Goal: Information Seeking & Learning: Check status

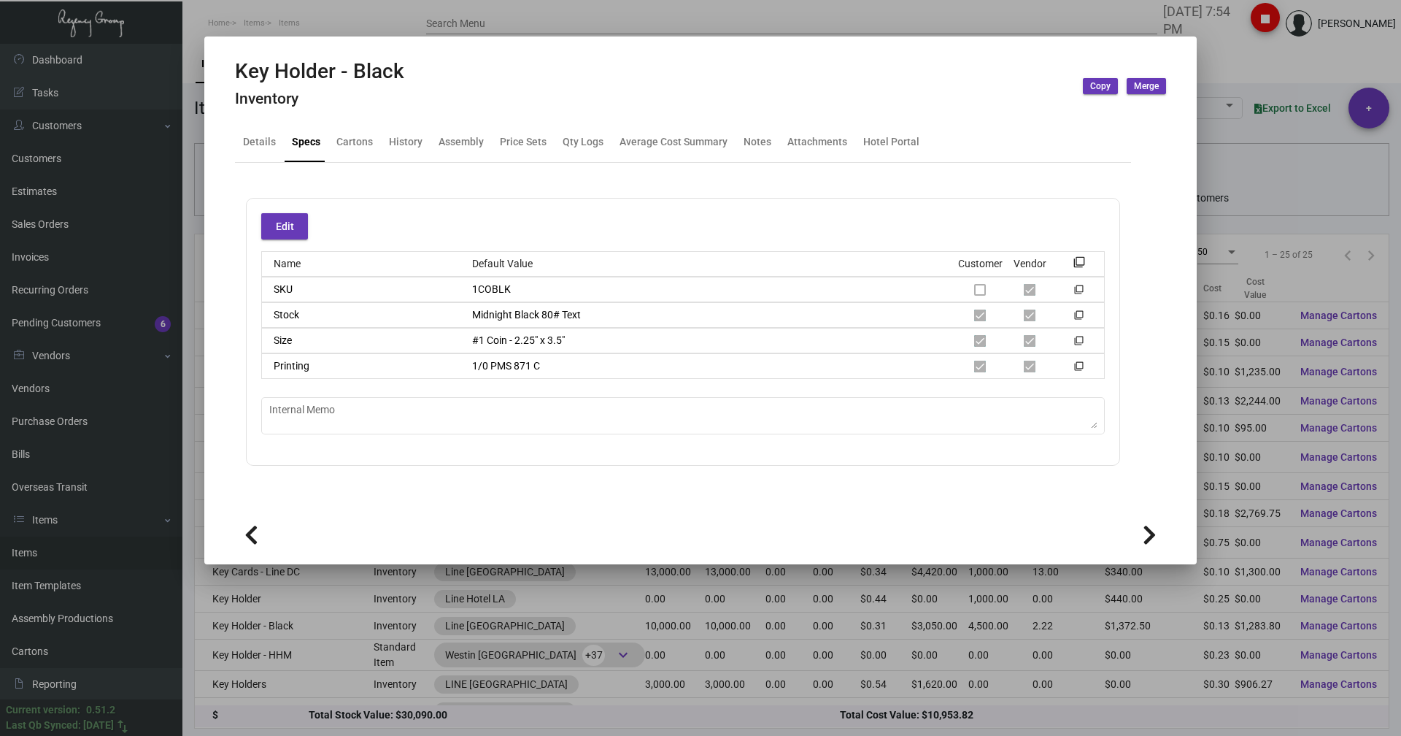
scroll to position [251, 0]
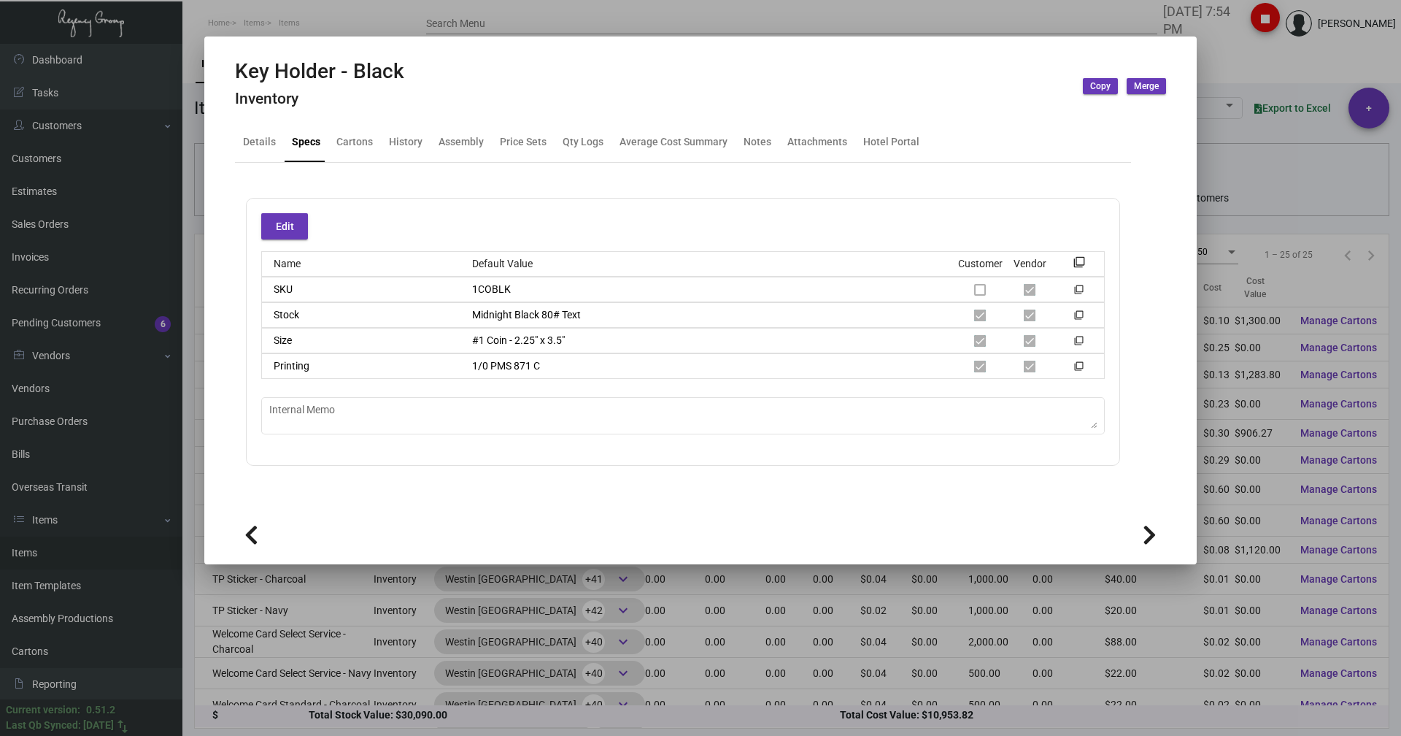
click at [355, 23] on div at bounding box center [700, 368] width 1401 height 736
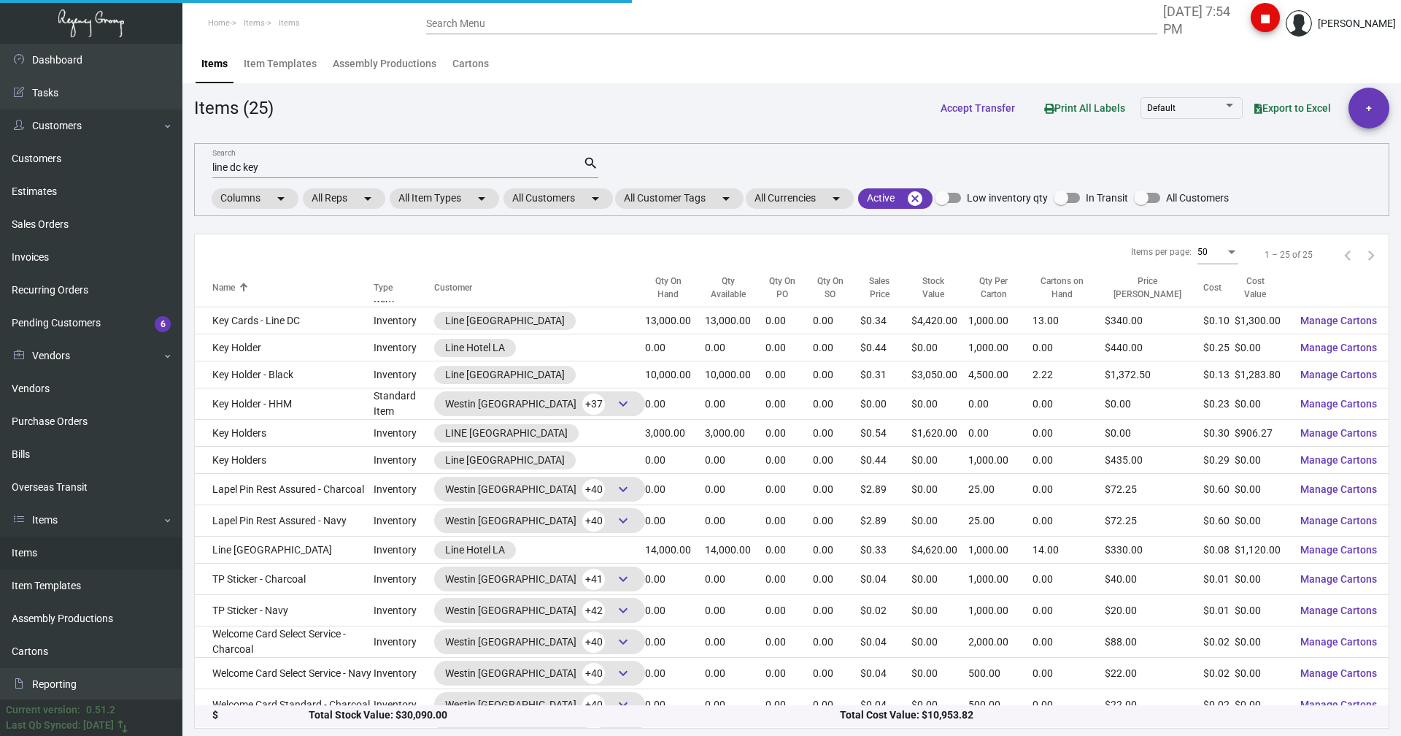
click at [271, 156] on div "line dc key Search" at bounding box center [397, 166] width 371 height 23
drag, startPoint x: 266, startPoint y: 165, endPoint x: 212, endPoint y: 173, distance: 54.6
click at [212, 173] on input "line dc key" at bounding box center [397, 168] width 371 height 12
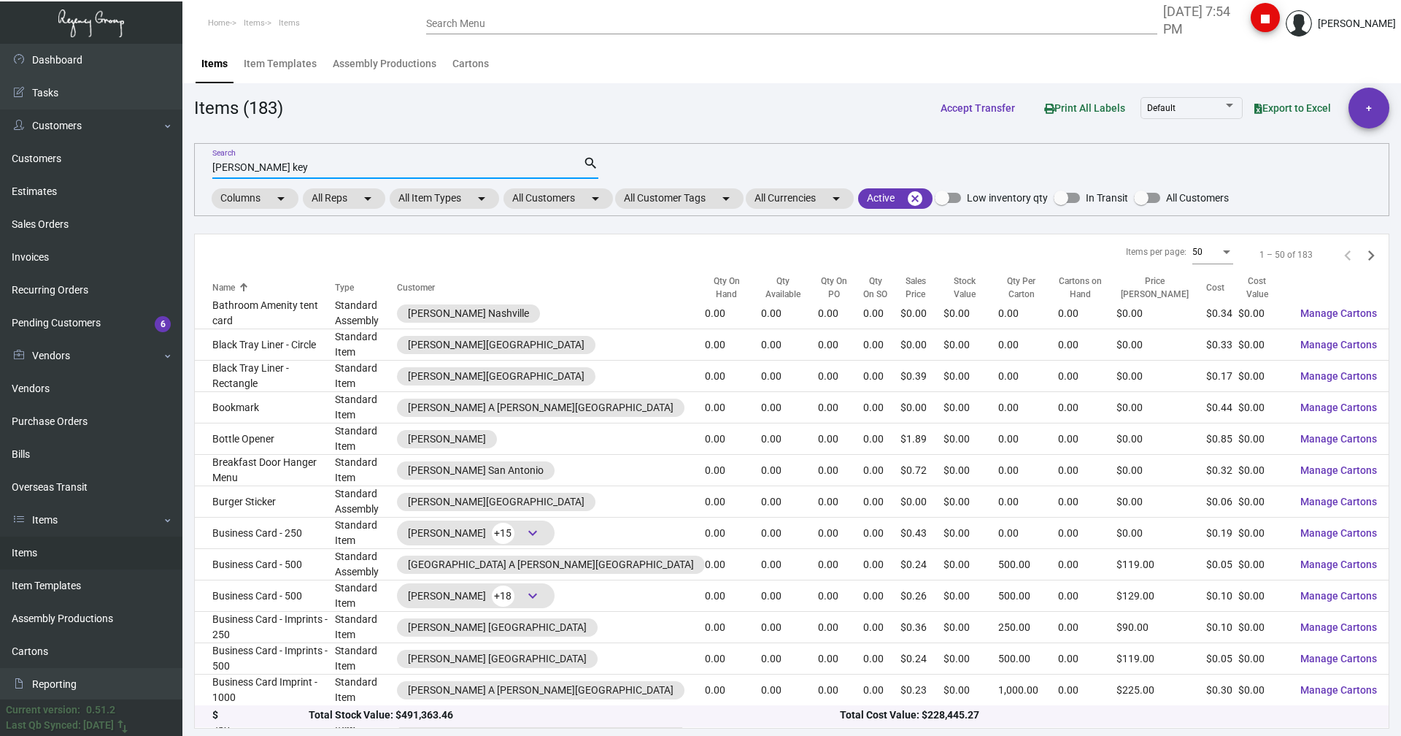
type input "[PERSON_NAME] key"
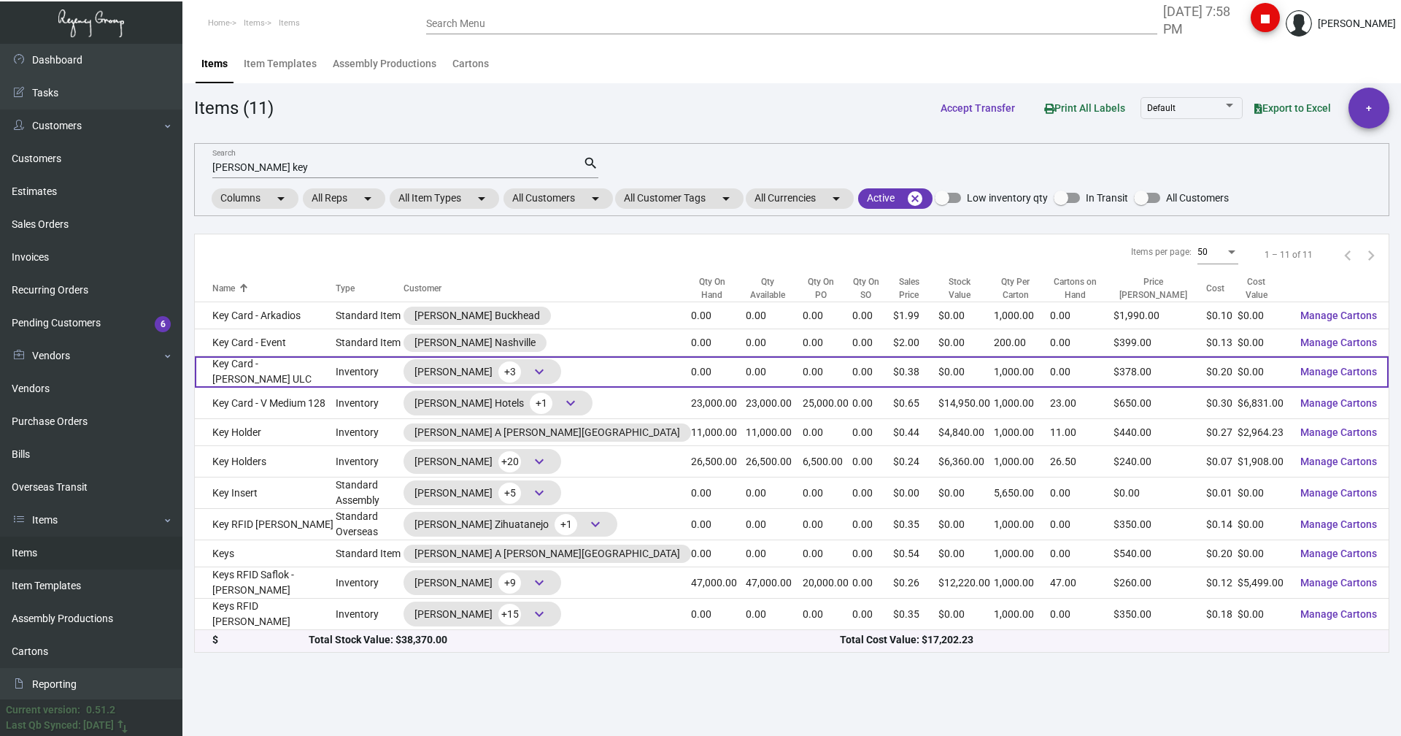
click at [548, 366] on span "keyboard_arrow_down" at bounding box center [539, 372] width 18 height 18
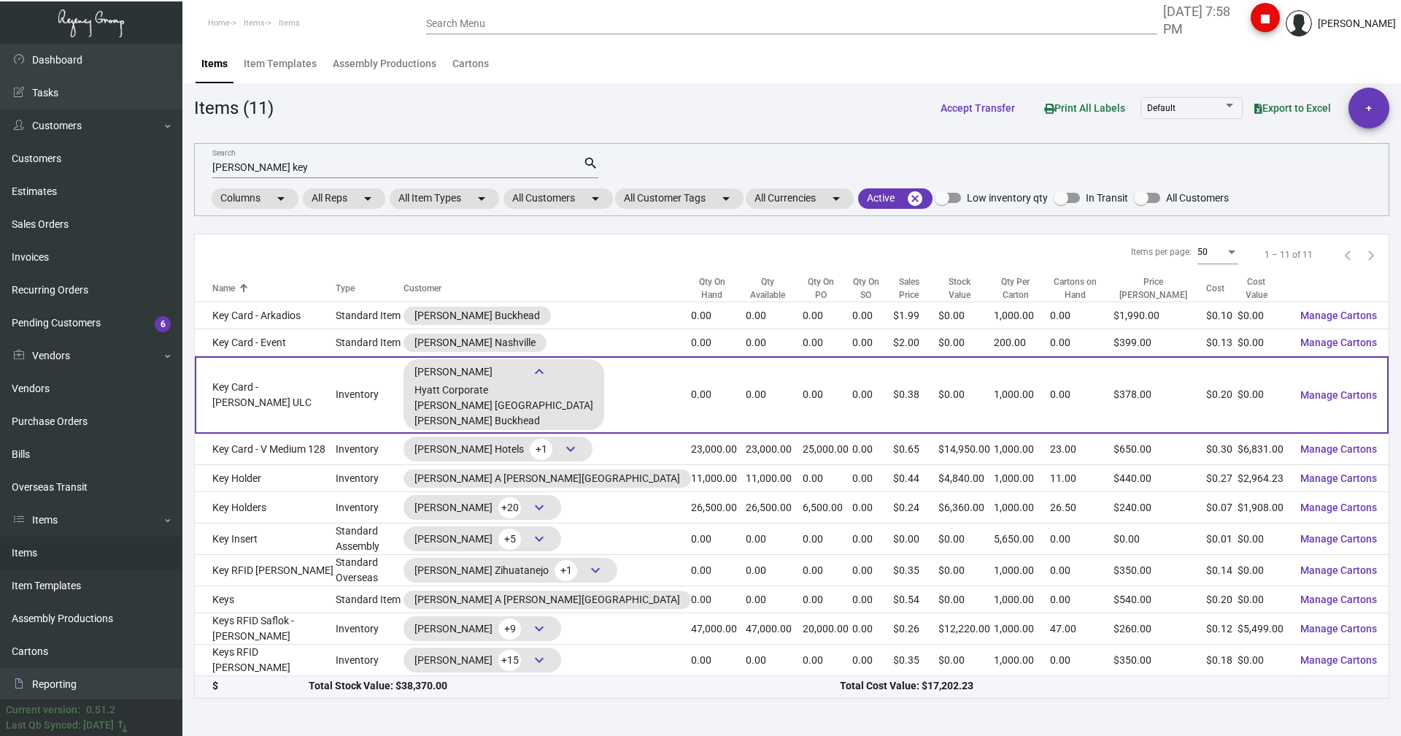
click at [300, 387] on td "Key Card - [PERSON_NAME] ULC" at bounding box center [265, 394] width 141 height 77
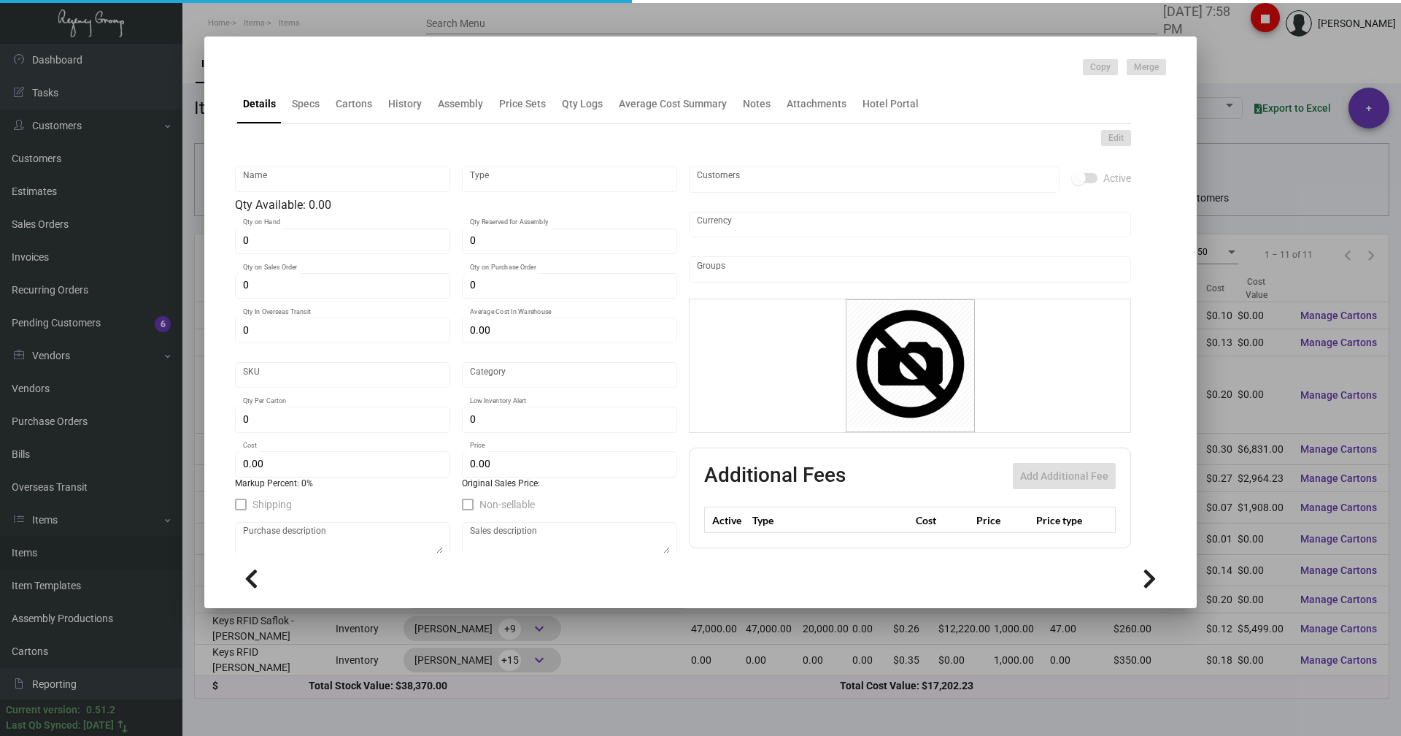
type input "Key Card - [PERSON_NAME] ULC"
type input "Inventory"
type input "$ 0.1998"
type input "Overseas"
type input "1,000"
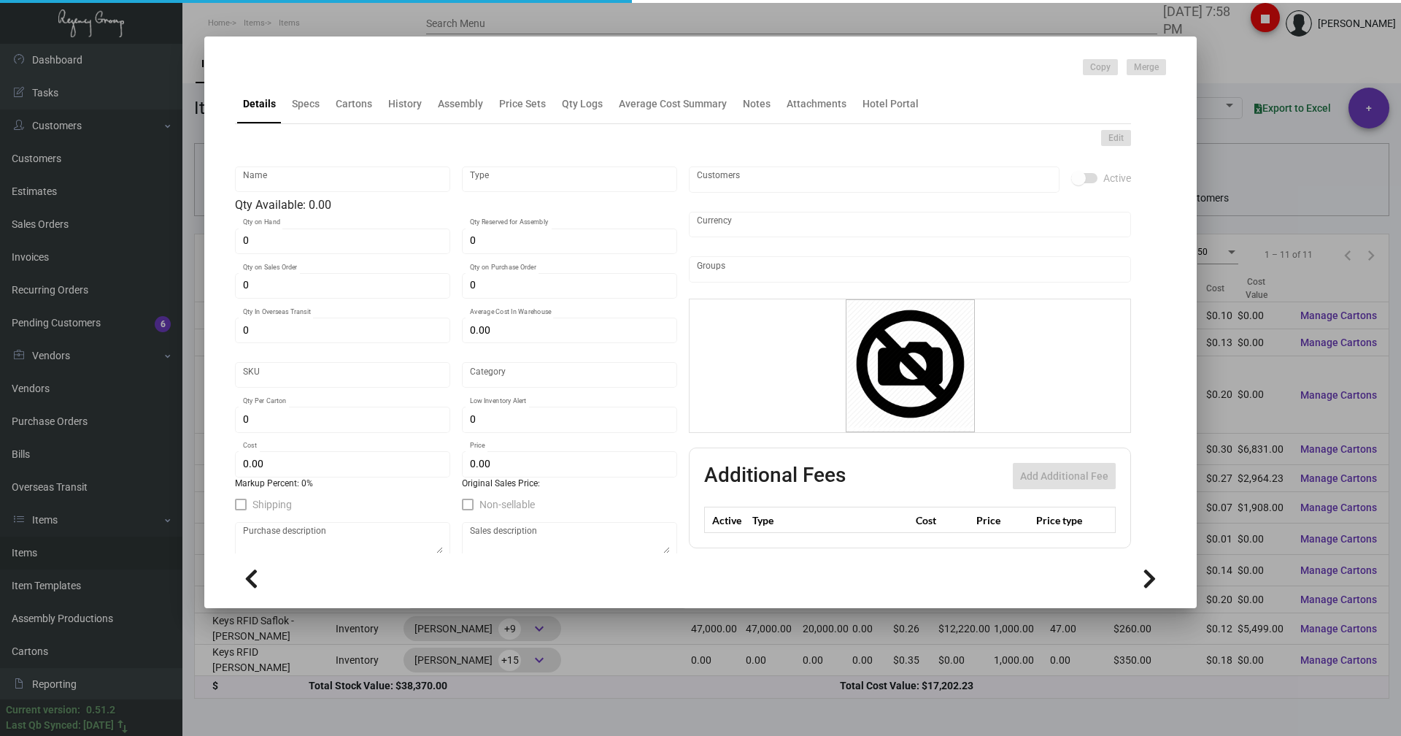
type input "$ 0.201"
type input "$ 0.378"
checkbox input "true"
type input "United States Dollar $"
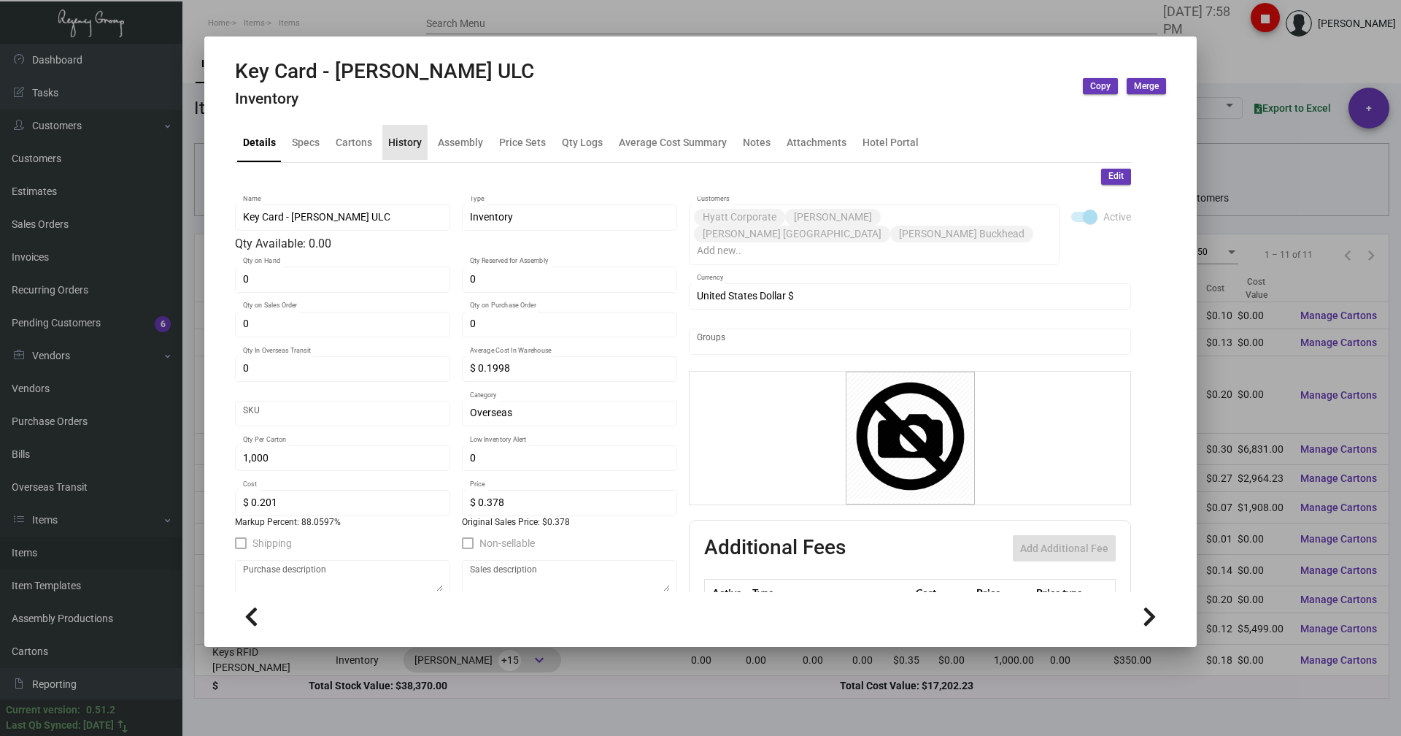
click at [402, 106] on ng-component "Key Card - [PERSON_NAME] ULC Inventory Copy Merge Details Specs Cartons History…" at bounding box center [700, 350] width 931 height 582
click at [399, 139] on div "History" at bounding box center [405, 141] width 34 height 15
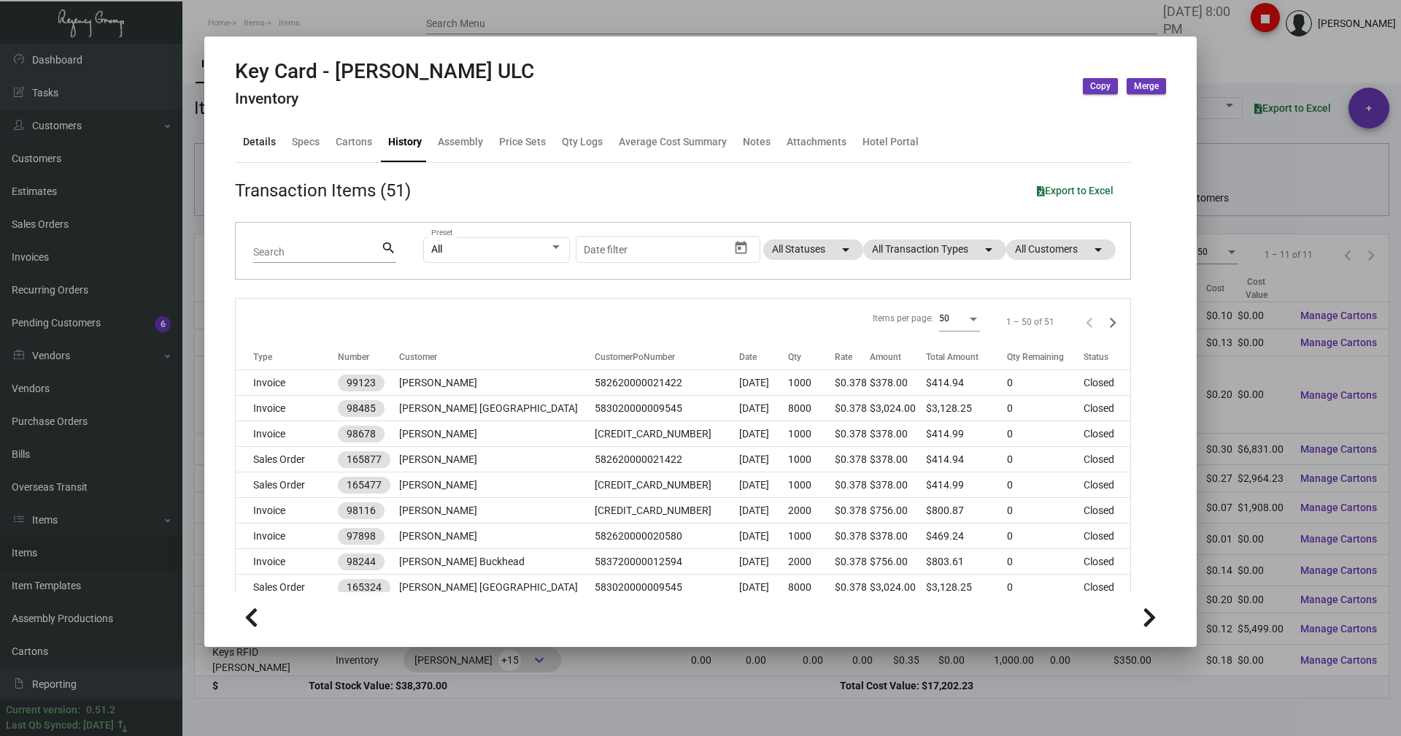
click at [264, 142] on div "Details" at bounding box center [259, 141] width 33 height 15
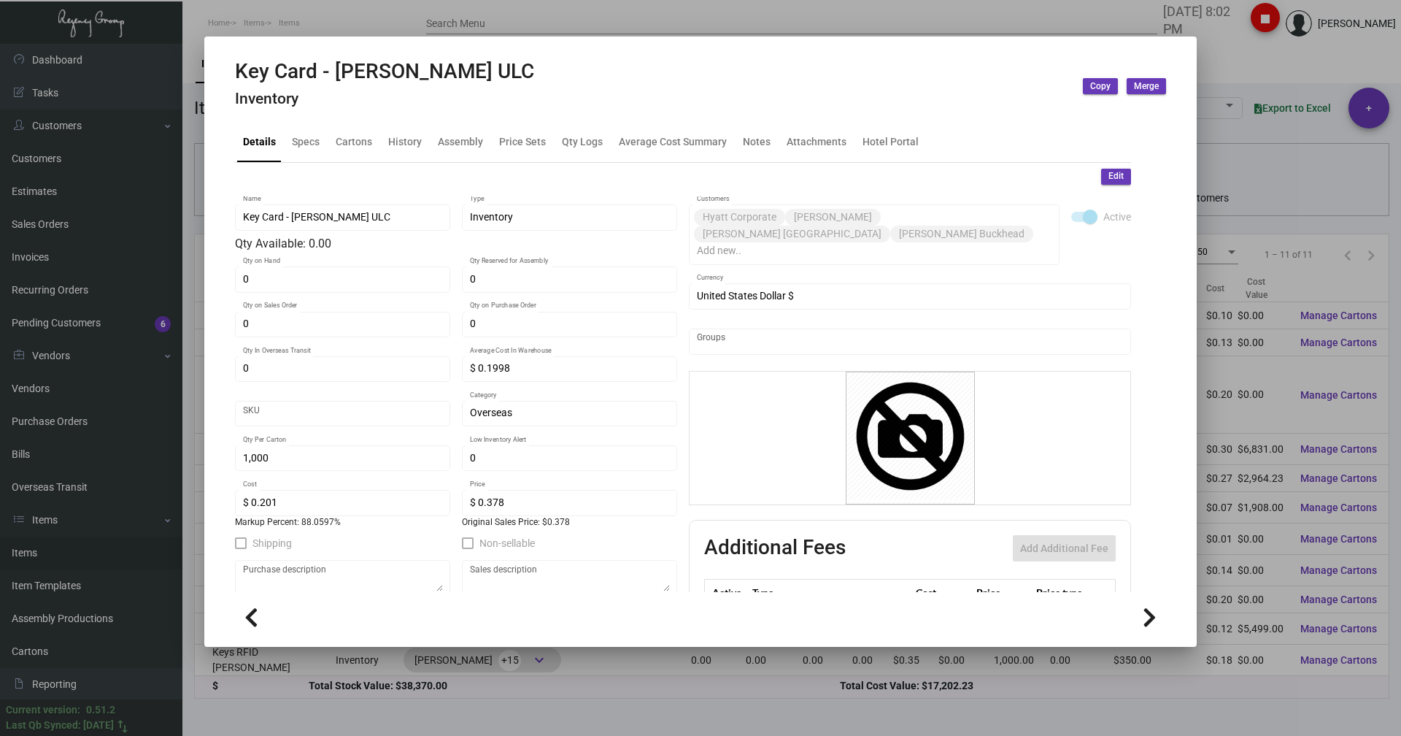
click at [374, 14] on div at bounding box center [700, 368] width 1401 height 736
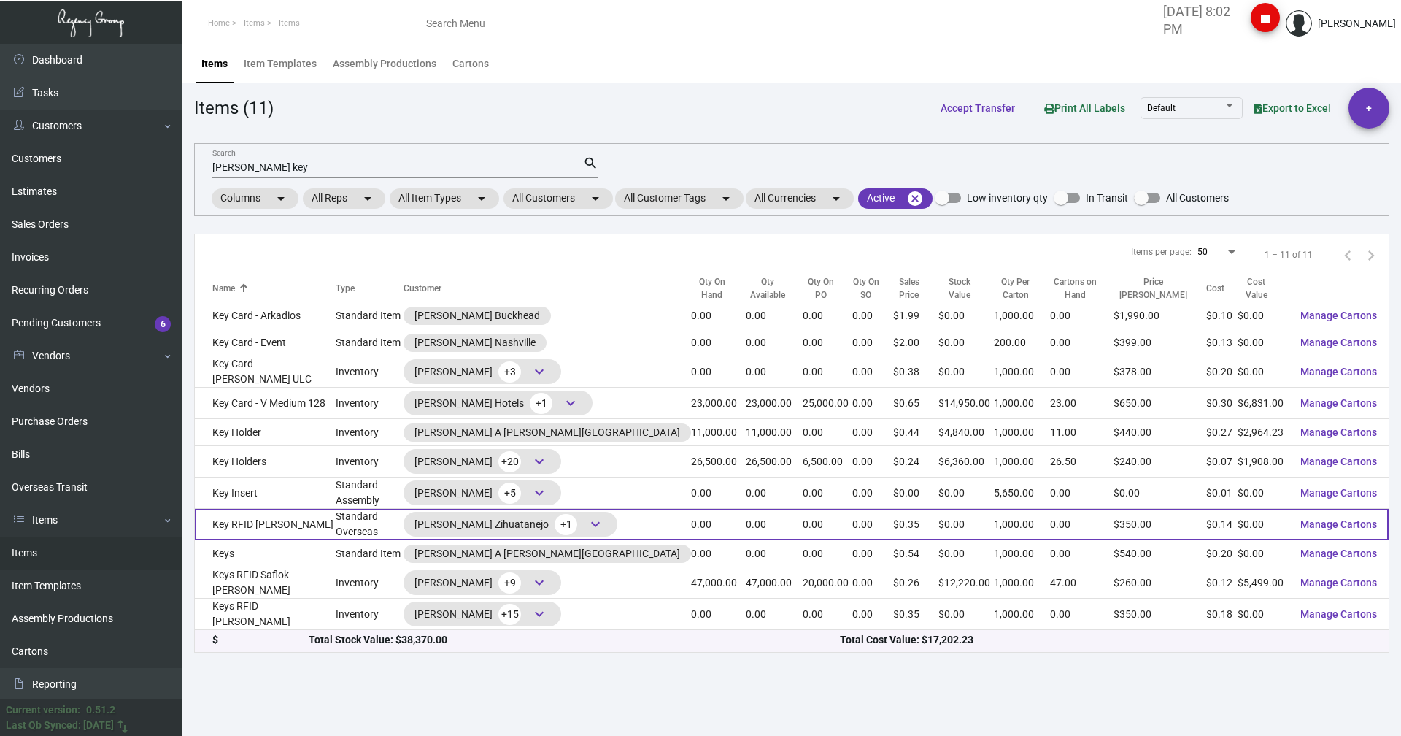
click at [264, 522] on td "Key RFID [PERSON_NAME]" at bounding box center [265, 524] width 141 height 31
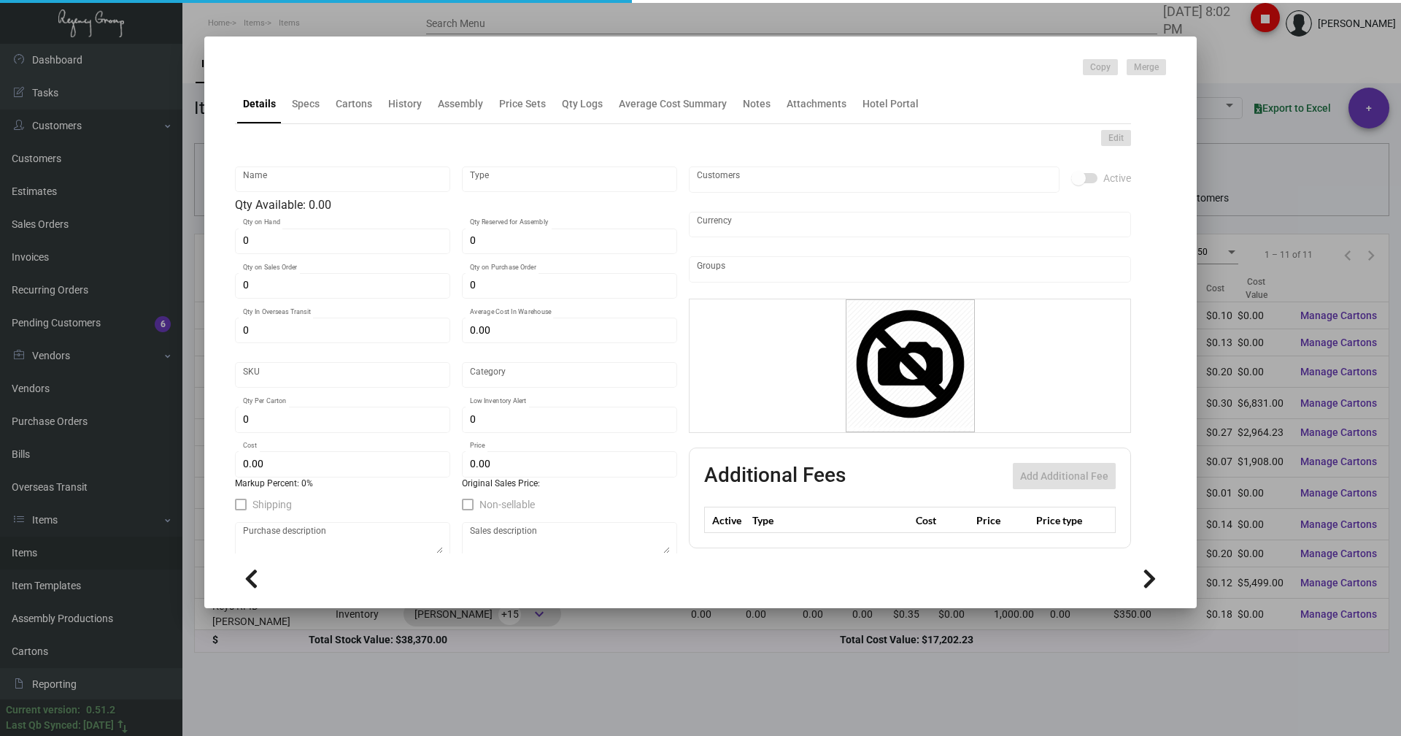
type input "Key RFID [PERSON_NAME]"
type input "Standard Overseas"
type input "$ 0.145"
type input "3125"
type input "Overseas"
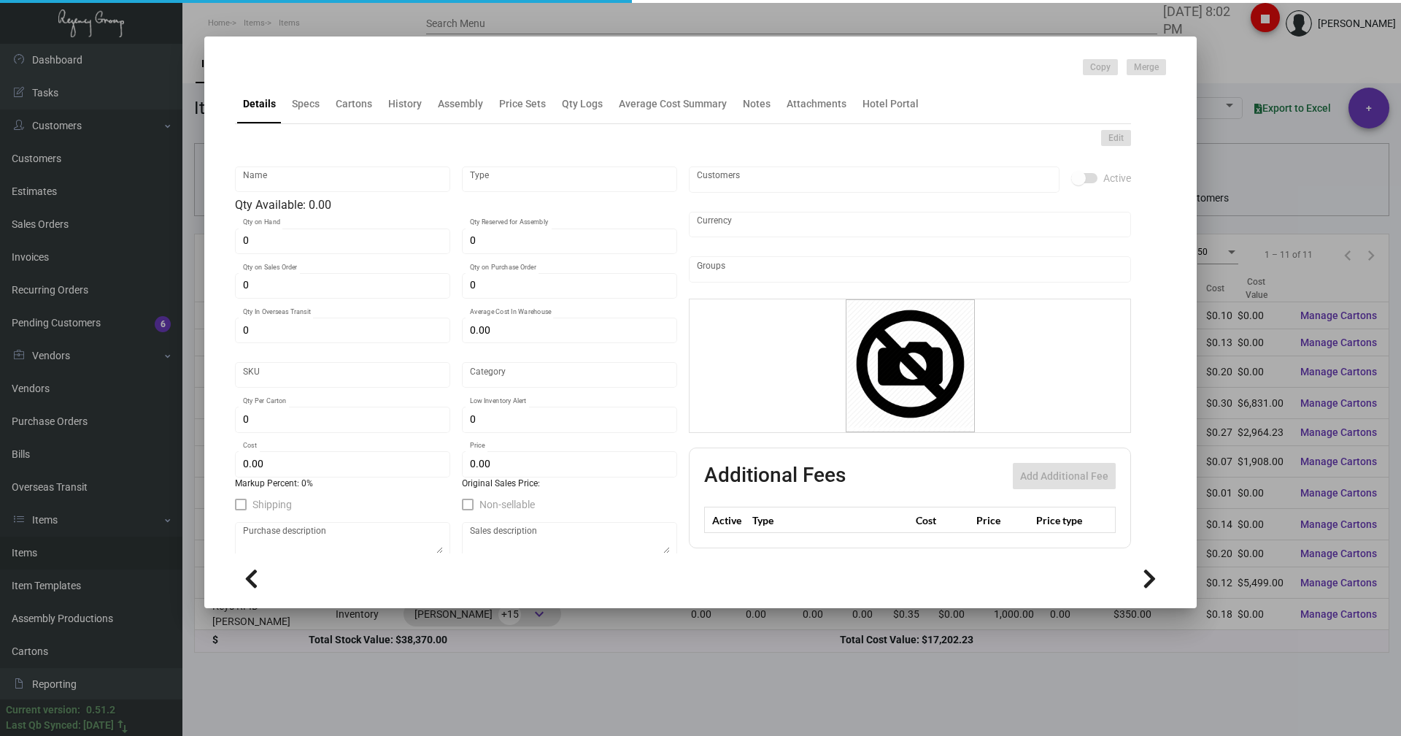
type input "1,000"
type input "$ 0.138"
type input "$ 0.35"
type textarea "[PERSON_NAME] Zihuatanejo Keys: Size CR80, #30 mill black core dull laminated p…"
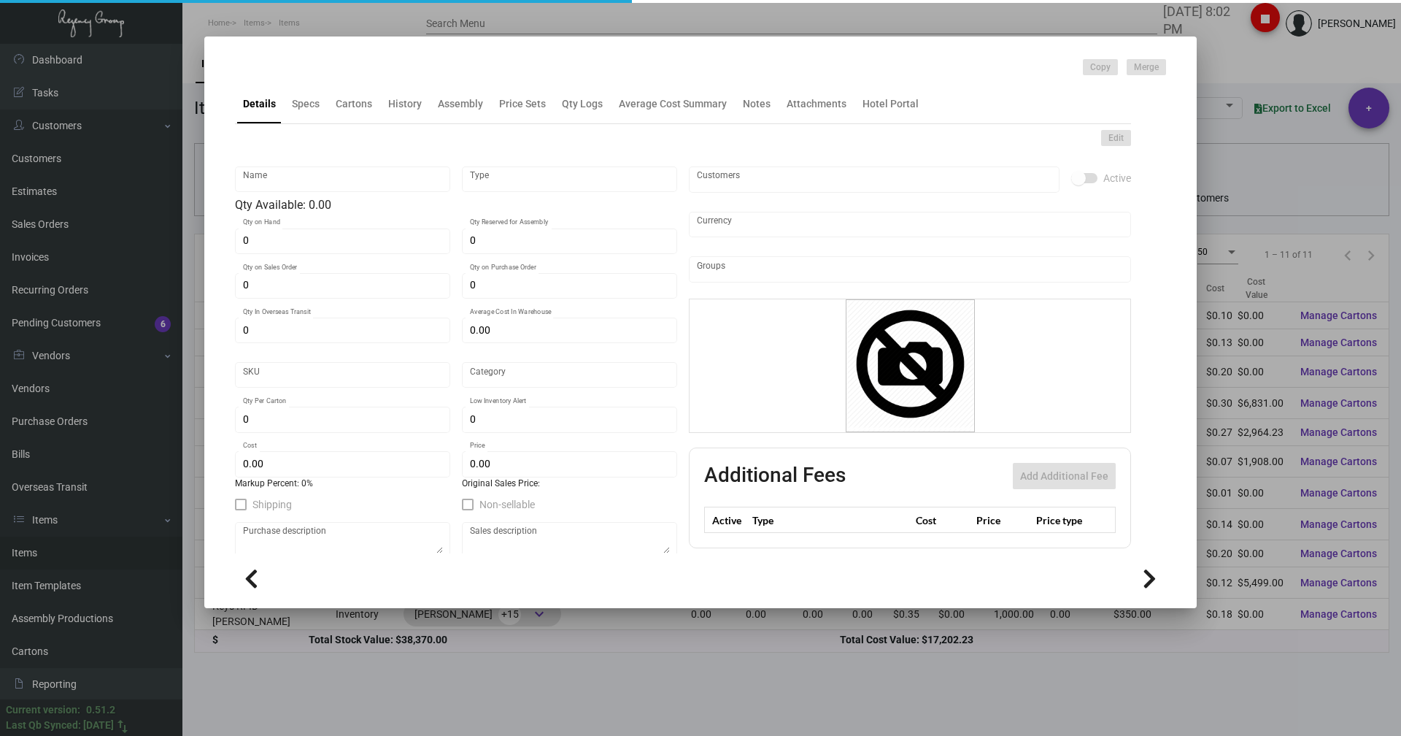
checkbox input "true"
type input "United States Dollar $"
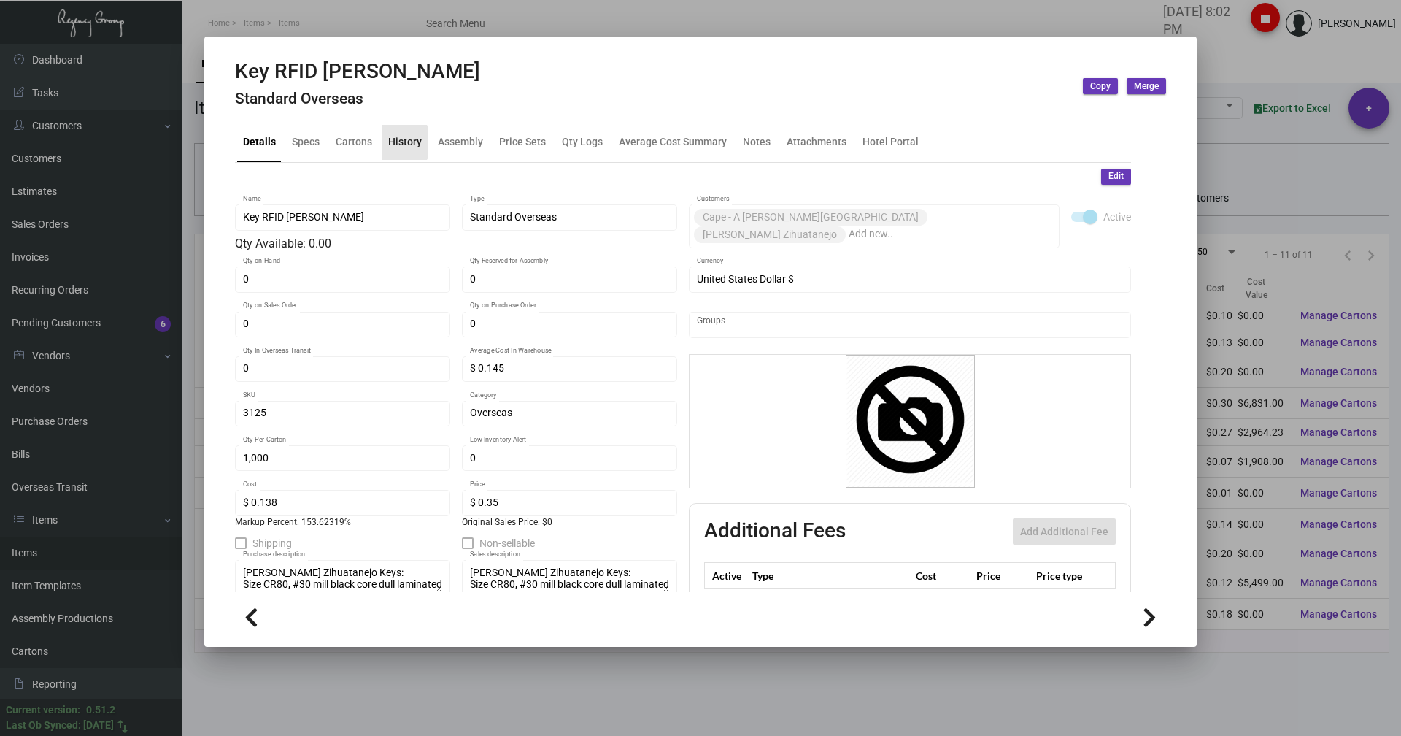
click at [402, 142] on div "History" at bounding box center [405, 141] width 34 height 15
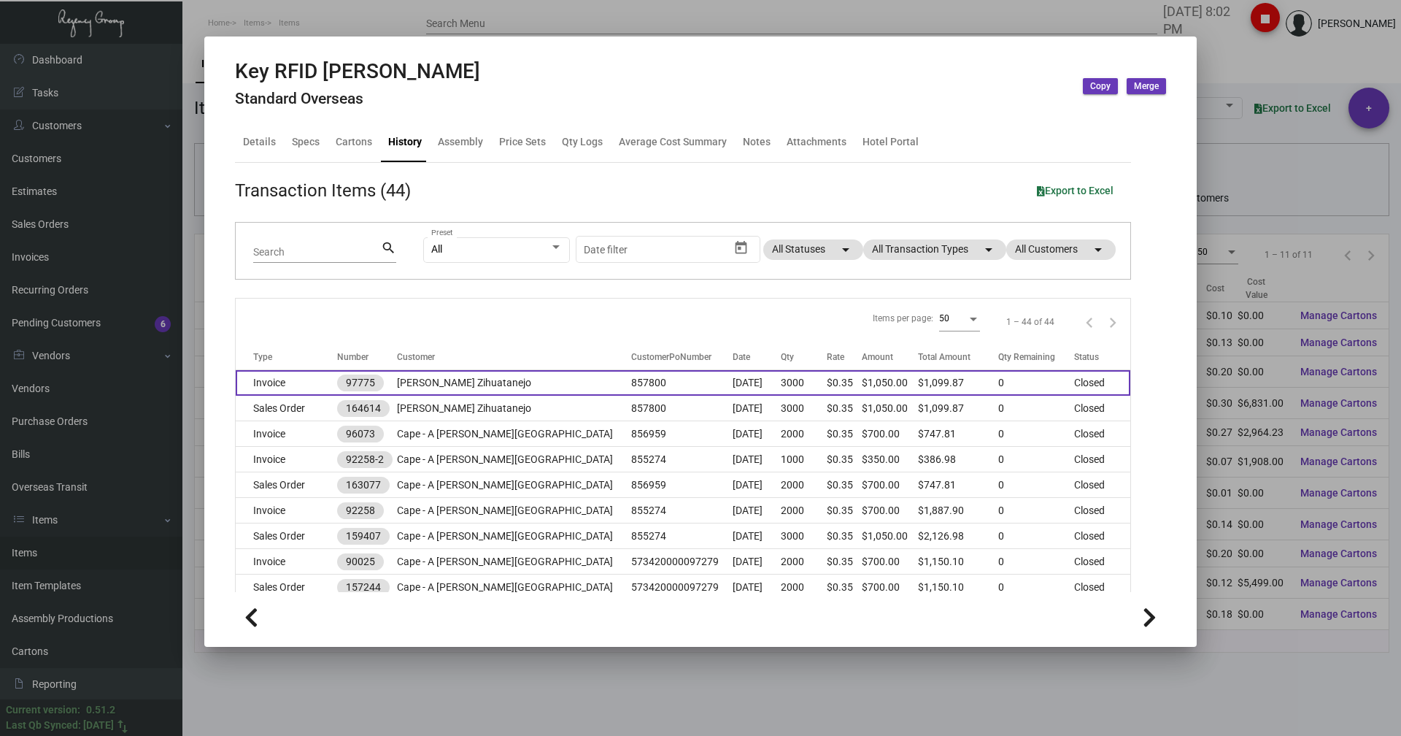
click at [286, 381] on td "Invoice" at bounding box center [286, 383] width 101 height 26
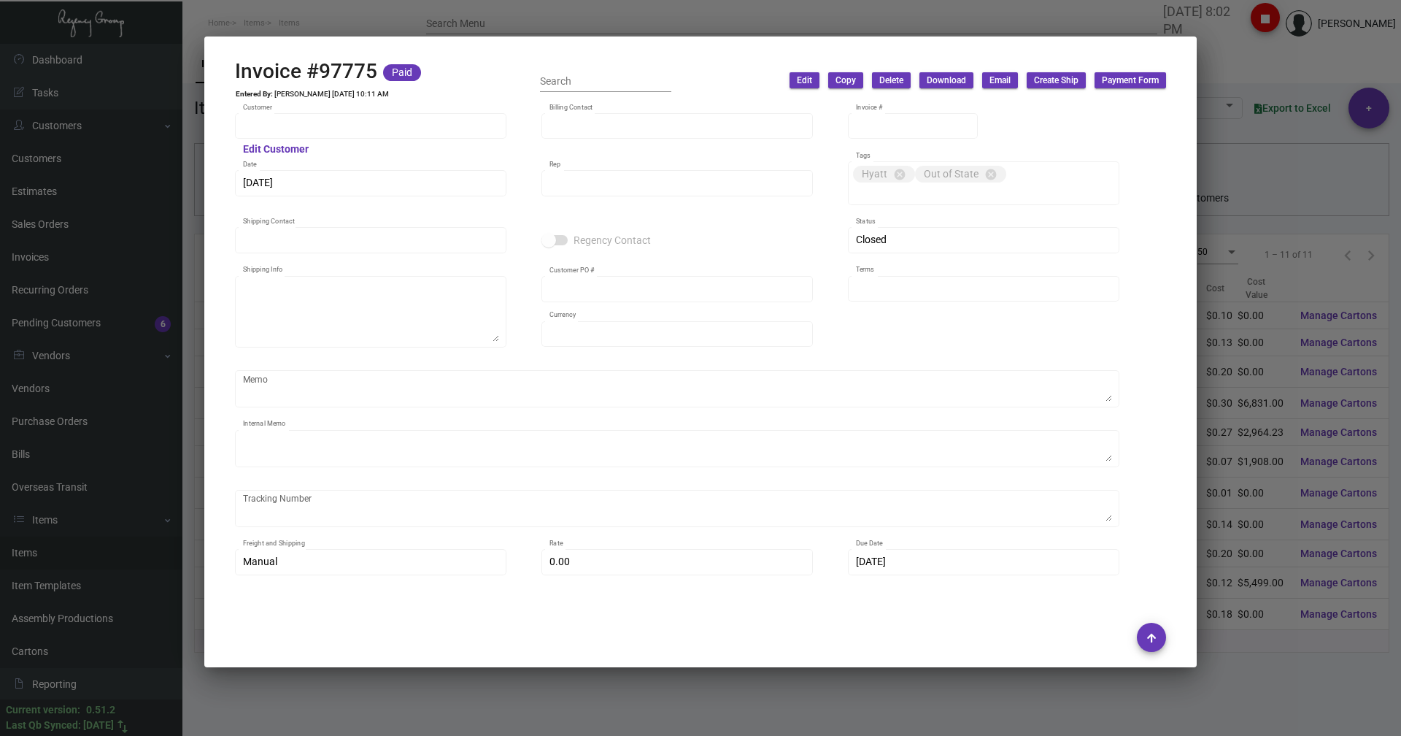
type input "[PERSON_NAME] Zihuatanejo"
type input "[STREET_ADDRESS]"
type input "97775"
type input "[DATE]"
type input "[PERSON_NAME]"
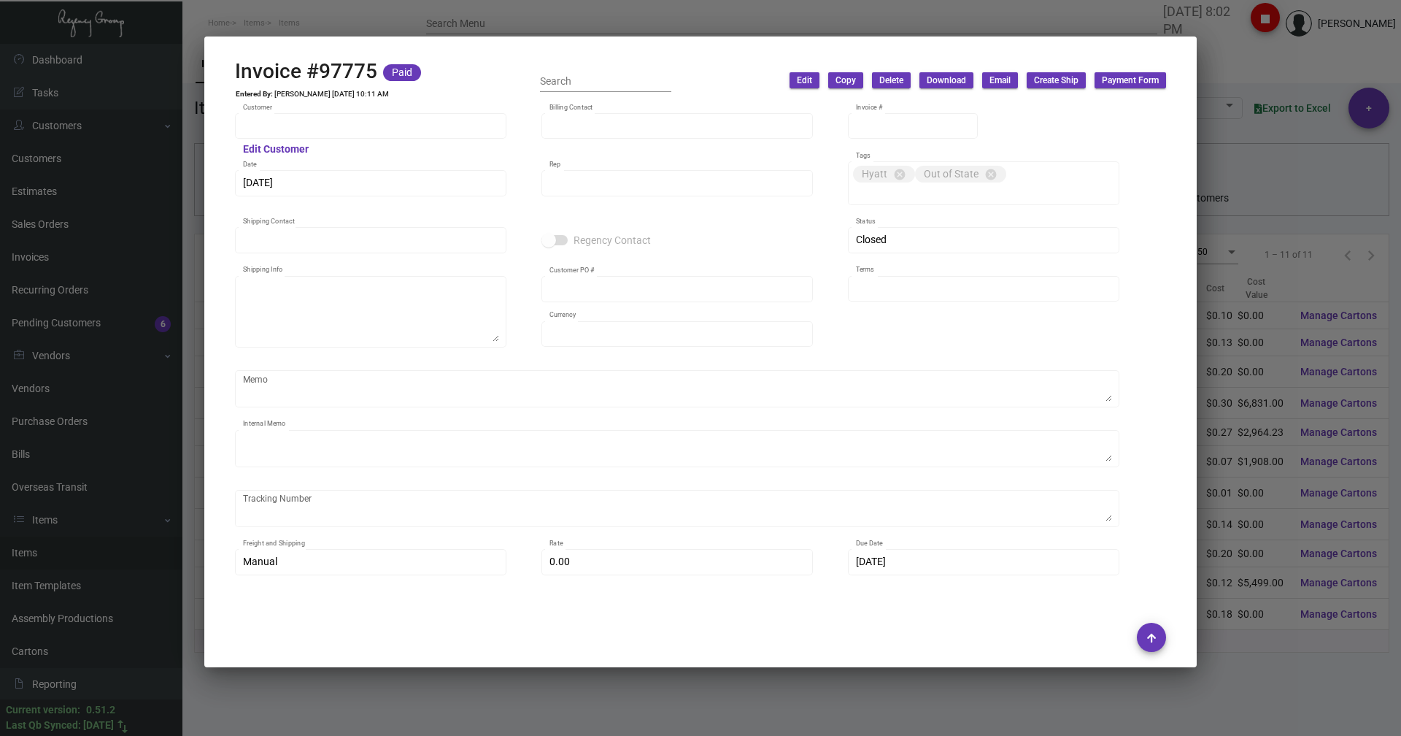
type input "[PERSON_NAME]"
type textarea "[PERSON_NAME] Zihuatanejo - [PERSON_NAME] [STREET_ADDRESS]"
type input "857800"
type input "United States Dollar $"
type input "Net 30"
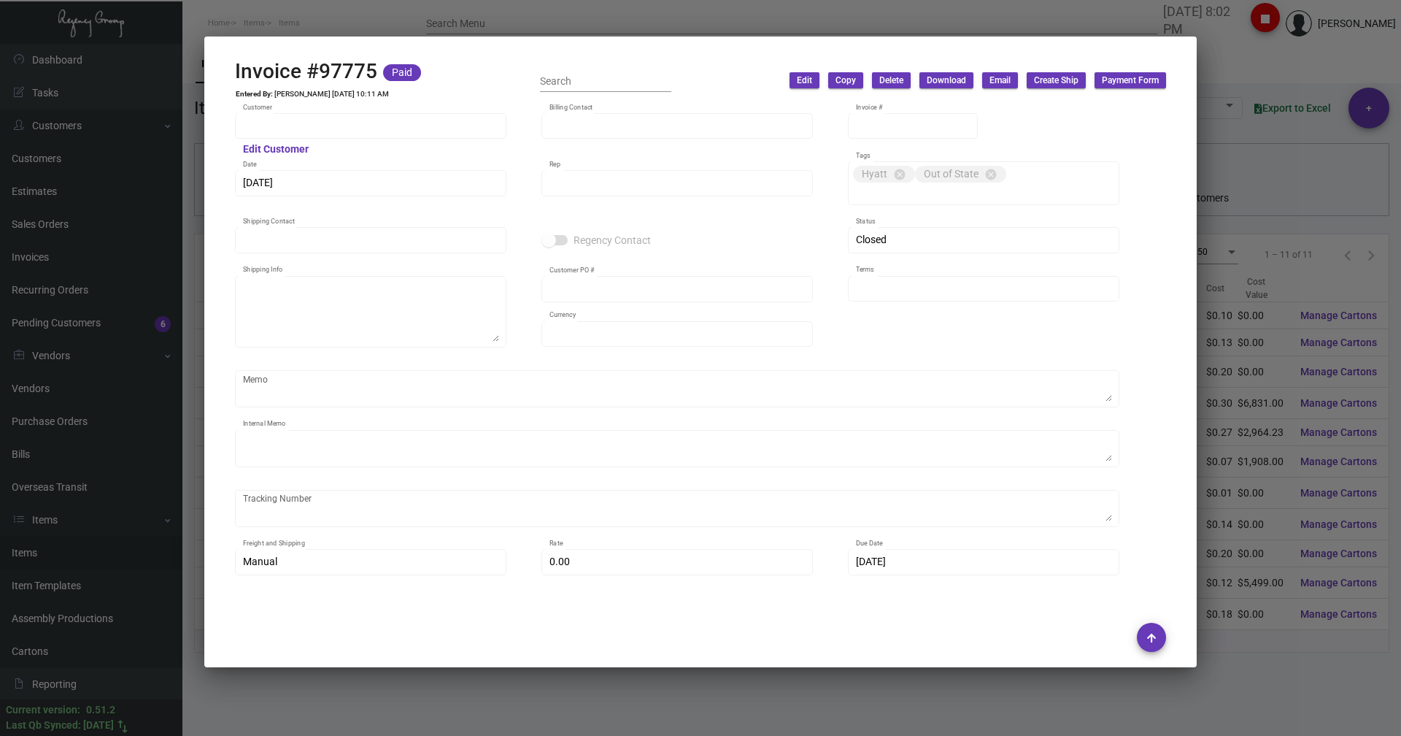
type textarea "29.07"
type input "$ 49.87"
type input "[DATE]"
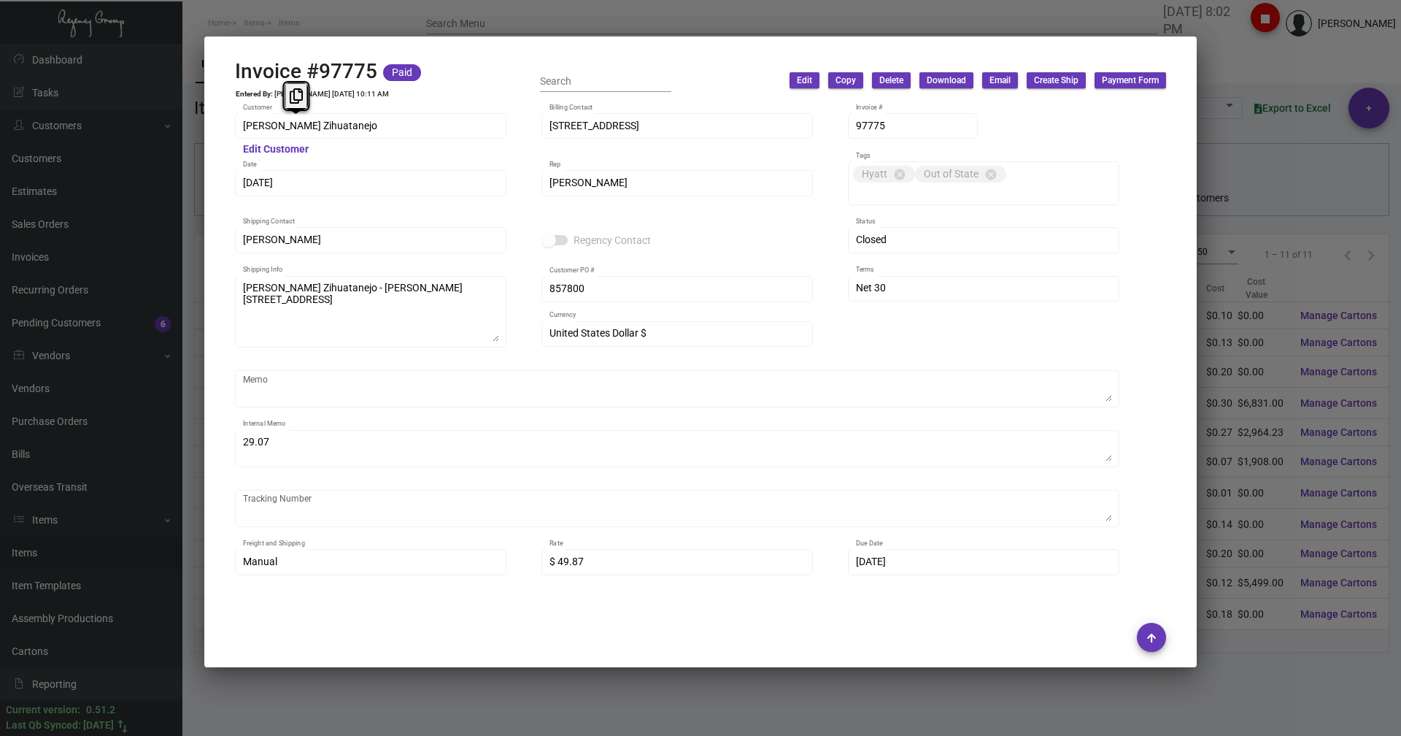
click at [243, 133] on div "[PERSON_NAME] Zihuatanejo Customer" at bounding box center [371, 125] width 256 height 28
click at [301, 96] on icon at bounding box center [296, 95] width 13 height 15
click at [342, 20] on div at bounding box center [700, 368] width 1401 height 736
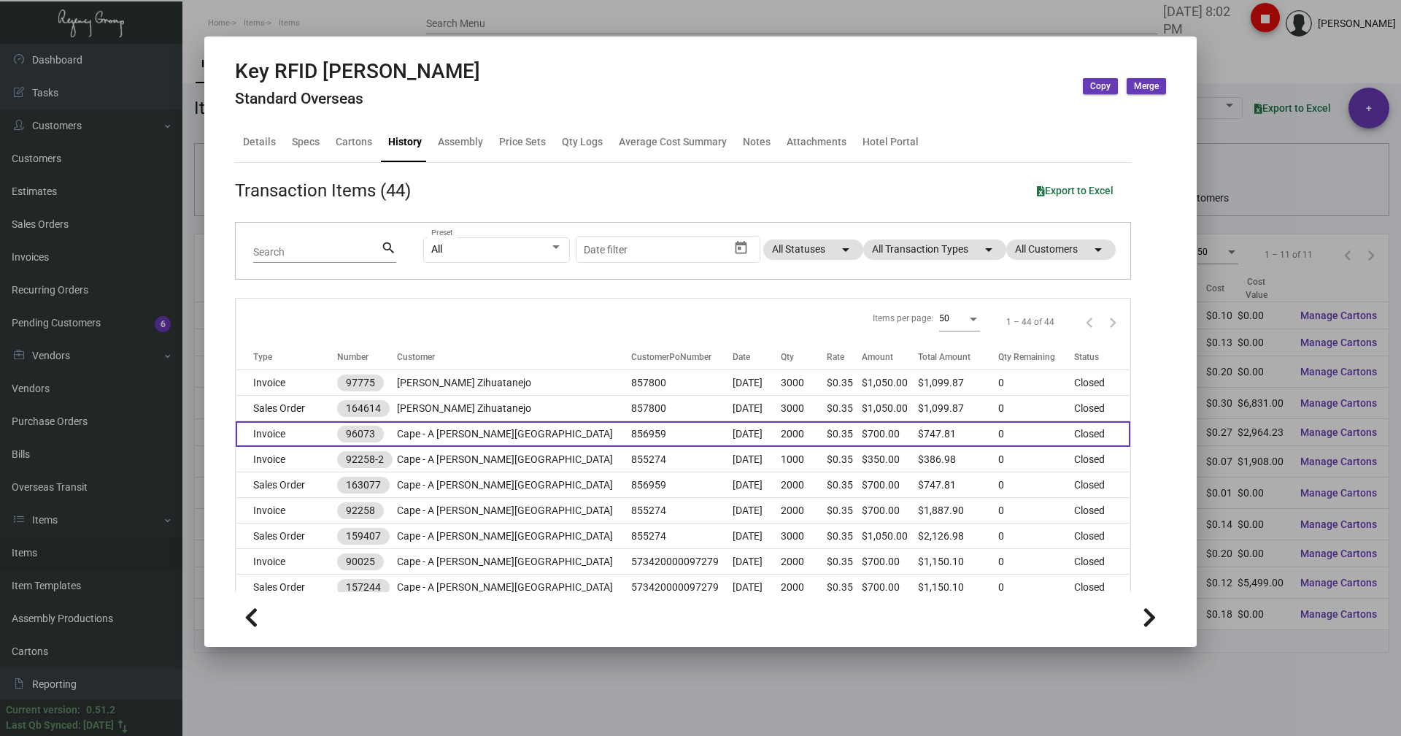
click at [303, 430] on td "Invoice" at bounding box center [286, 434] width 101 height 26
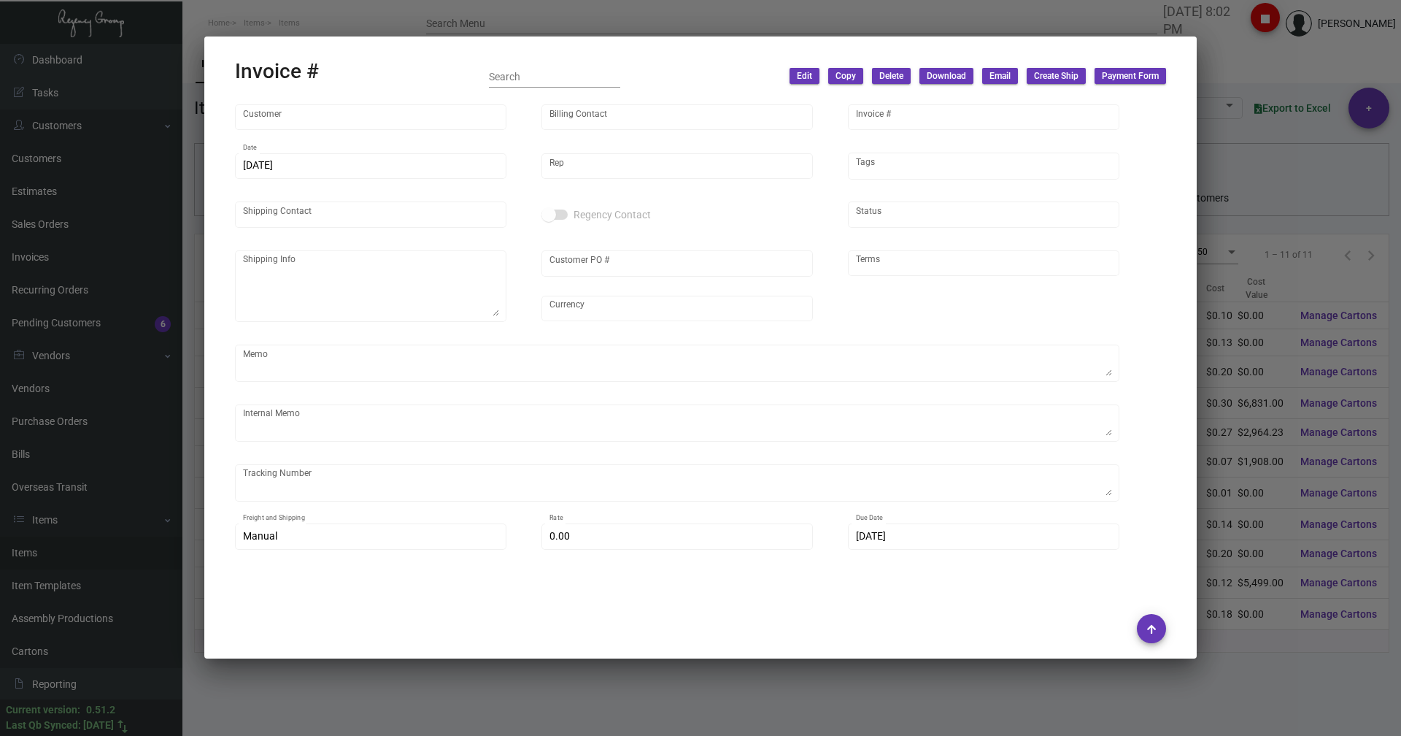
type input "Cape - A [PERSON_NAME][GEOGRAPHIC_DATA]"
type input "[STREET_ADDRESS]"
type input "96073"
type input "[DATE]"
type input "[PERSON_NAME]"
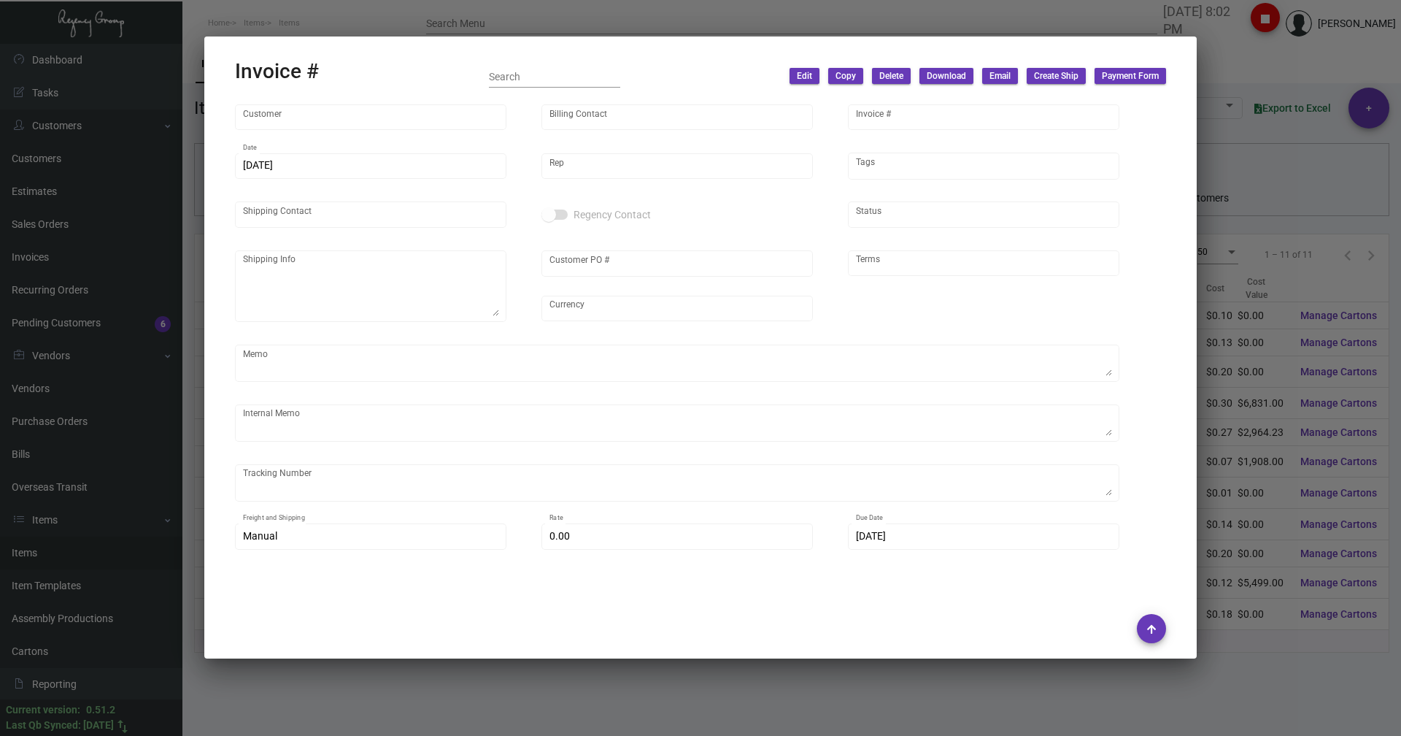
type input "[PERSON_NAME] Equipamiento Hotelero [GEOGRAPHIC_DATA]"
type textarea "Cape - A [PERSON_NAME][GEOGRAPHIC_DATA] - [PERSON_NAME] [GEOGRAPHIC_DATA] Hotel…"
type input "856959"
type input "United States Dollar $"
type input "Net 30"
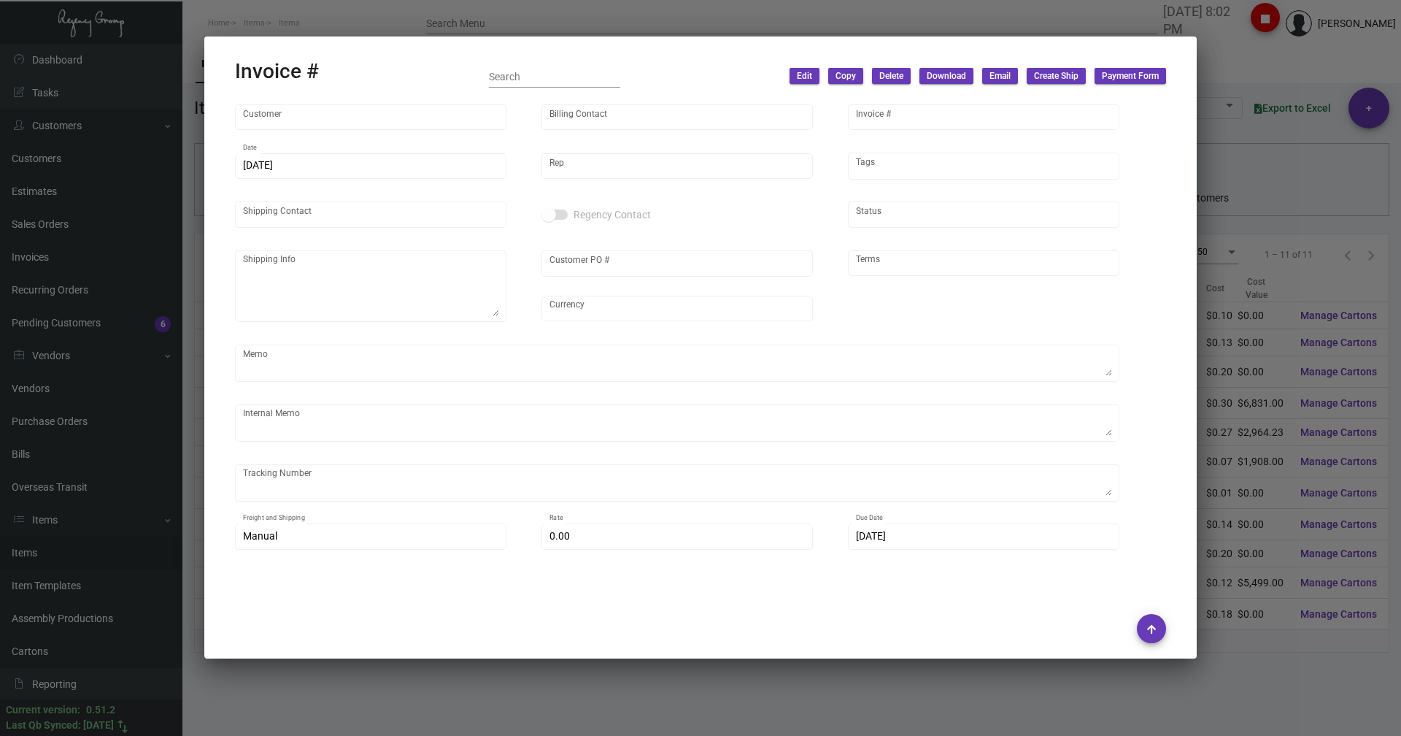
type textarea "21.04"
type input "$ 47.81"
type input "[DATE]"
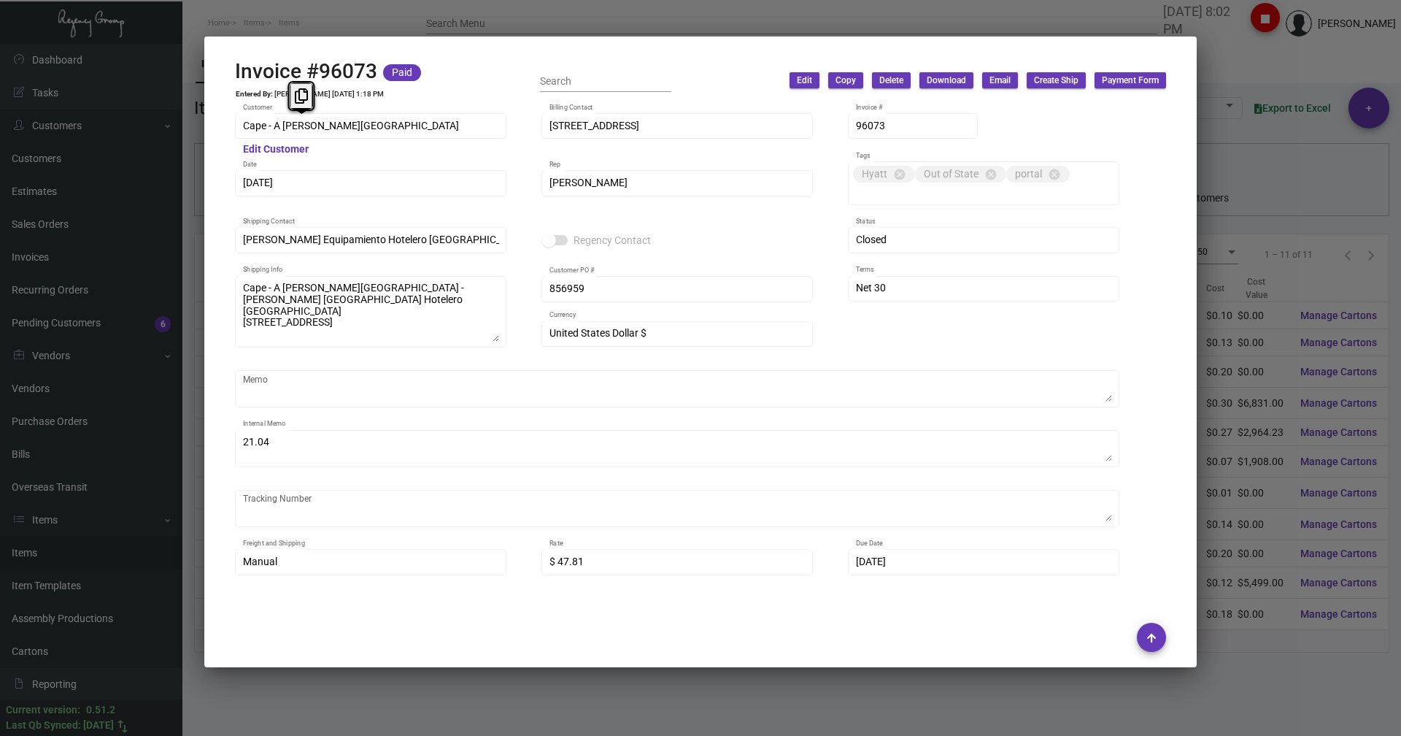
click at [222, 123] on div "Cape - A [PERSON_NAME] Hotel Customer Edit Customer Calle del Transporte 112 Bi…" at bounding box center [700, 341] width 966 height 478
click at [295, 97] on icon at bounding box center [301, 95] width 13 height 15
click at [608, 14] on div at bounding box center [700, 368] width 1401 height 736
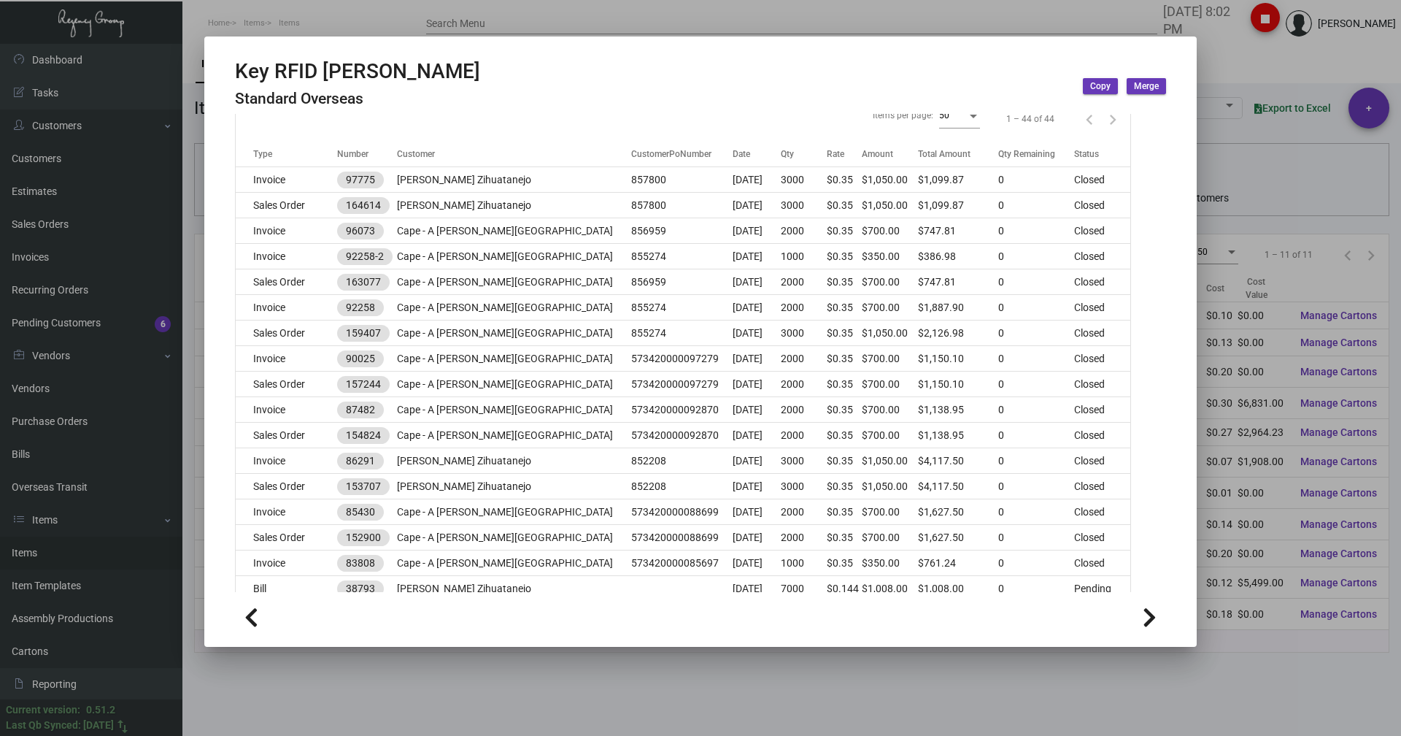
scroll to position [73, 0]
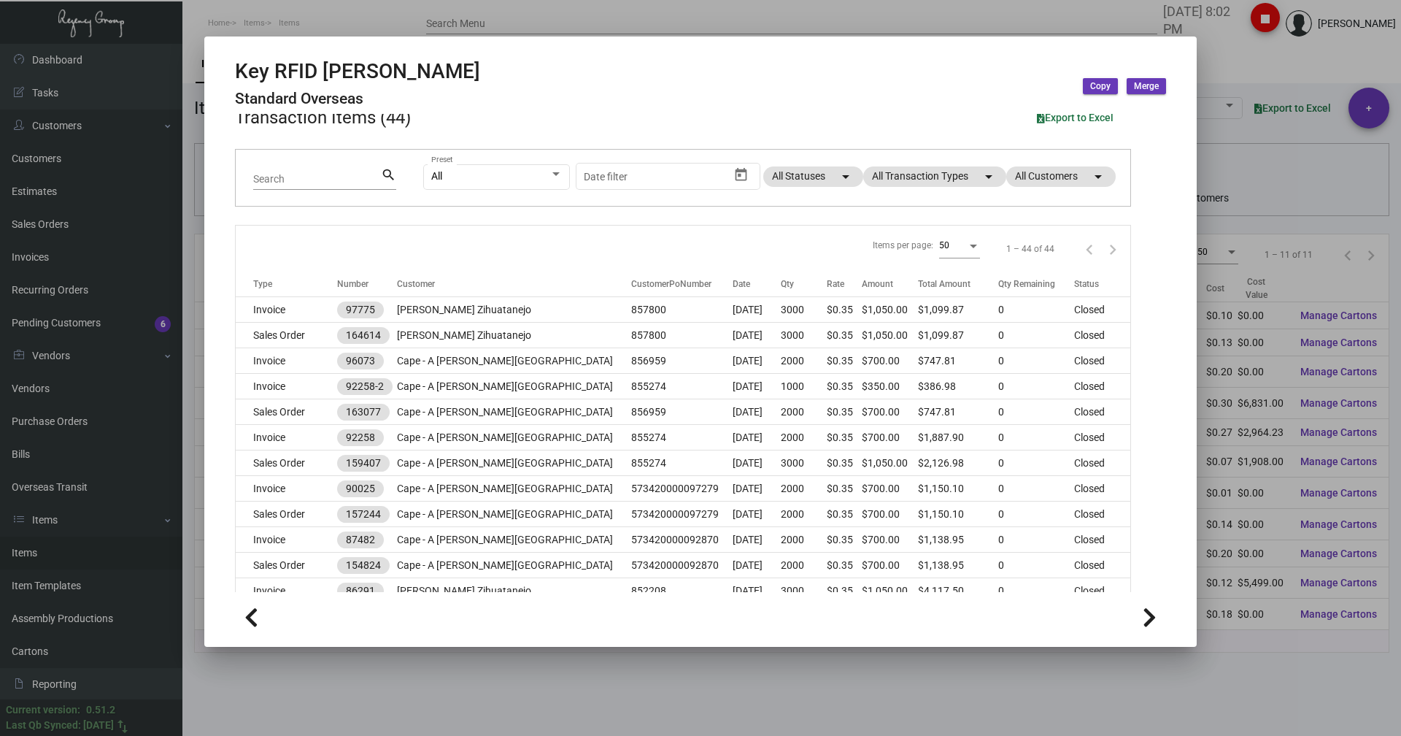
click at [340, 20] on div at bounding box center [700, 368] width 1401 height 736
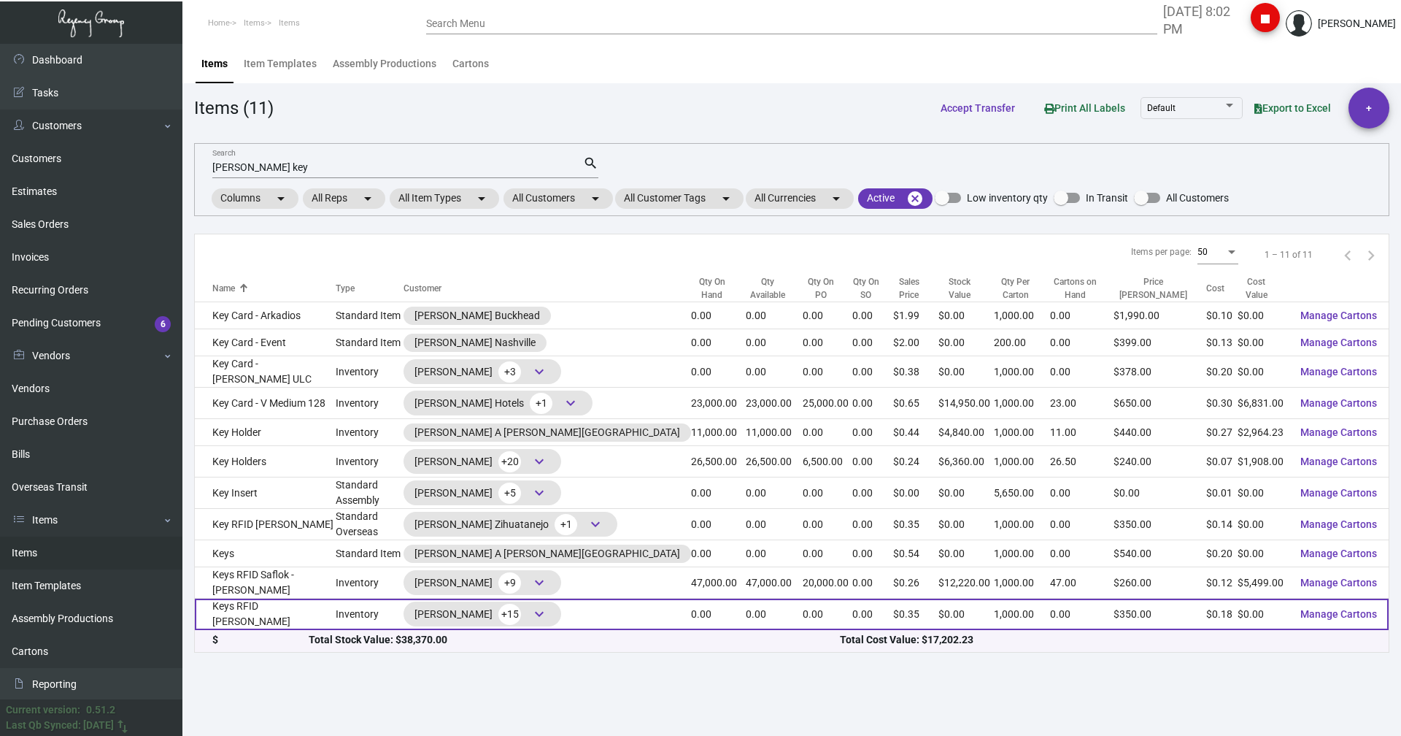
click at [250, 618] on td "Keys RFID [PERSON_NAME]" at bounding box center [265, 613] width 141 height 31
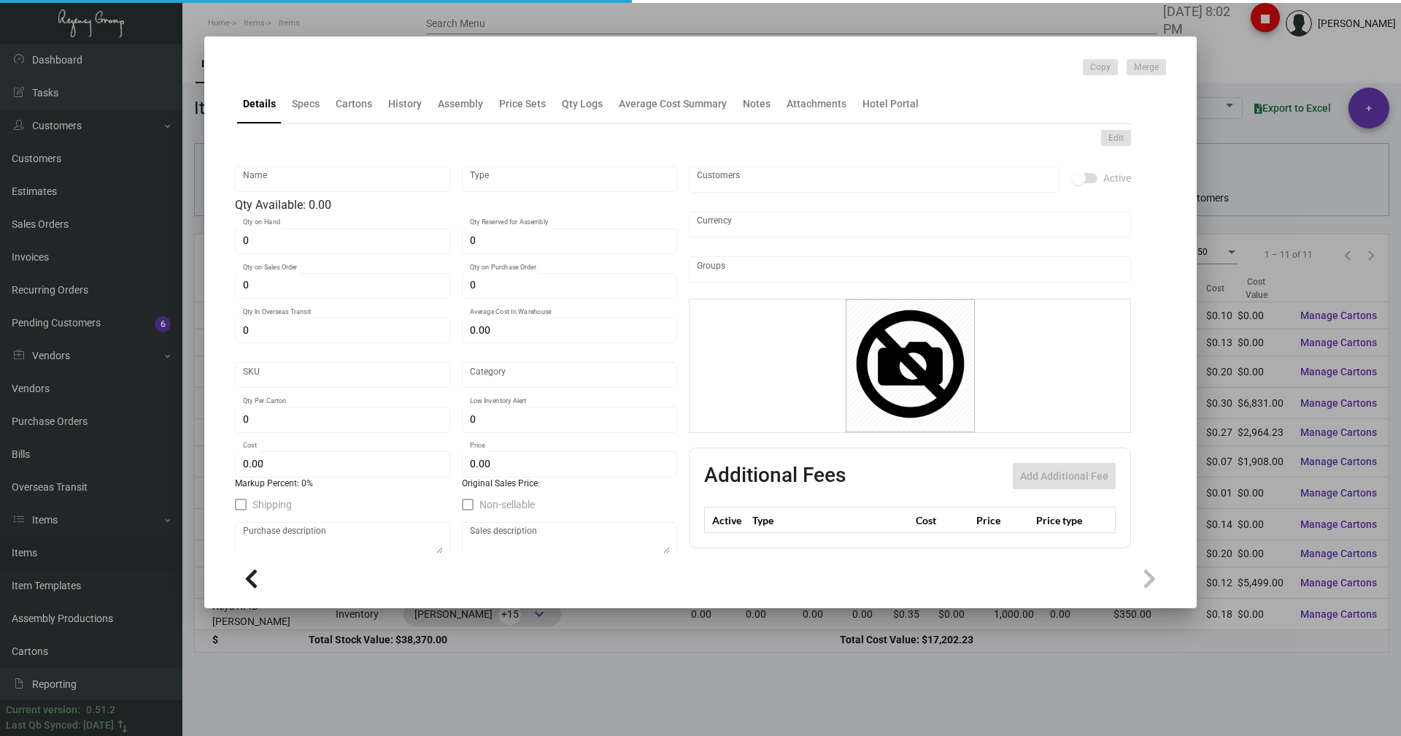
type input "Keys RFID [PERSON_NAME]"
type input "Inventory"
type input "$ 0.17007"
type input "3126"
type input "Standard"
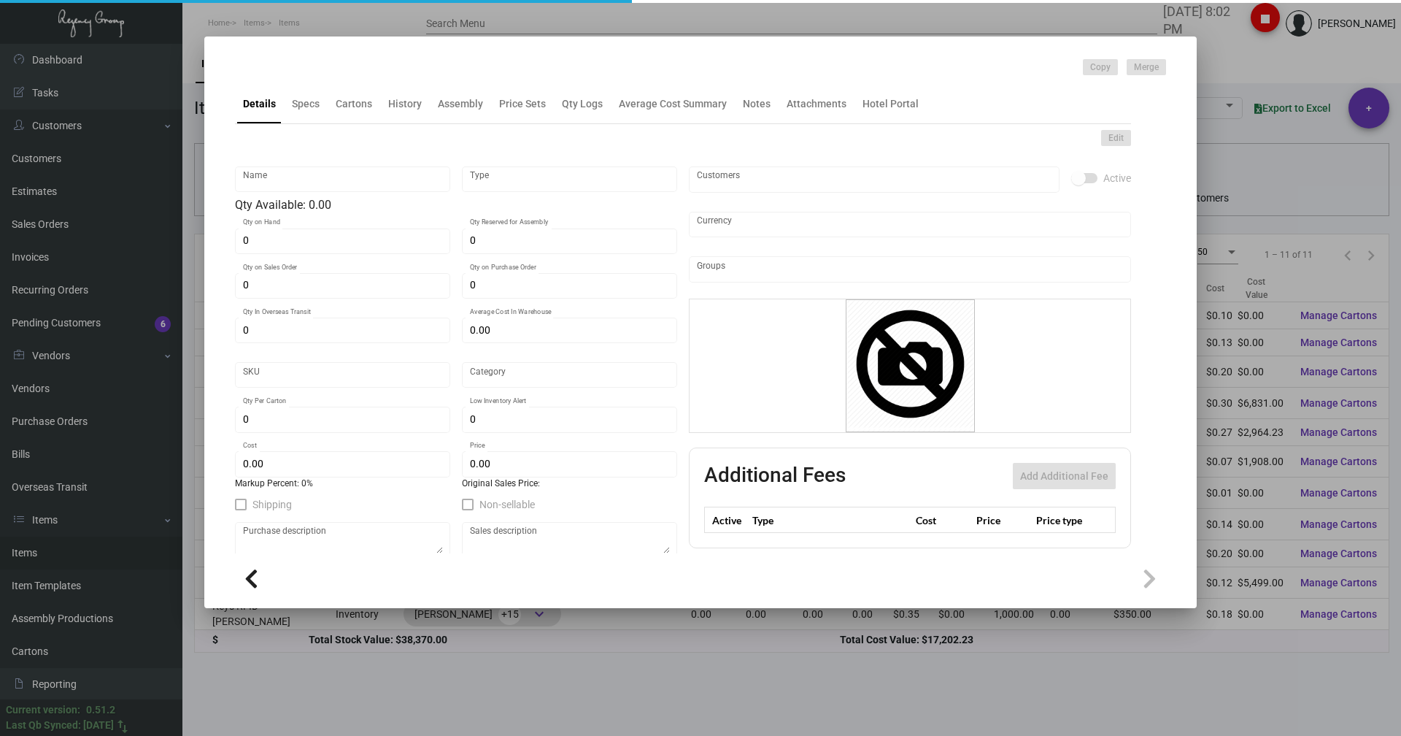
type input "1,000"
type input "7,500"
type input "$ 0.182"
type input "$ 0.35"
type textarea "[PERSON_NAME] Keys RFID Safelok, Size 2-1/8x3-3/8 #30 mill black core dull lami…"
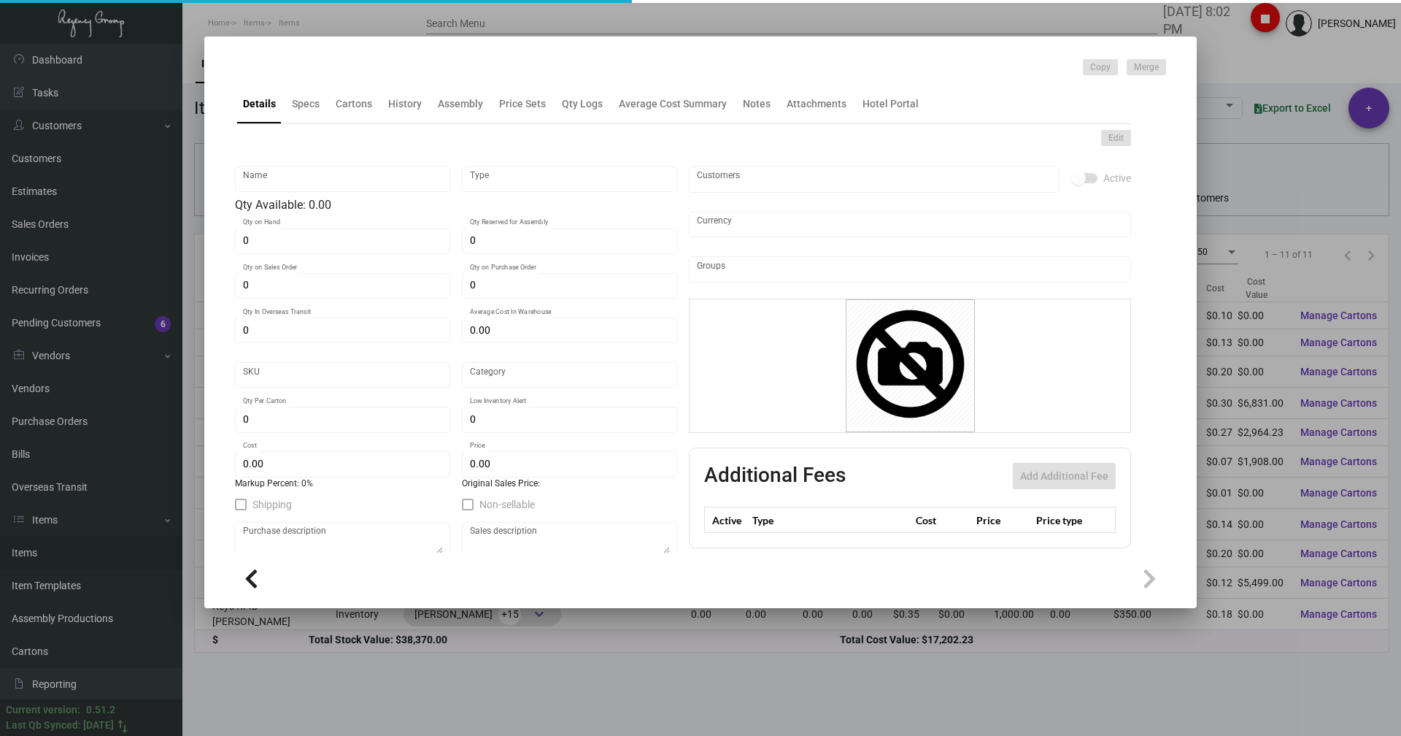
type textarea "[PERSON_NAME] Keys RFID Safelok, Size 2-1/8x3-3/8 #30 mill black core dull lami…"
checkbox input "true"
type input "United States Dollar $"
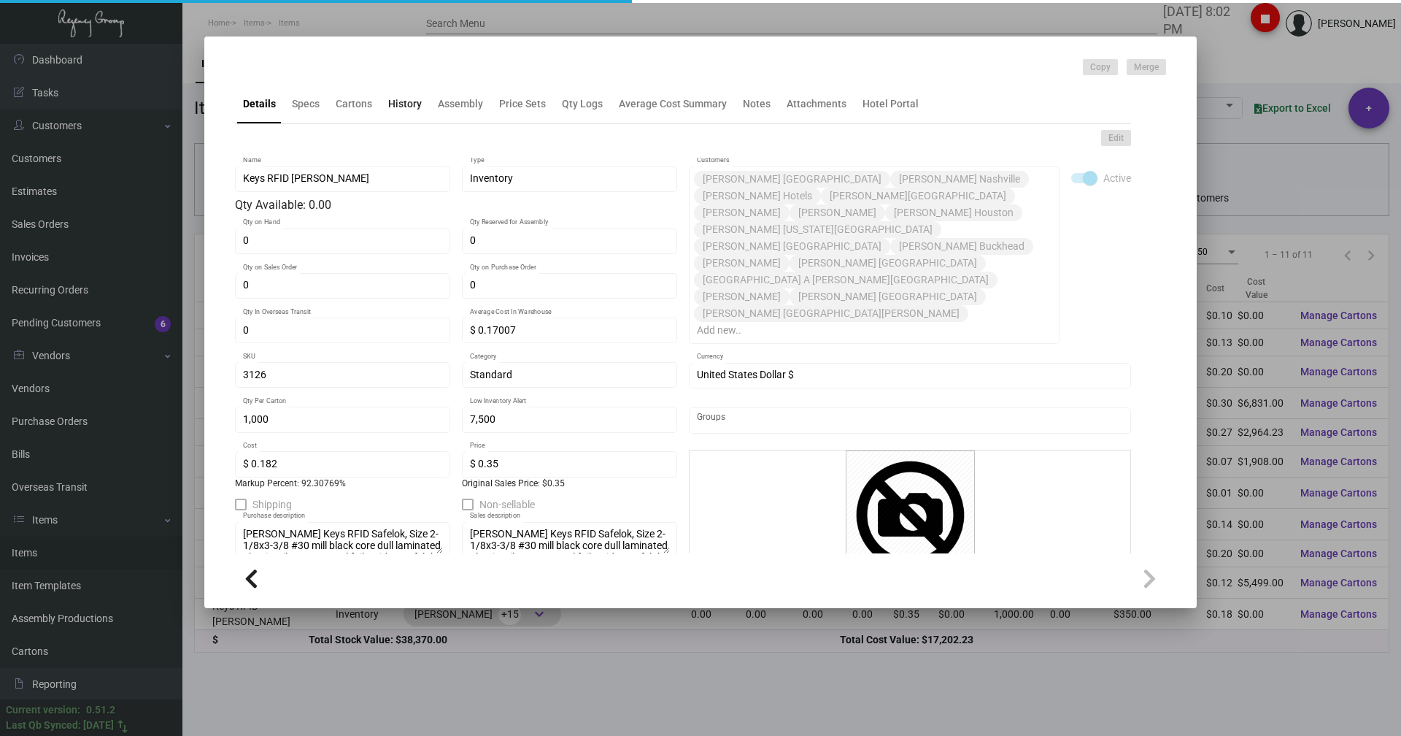
click at [406, 112] on div "History" at bounding box center [404, 103] width 45 height 35
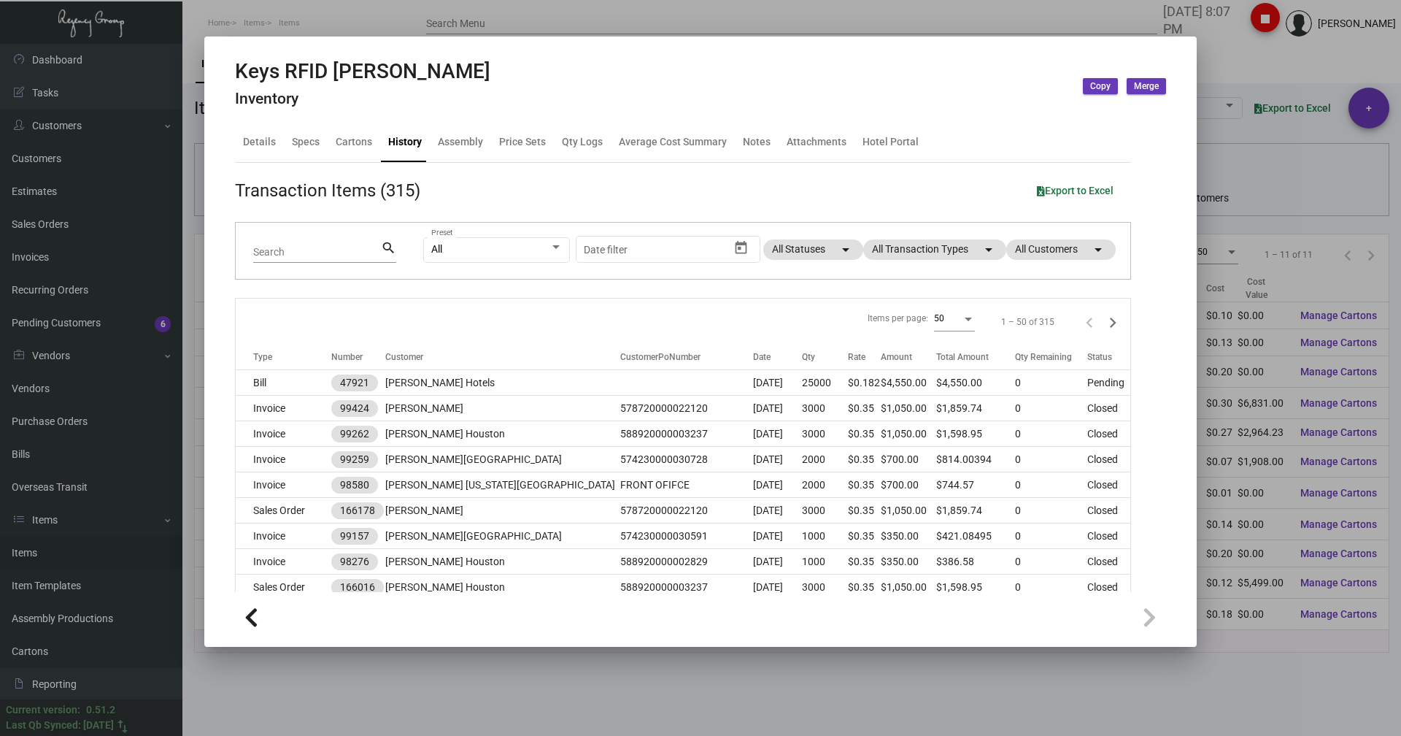
click at [301, 26] on div at bounding box center [700, 368] width 1401 height 736
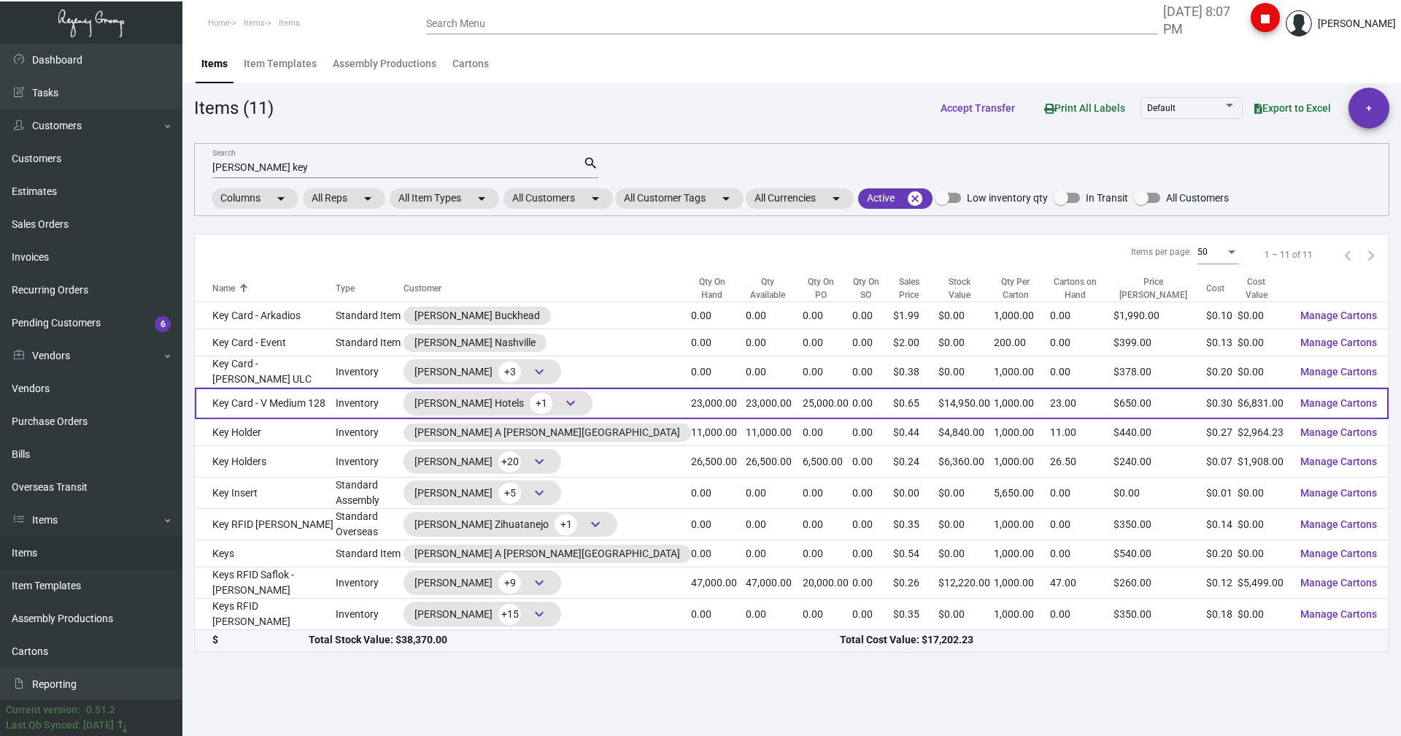
click at [296, 405] on td "Key Card - V Medium 128" at bounding box center [265, 402] width 141 height 31
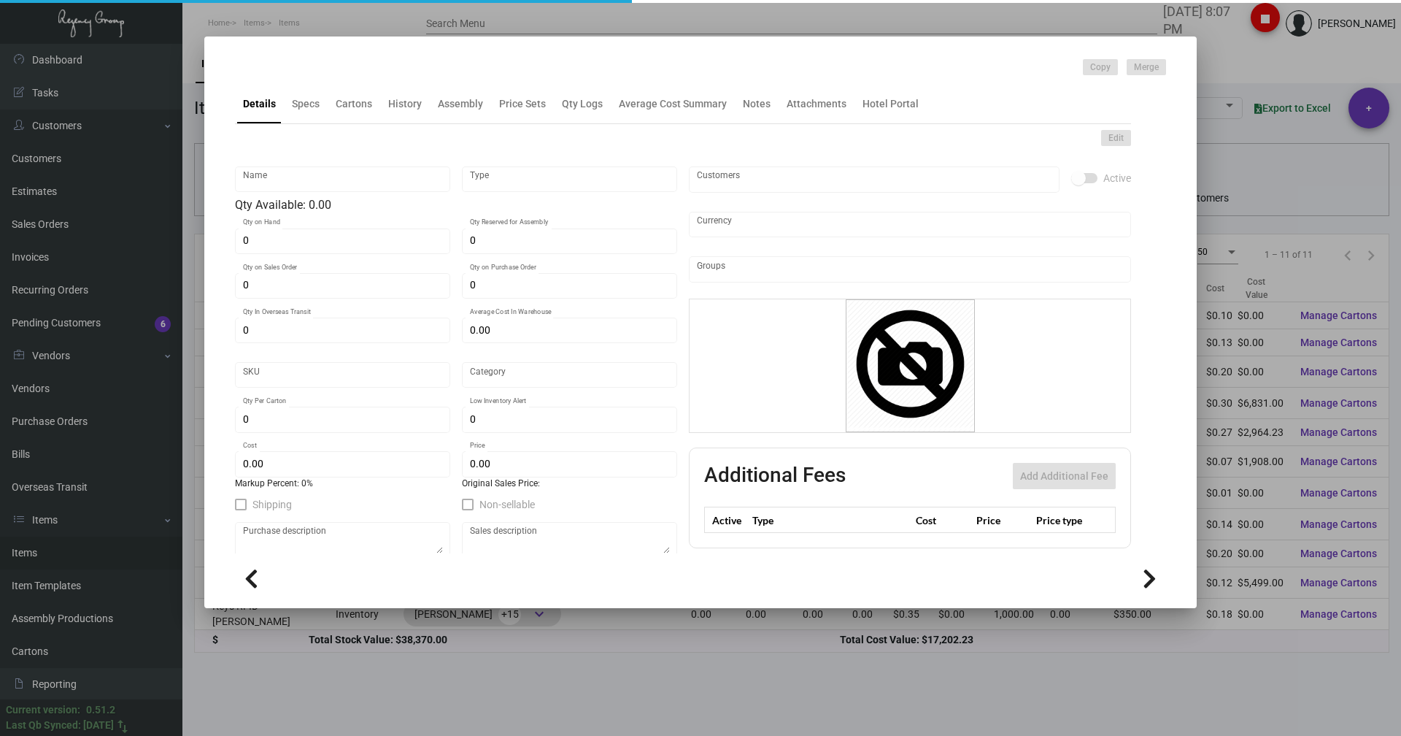
type input "Key Card - V Medium 128"
type input "Inventory"
type input "23,000"
type input "25,000"
type input "$ 0.30795"
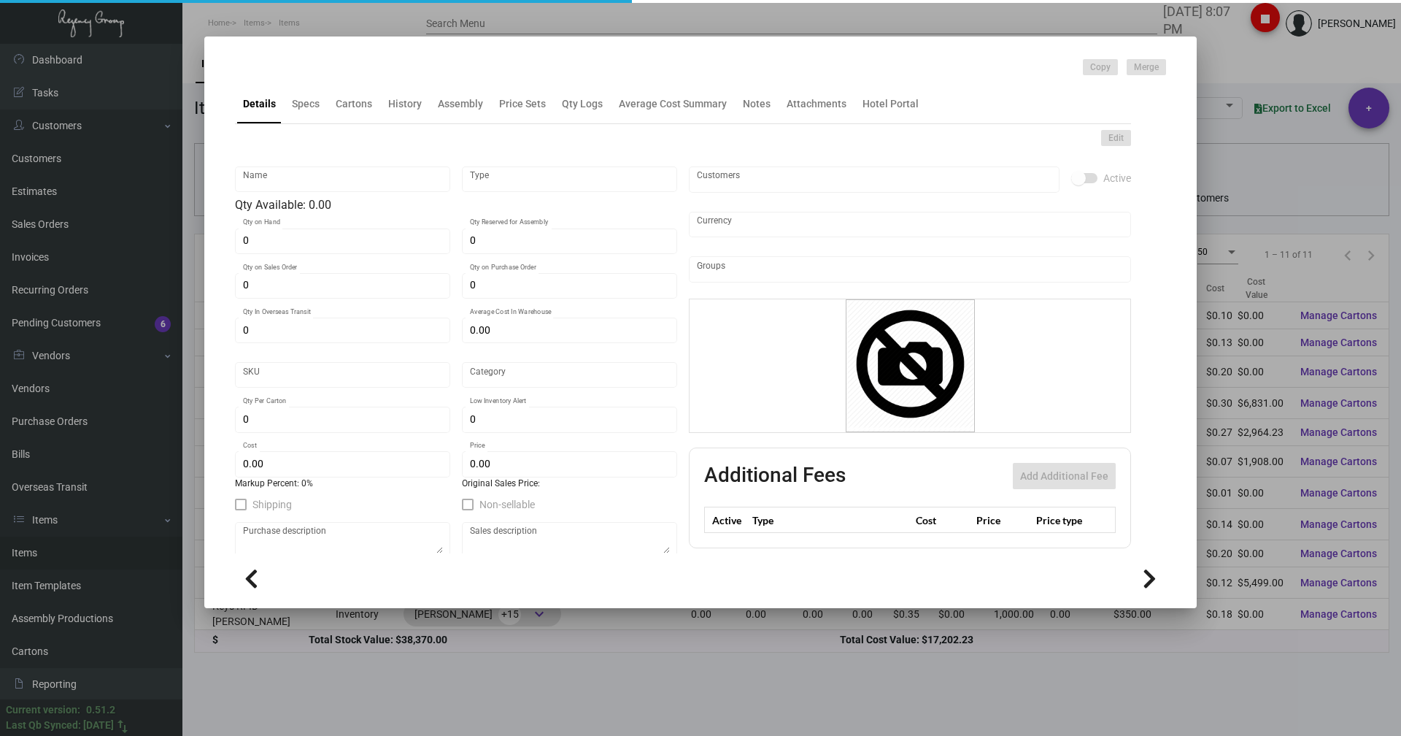
type input "3126"
type input "Standard"
type input "1,000"
type input "7,500"
type input "$ 0.297"
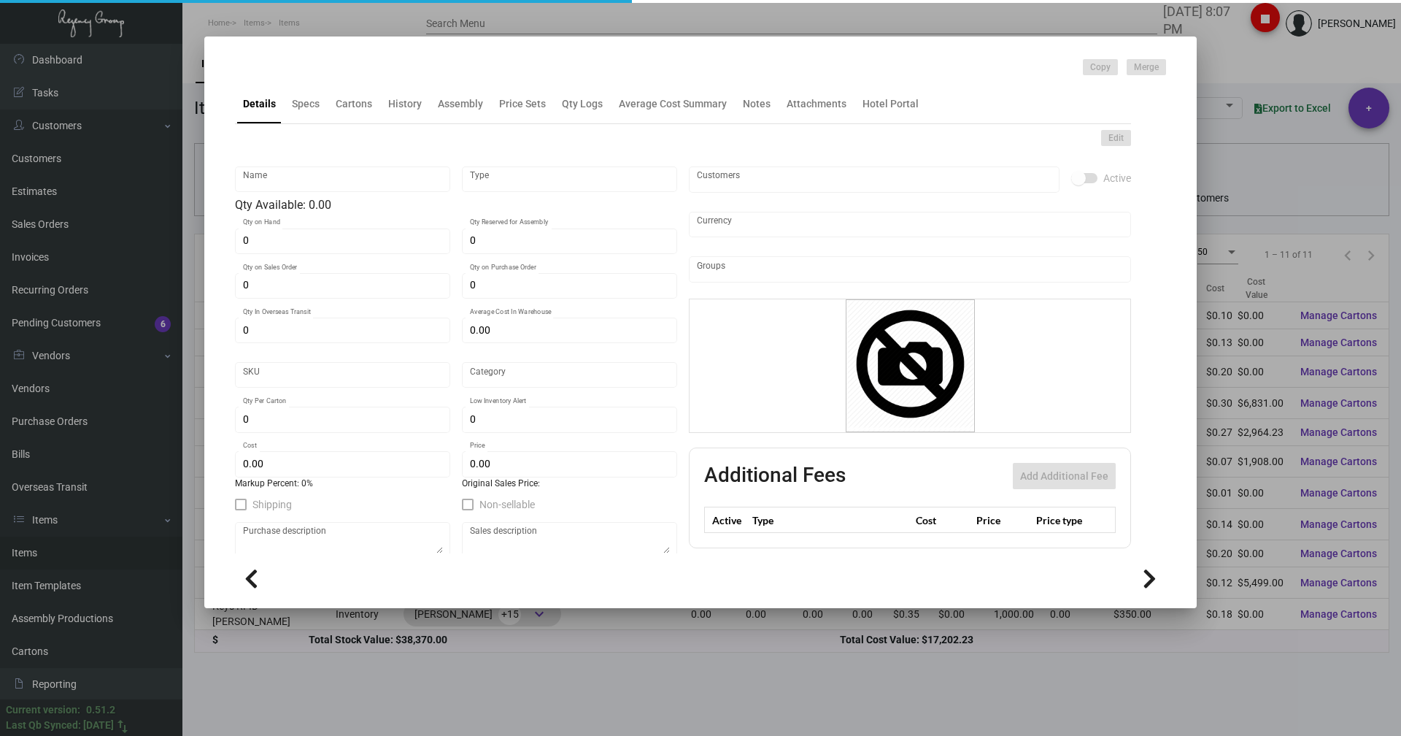
type input "$ 0.65"
type textarea "[PERSON_NAME] Keys RFID Safelok, Size 2-1/8x3-3/8 #30 mill black core dull lami…"
checkbox input "true"
type input "United States Dollar $"
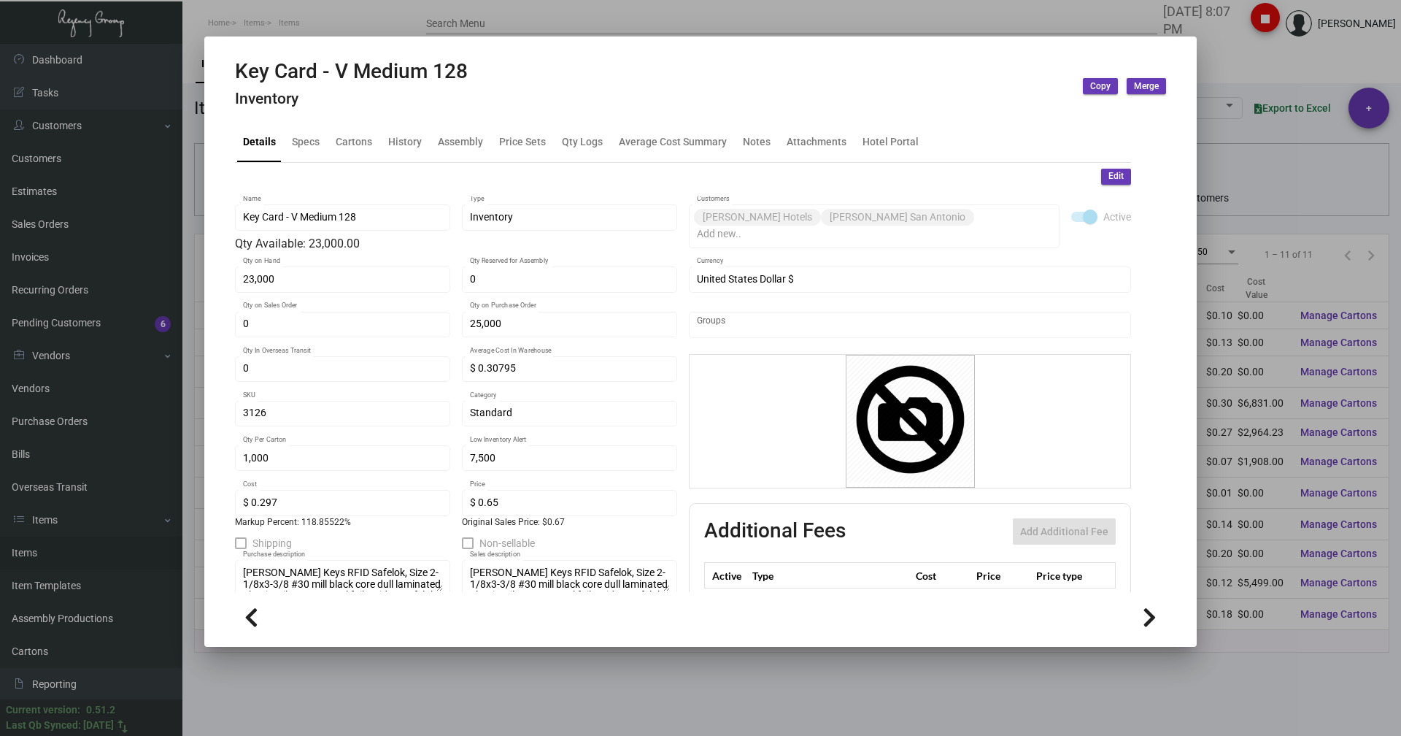
drag, startPoint x: 1284, startPoint y: 52, endPoint x: 1284, endPoint y: 42, distance: 9.5
click at [1284, 53] on div at bounding box center [700, 368] width 1401 height 736
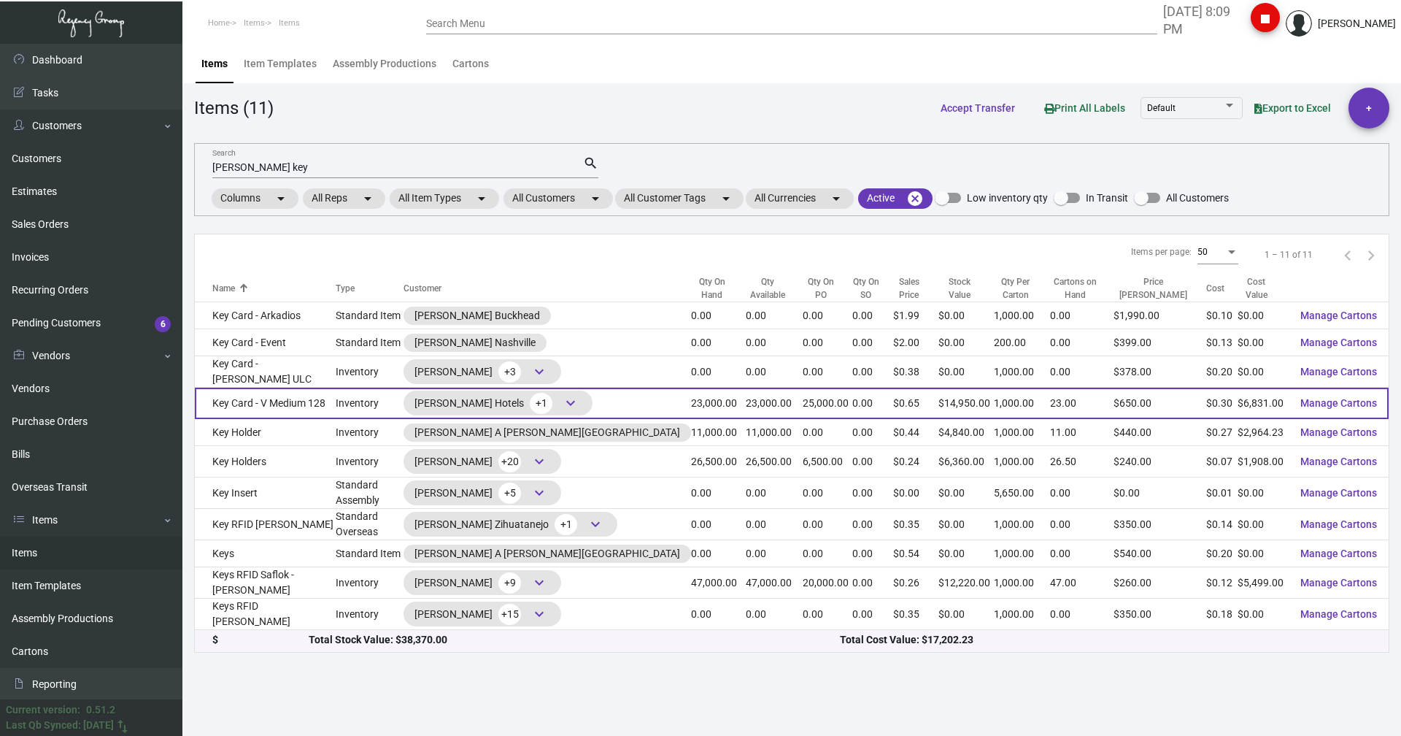
click at [266, 397] on td "Key Card - V Medium 128" at bounding box center [265, 402] width 141 height 31
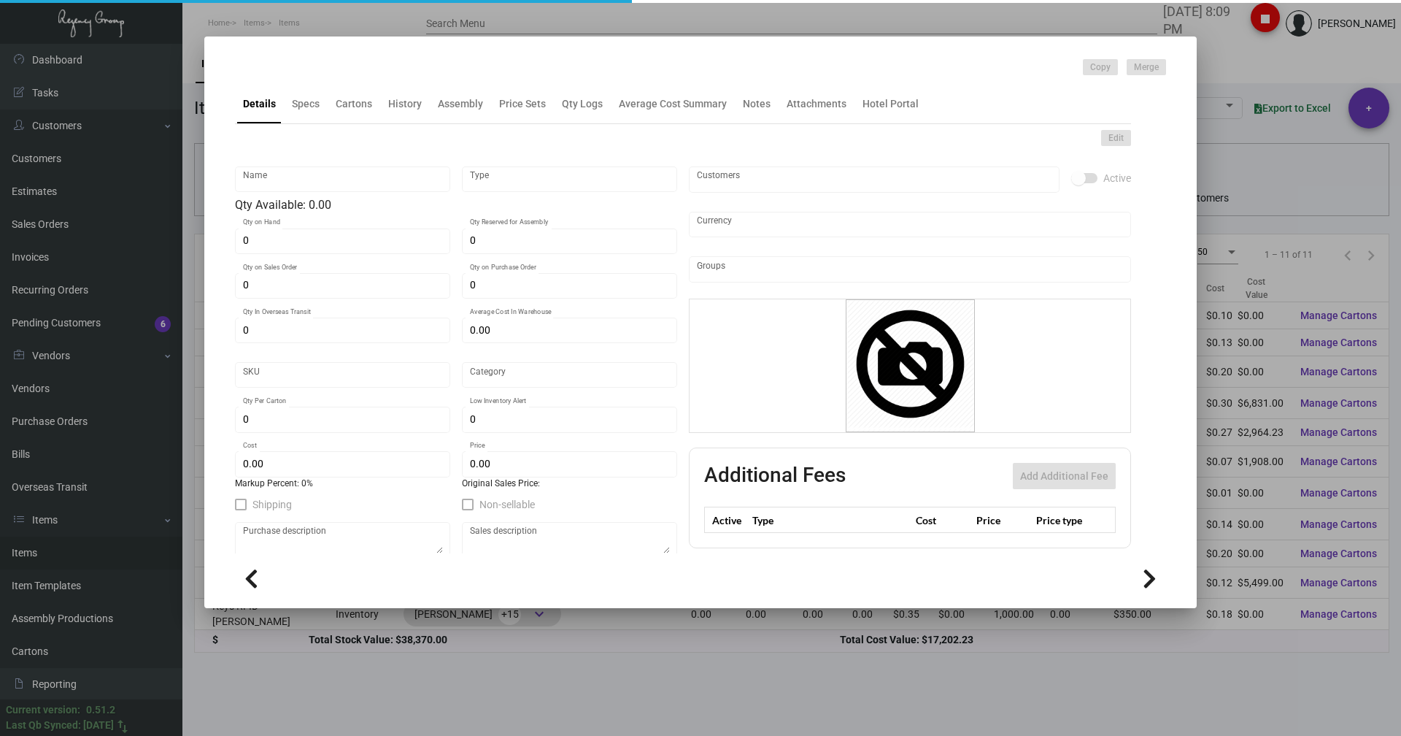
type input "Key Card - V Medium 128"
type input "Inventory"
type input "23,000"
type input "25,000"
type input "$ 0.30795"
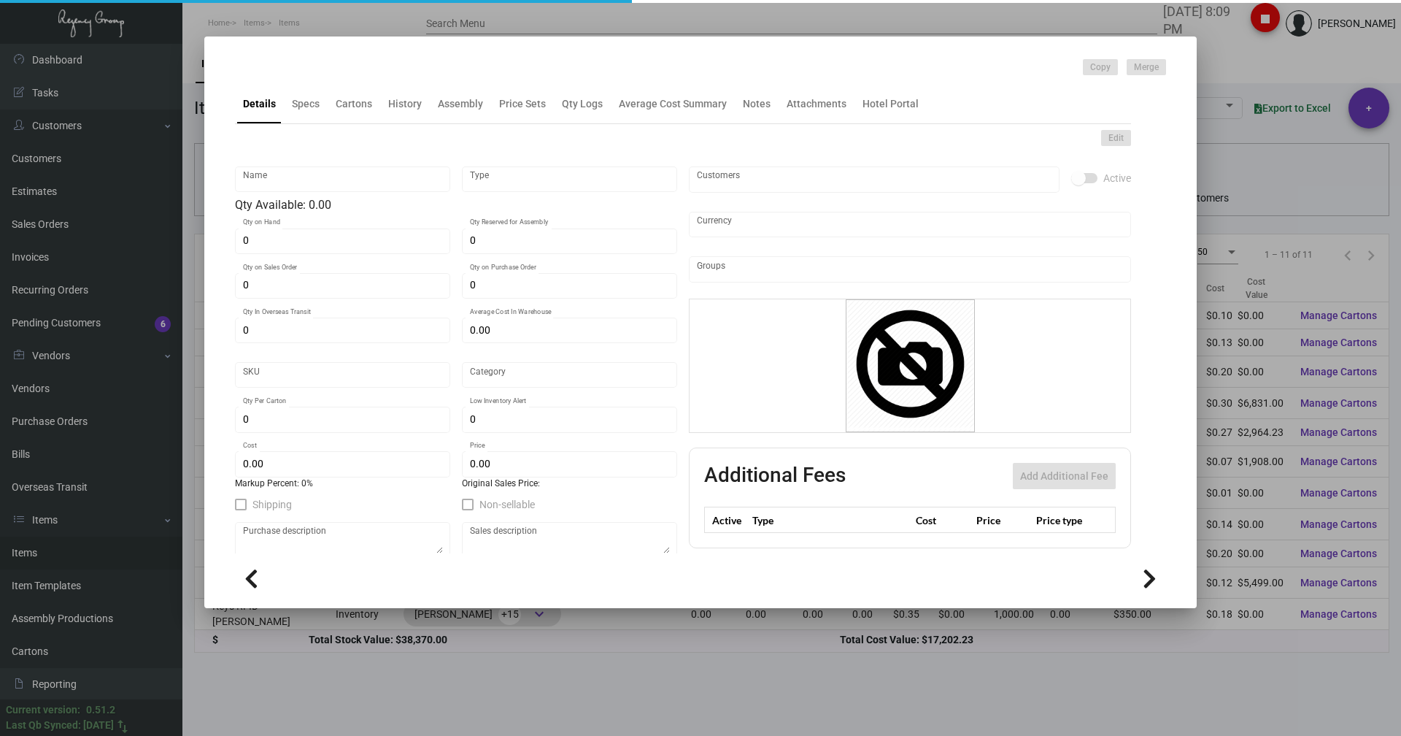
type input "3126"
type input "Standard"
type input "1,000"
type input "7,500"
type input "$ 0.297"
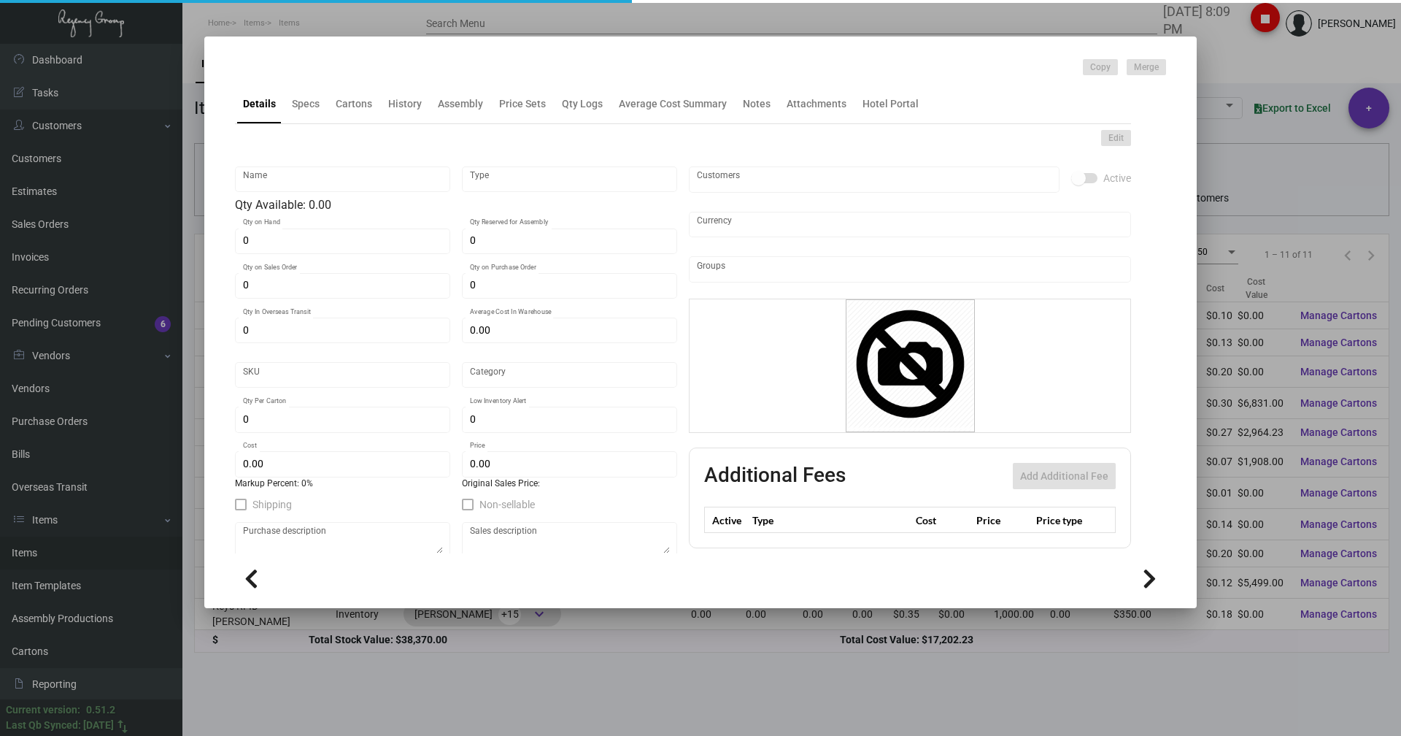
type input "$ 0.65"
type textarea "[PERSON_NAME] Keys RFID Safelok, Size 2-1/8x3-3/8 #30 mill black core dull lami…"
checkbox input "true"
type input "United States Dollar $"
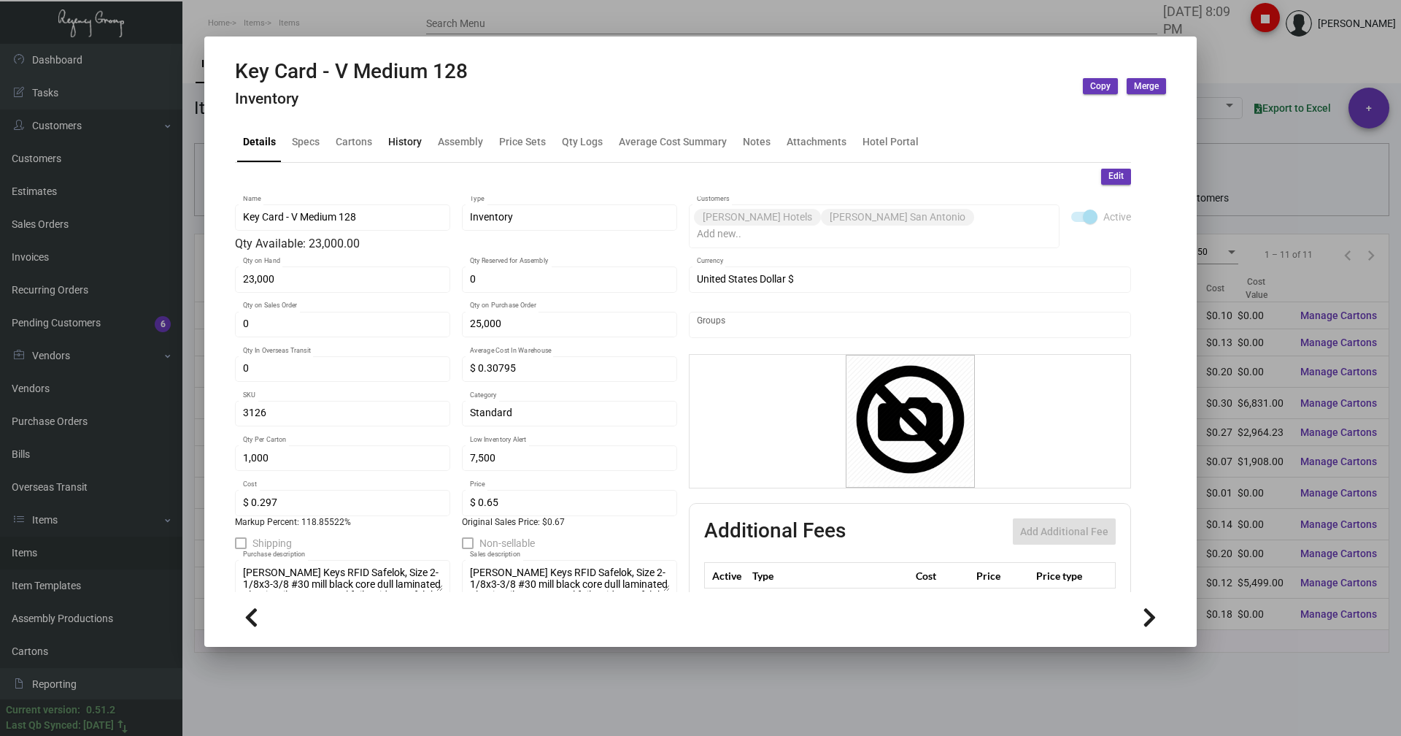
click at [399, 139] on div "History" at bounding box center [405, 141] width 34 height 15
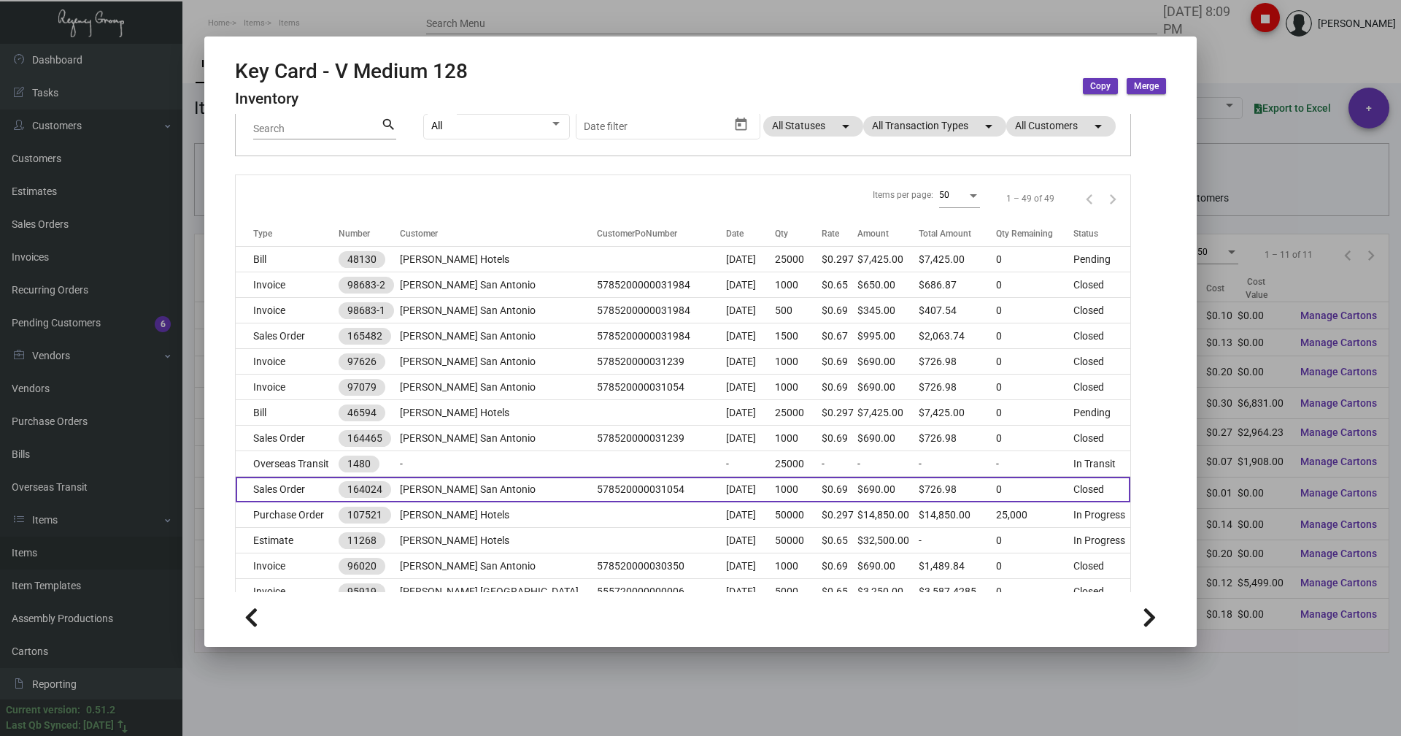
scroll to position [146, 0]
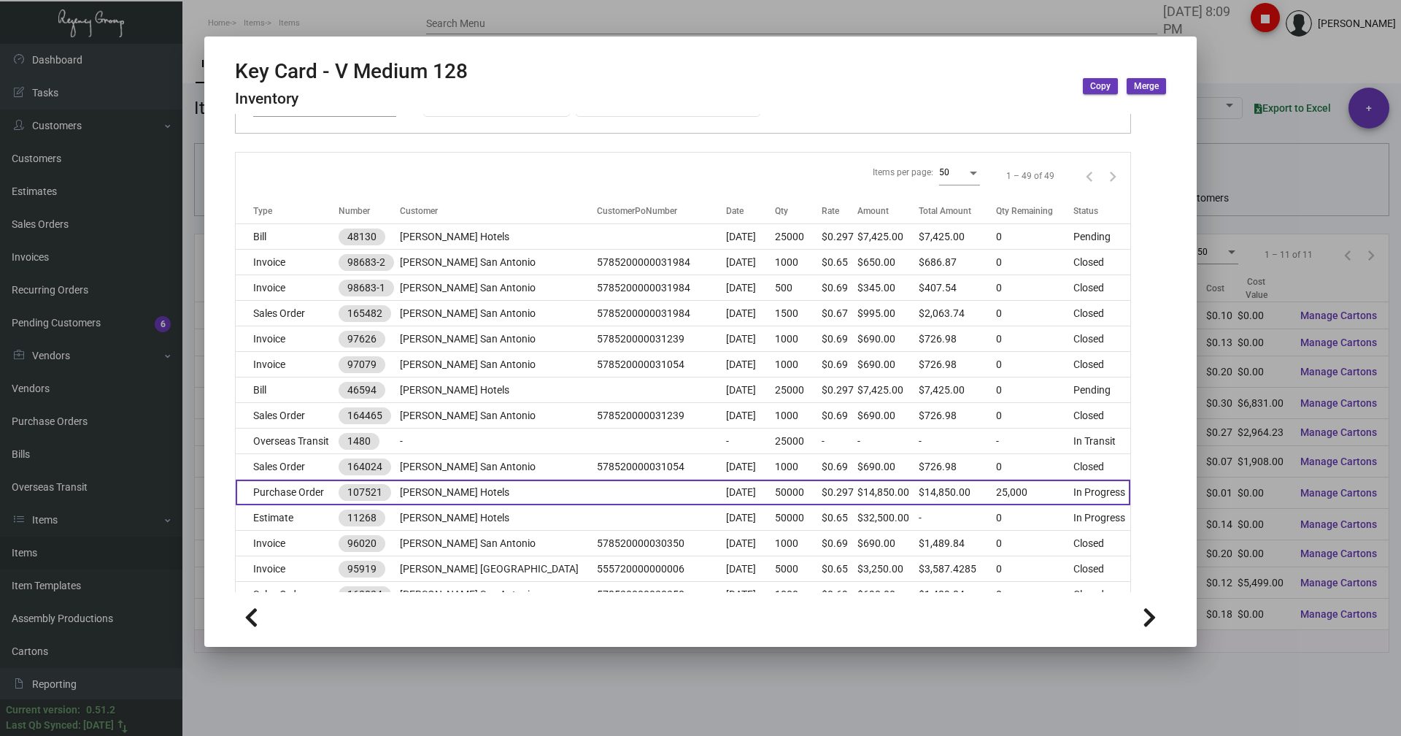
click at [263, 493] on td "Purchase Order" at bounding box center [287, 492] width 103 height 26
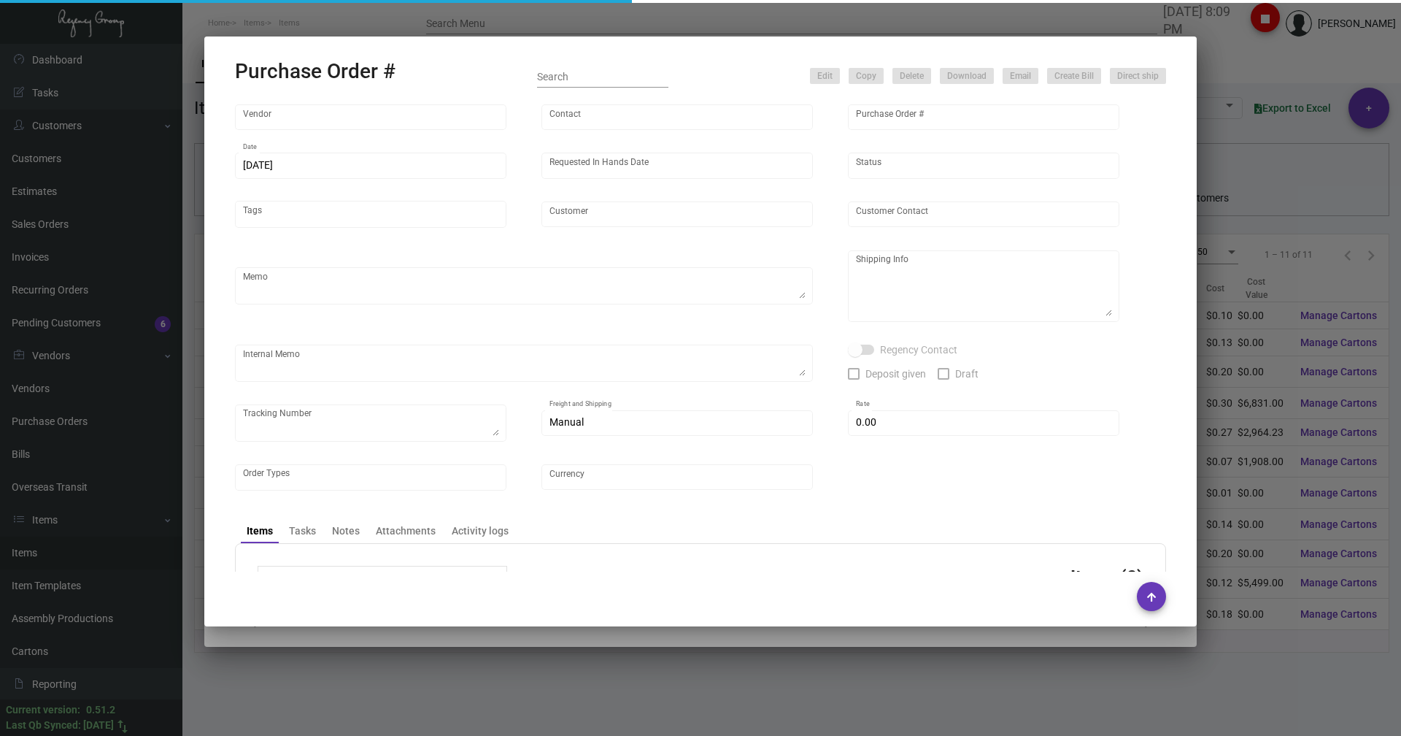
type input "Nexqo"
type input "[PERSON_NAME]"
type input "107521"
type input "[DATE]"
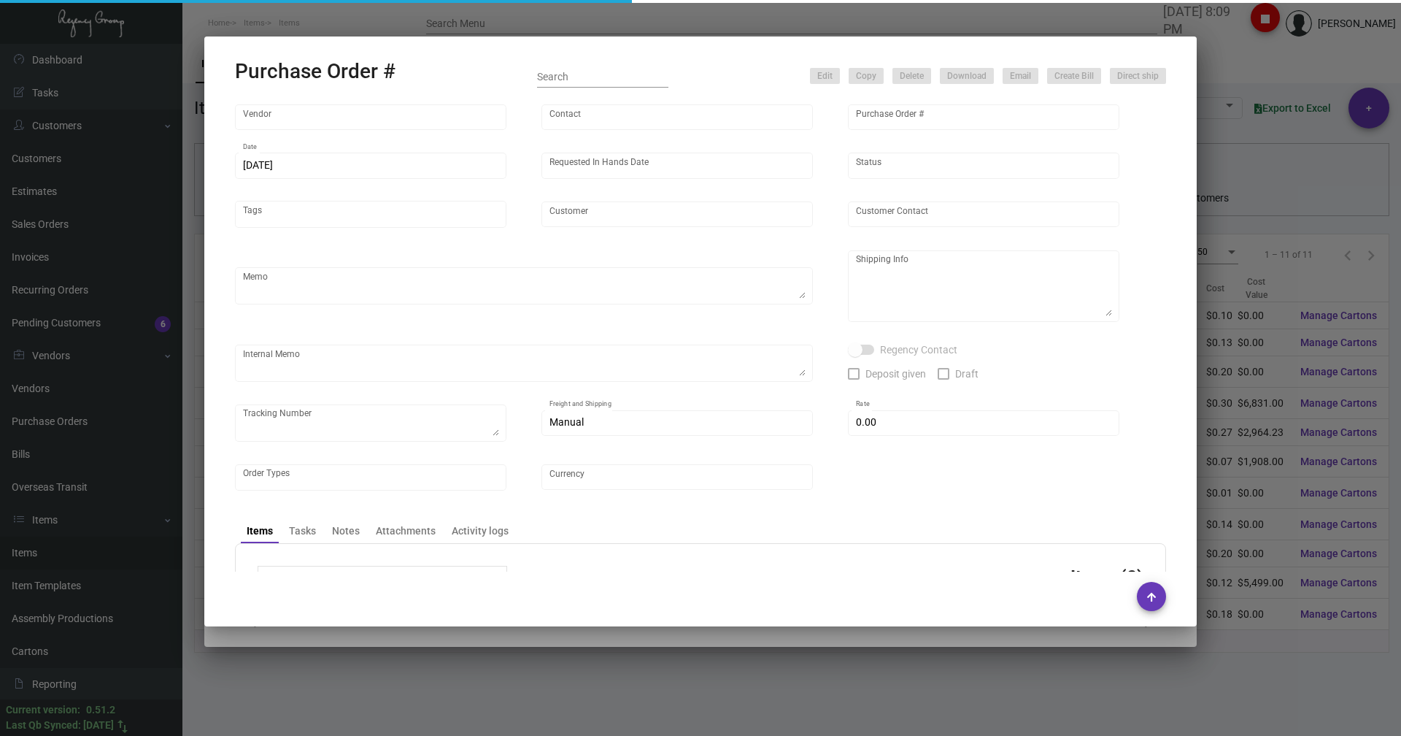
type input "[PERSON_NAME] Hotels"
type textarea "Please ship 25k right away, by boat to our NJ warehouse. For the remaining quan…"
type textarea "Regency Group NJ - [PERSON_NAME] [STREET_ADDRESS]"
checkbox input "true"
type input "$ 0.00"
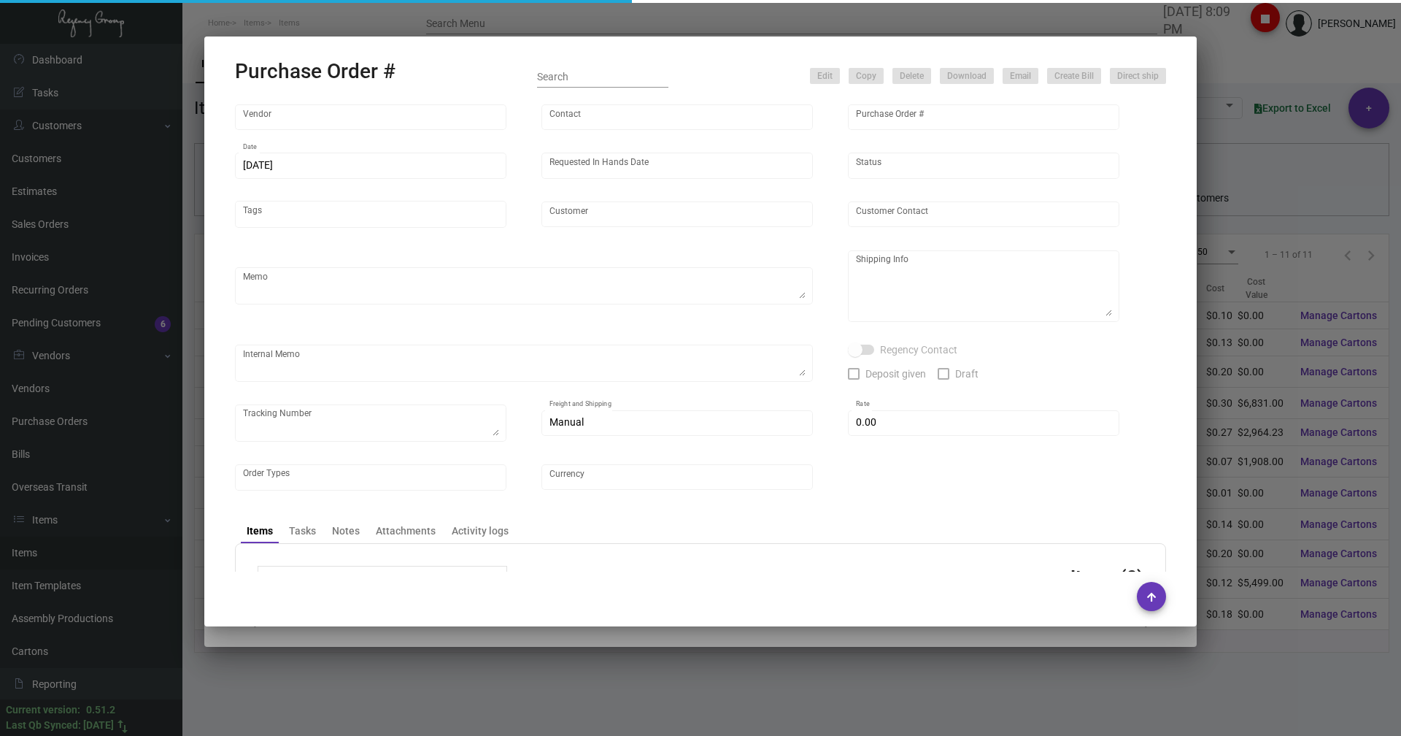
type input "United States Dollar $"
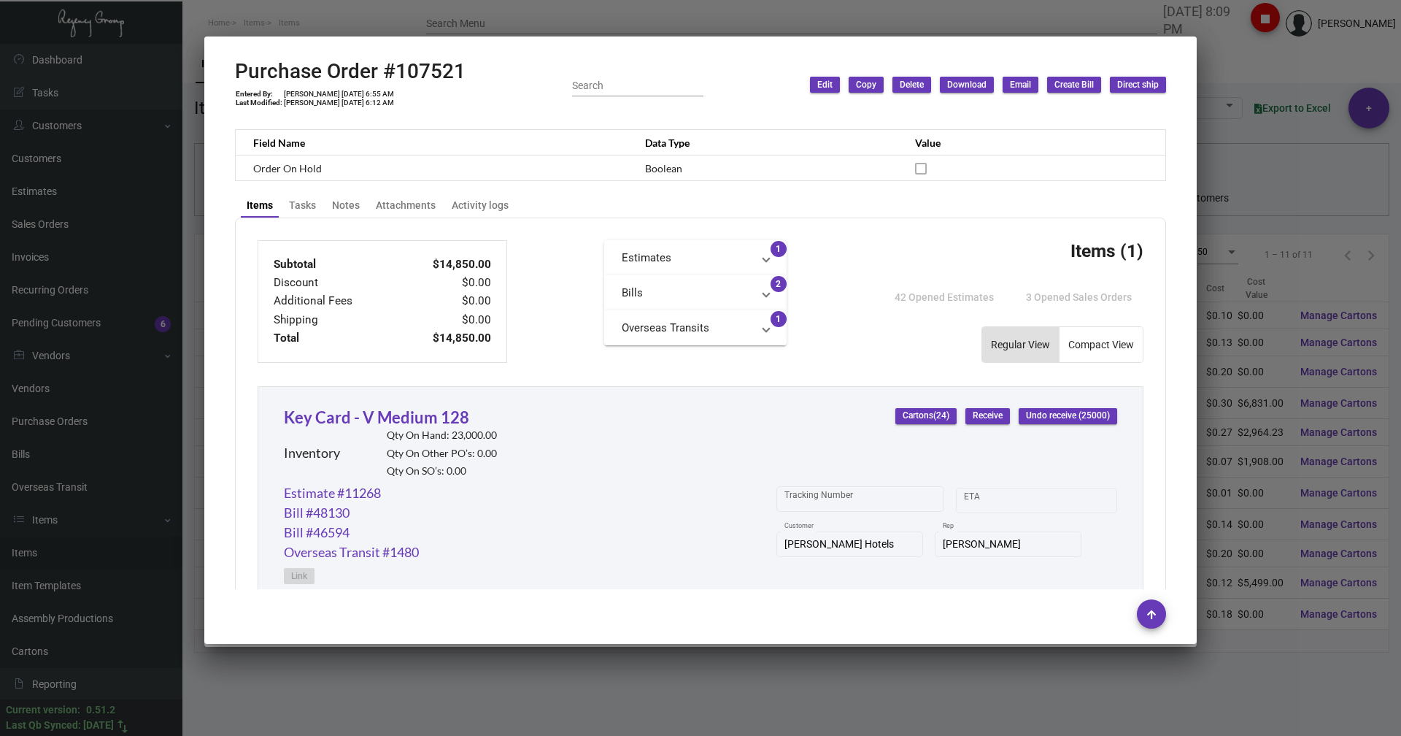
scroll to position [303, 0]
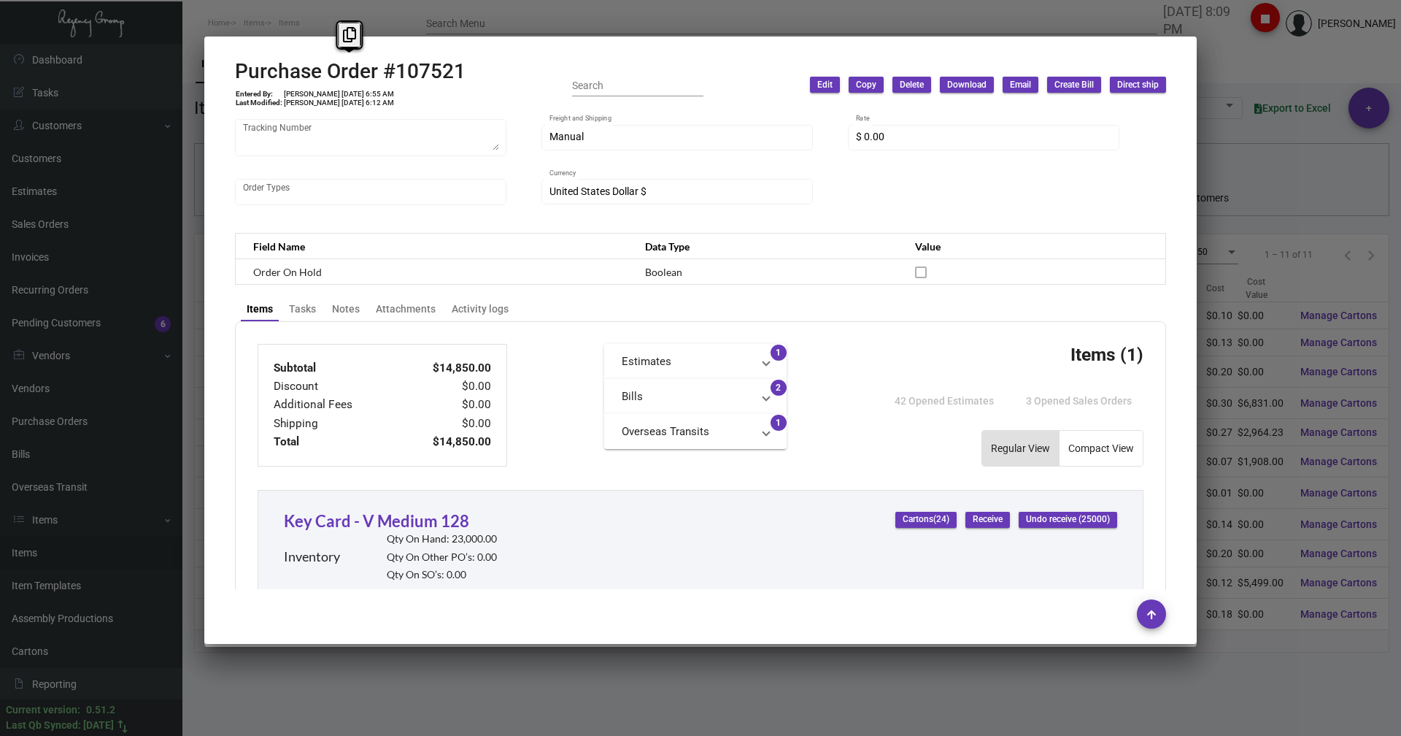
drag, startPoint x: 459, startPoint y: 74, endPoint x: 239, endPoint y: 61, distance: 220.0
click at [239, 61] on h2 "Purchase Order #107521" at bounding box center [350, 71] width 231 height 25
click at [346, 34] on icon at bounding box center [349, 34] width 13 height 15
copy h2 "Purchase Order #107521"
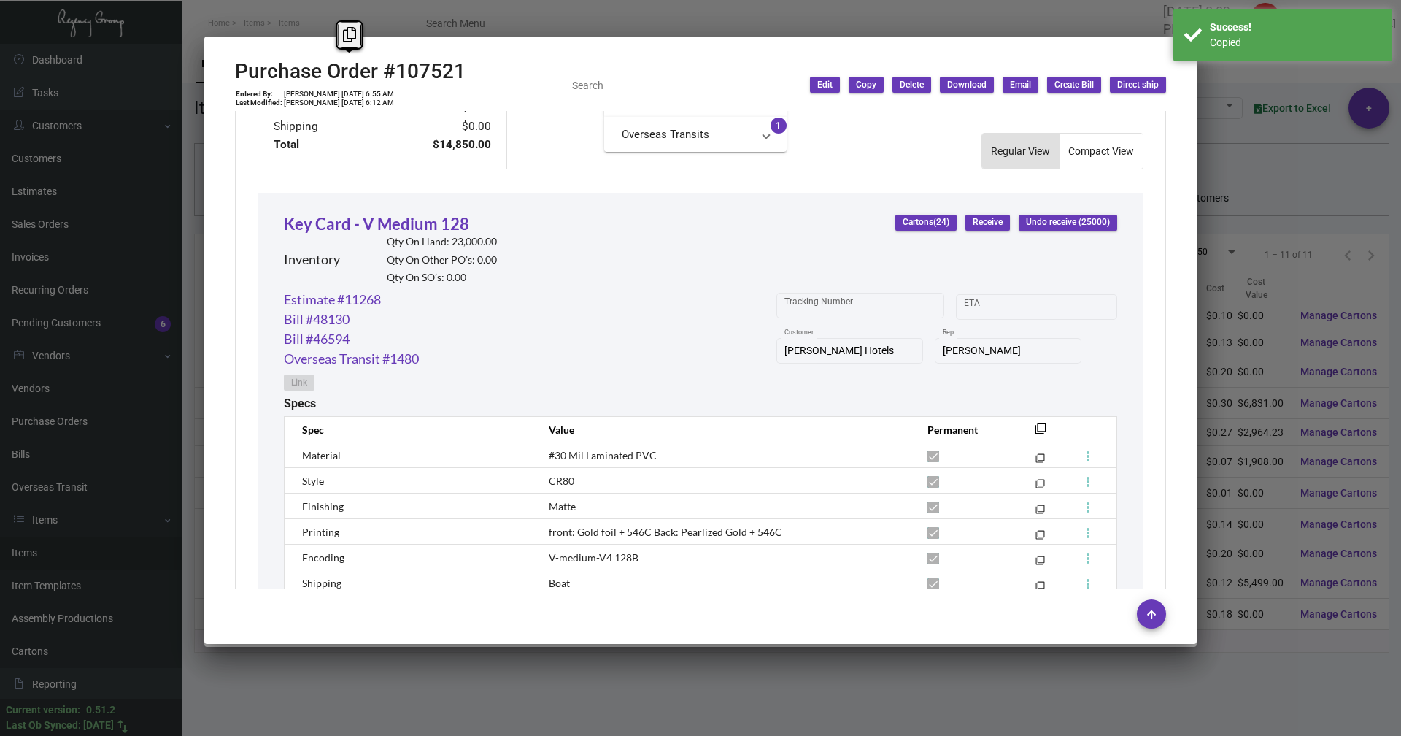
scroll to position [741, 0]
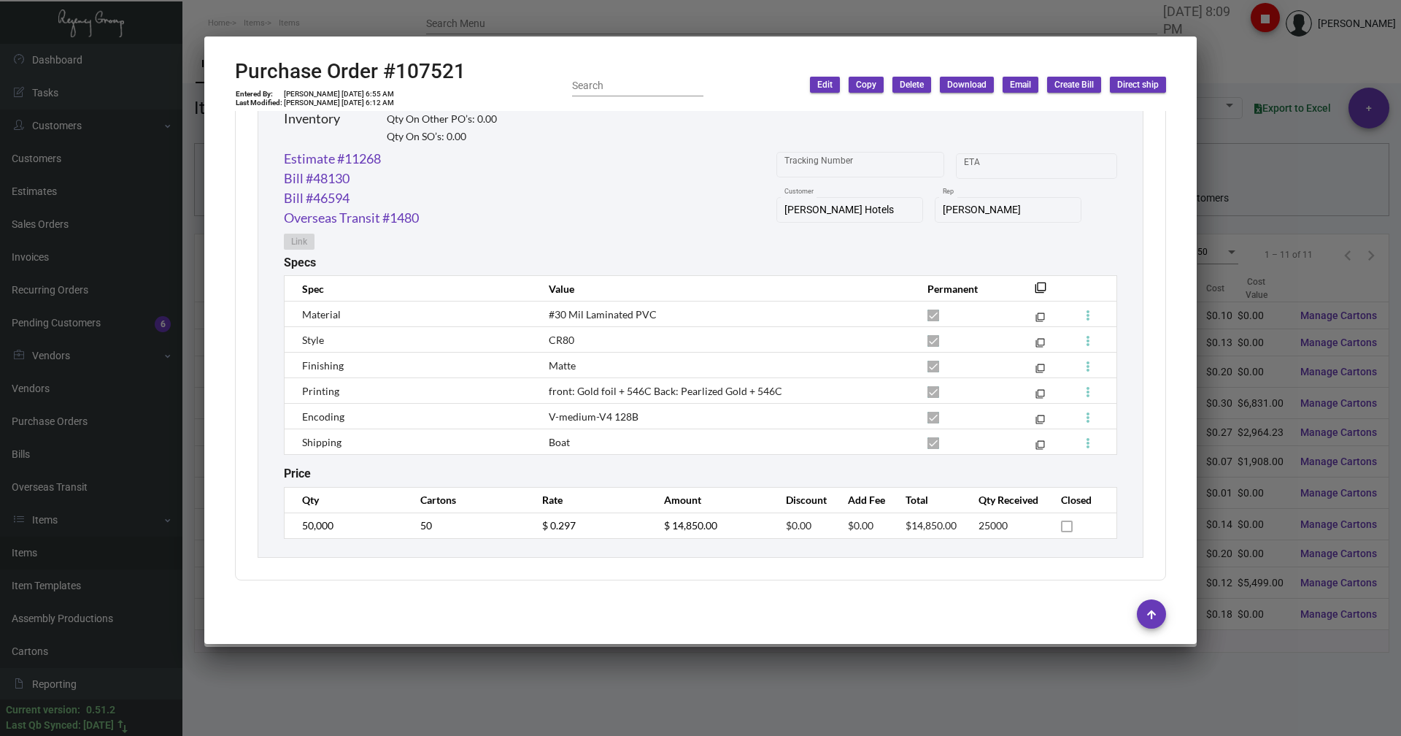
click at [1211, 54] on div at bounding box center [700, 368] width 1401 height 736
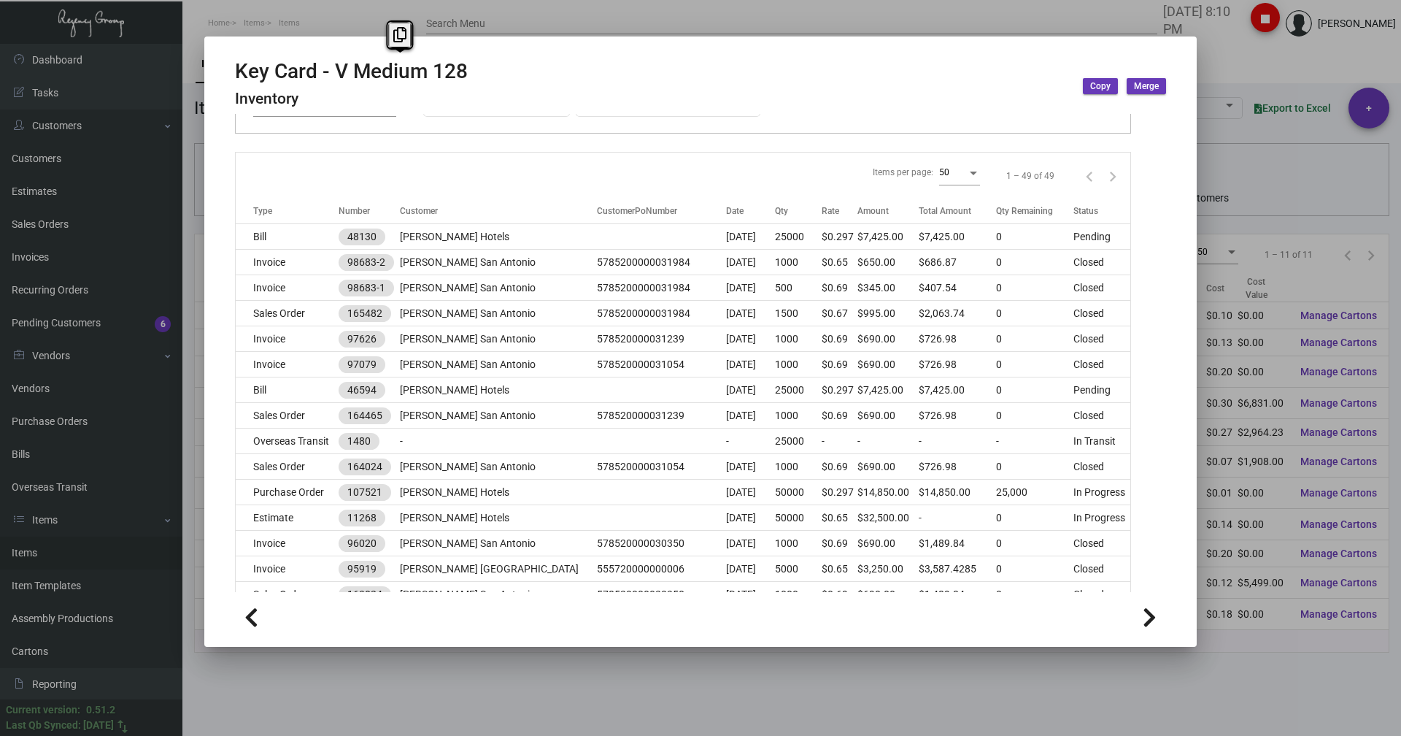
drag, startPoint x: 482, startPoint y: 74, endPoint x: 333, endPoint y: 66, distance: 149.1
click at [333, 66] on div "Key Card - V Medium 128 Inventory Copy Merge" at bounding box center [700, 86] width 931 height 55
copy h2 "V Medium 128"
click at [298, 22] on div at bounding box center [700, 368] width 1401 height 736
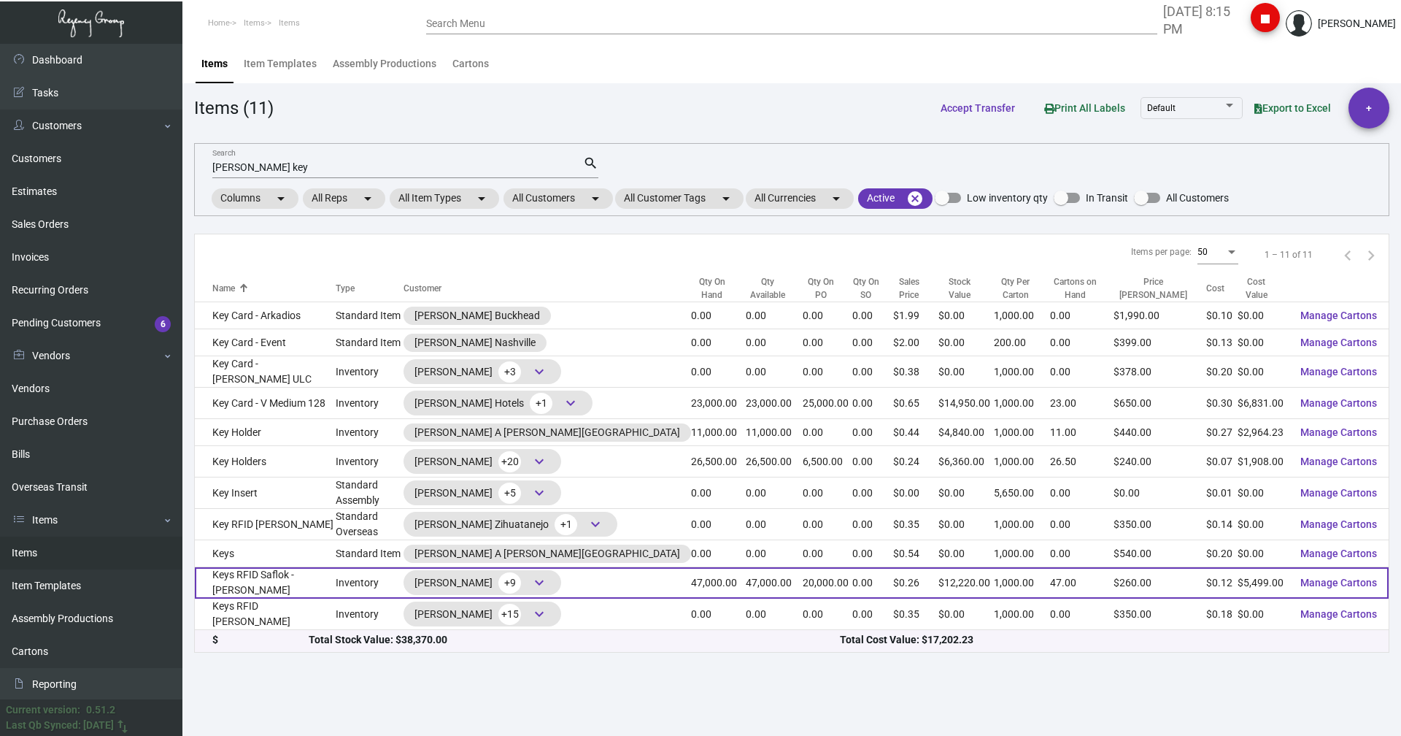
click at [239, 581] on td "Keys RFID Saflok - [PERSON_NAME]" at bounding box center [265, 582] width 141 height 31
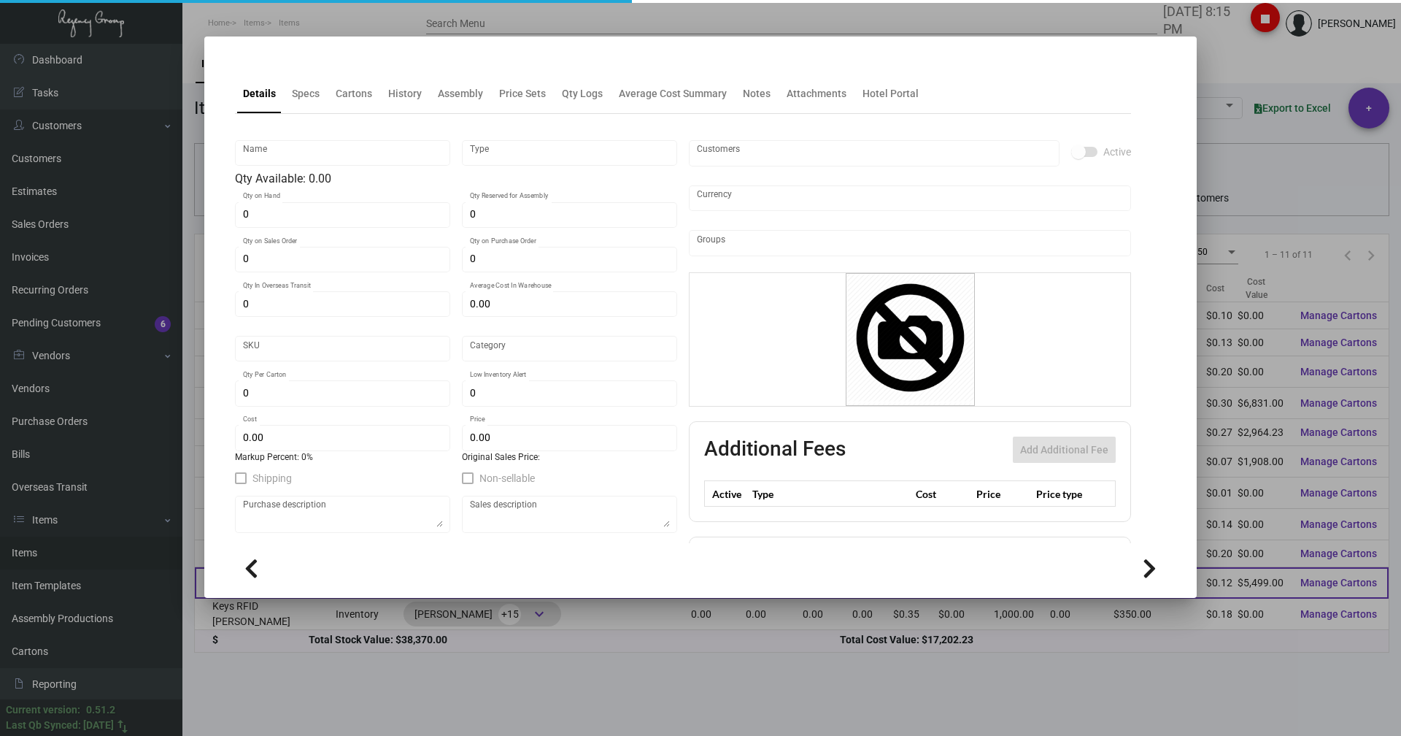
type input "Keys RFID Saflok - [PERSON_NAME]"
type input "Inventory"
type input "47,000"
type input "20,000"
type input "$ 0.12155"
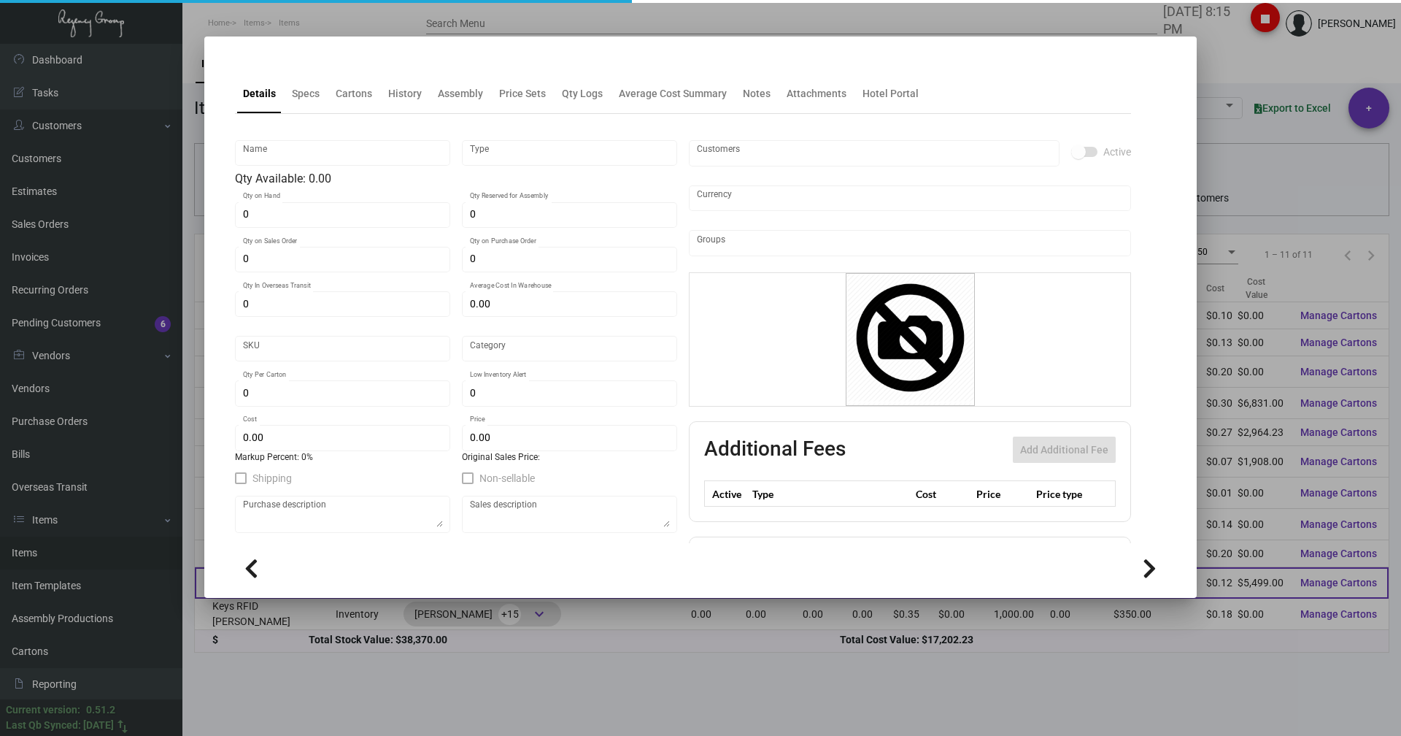
type input "3126"
type input "Standard"
type input "1,000"
type input "7,500"
type input "$ 0.117"
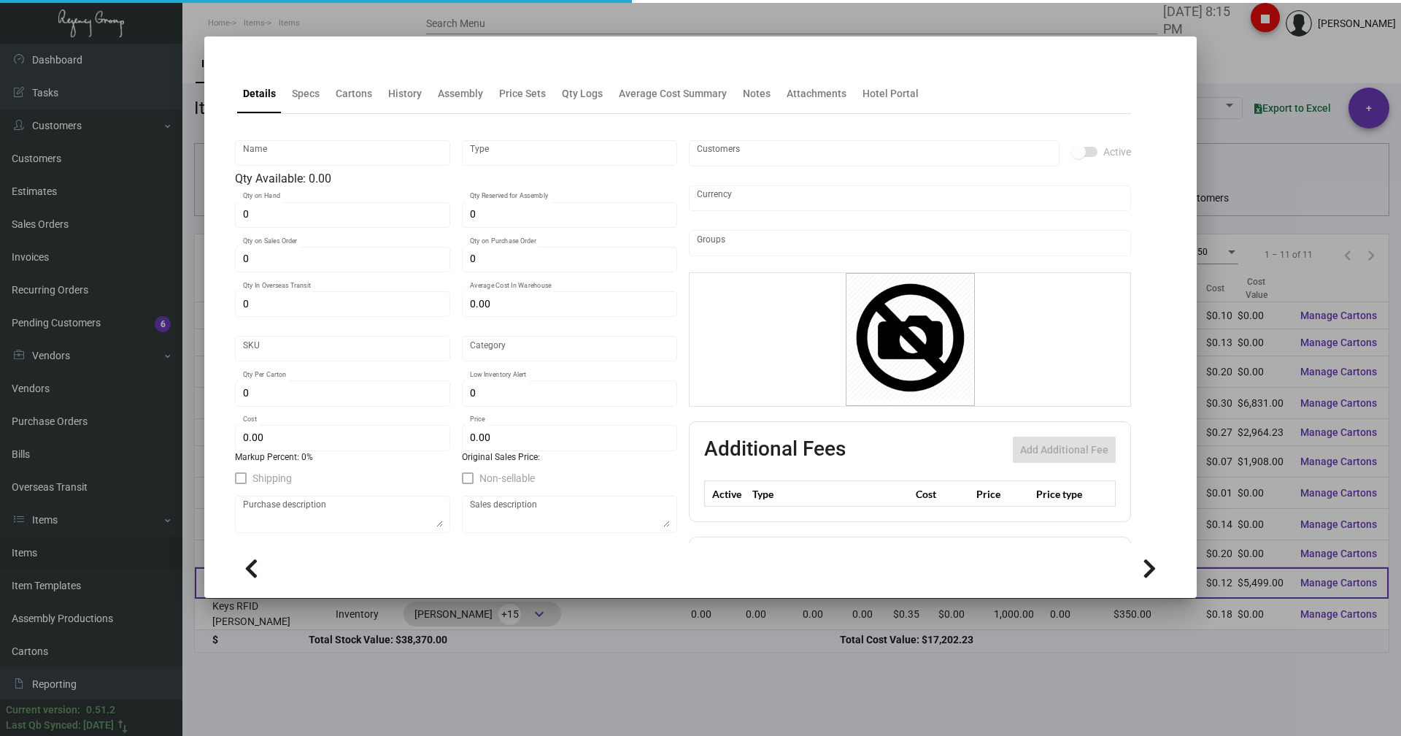
type input "$ 0.26"
type textarea "[PERSON_NAME] Keys RFID Safelok, Size 2-1/8x3-3/8 #30 mill black core dull lami…"
checkbox input "true"
type input "United States Dollar $"
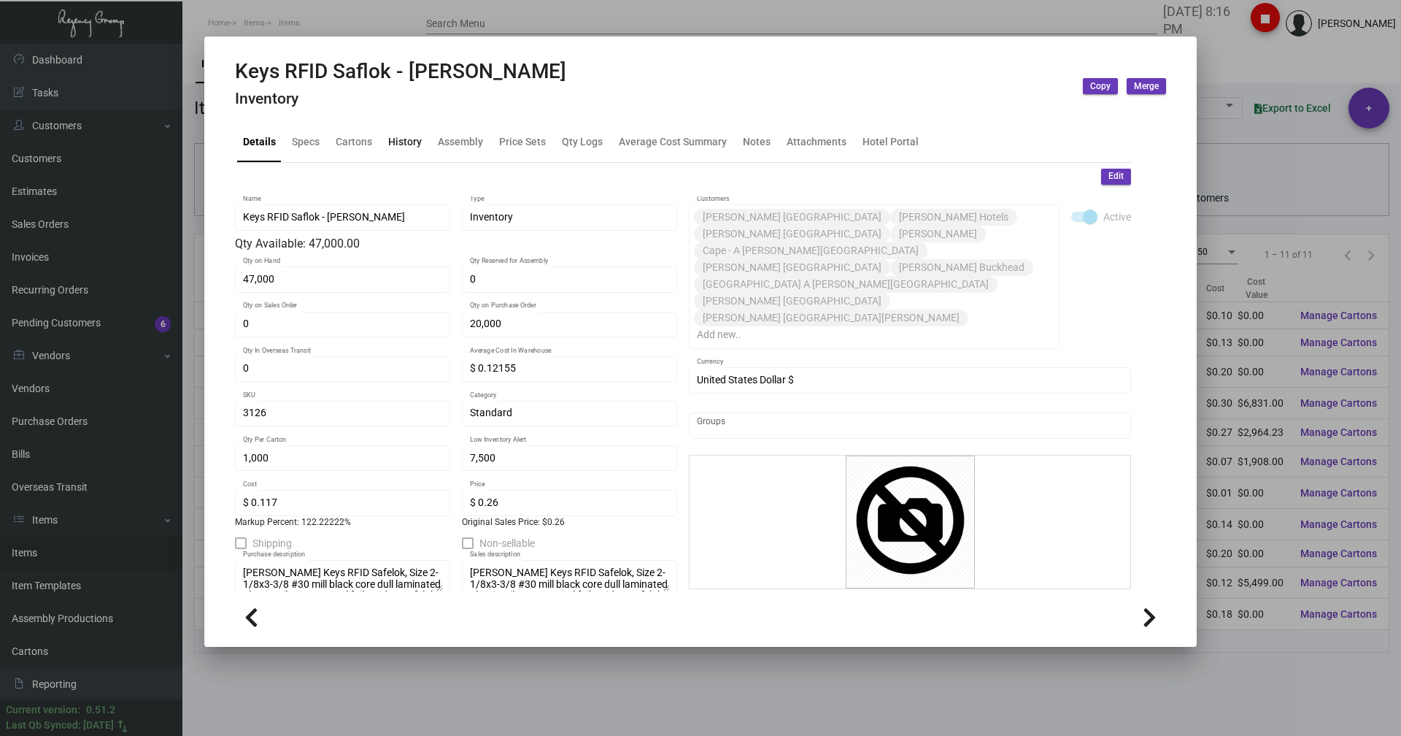
click at [406, 142] on div "History" at bounding box center [405, 141] width 34 height 15
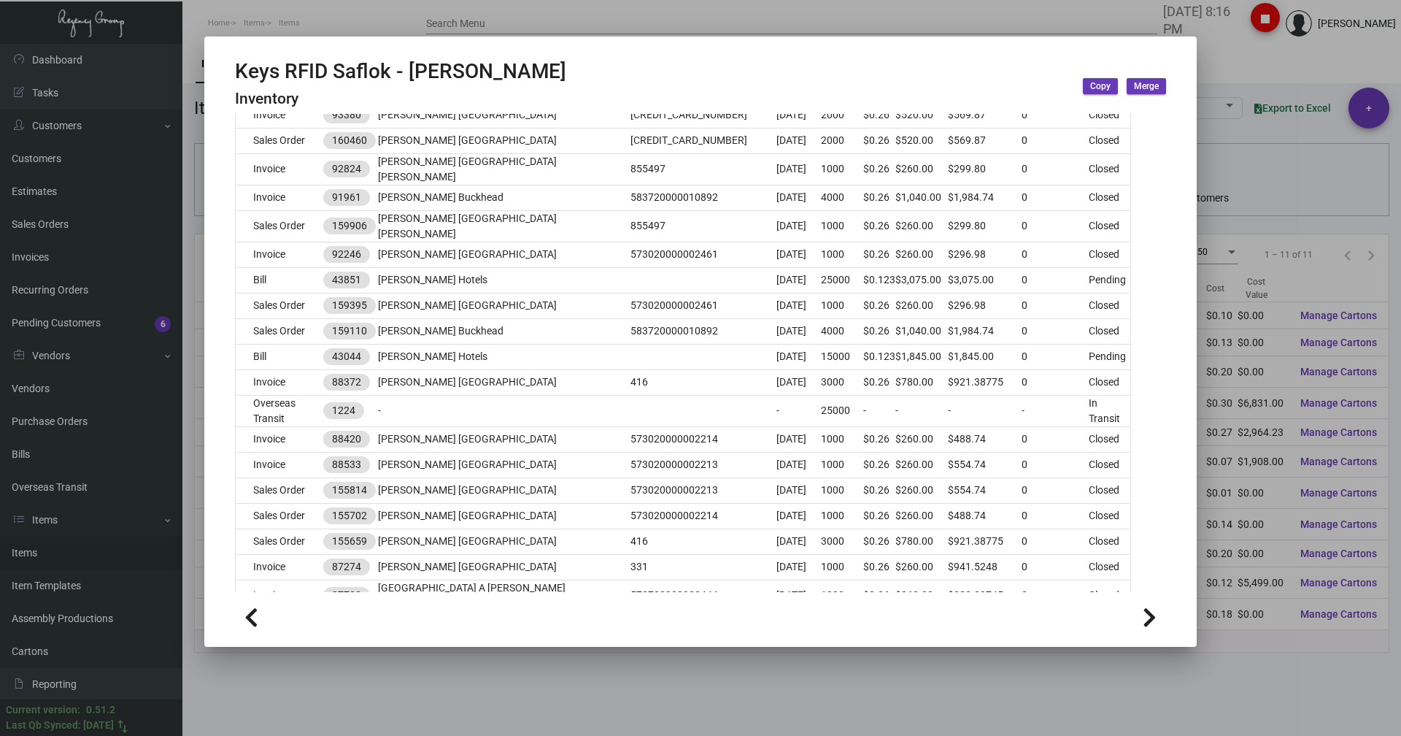
scroll to position [506, 0]
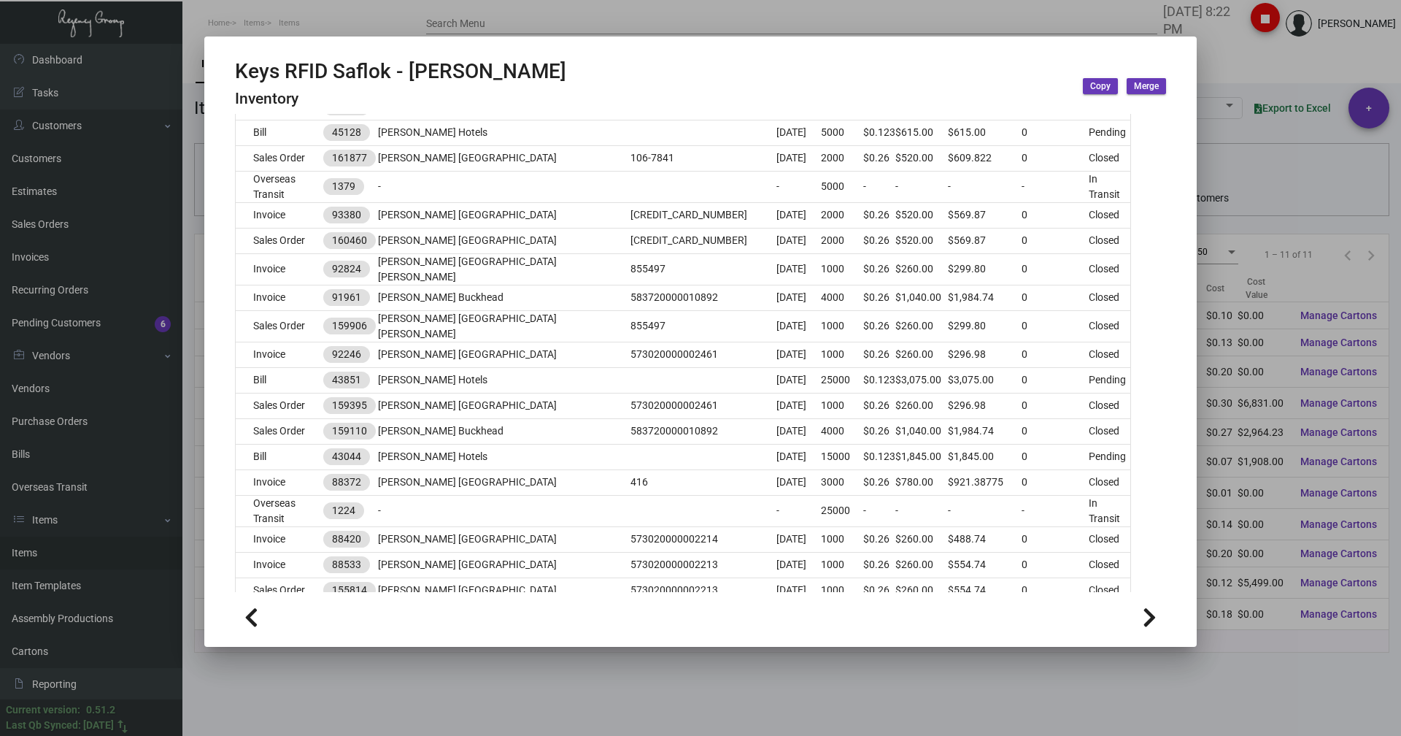
click at [260, 32] on div at bounding box center [700, 368] width 1401 height 736
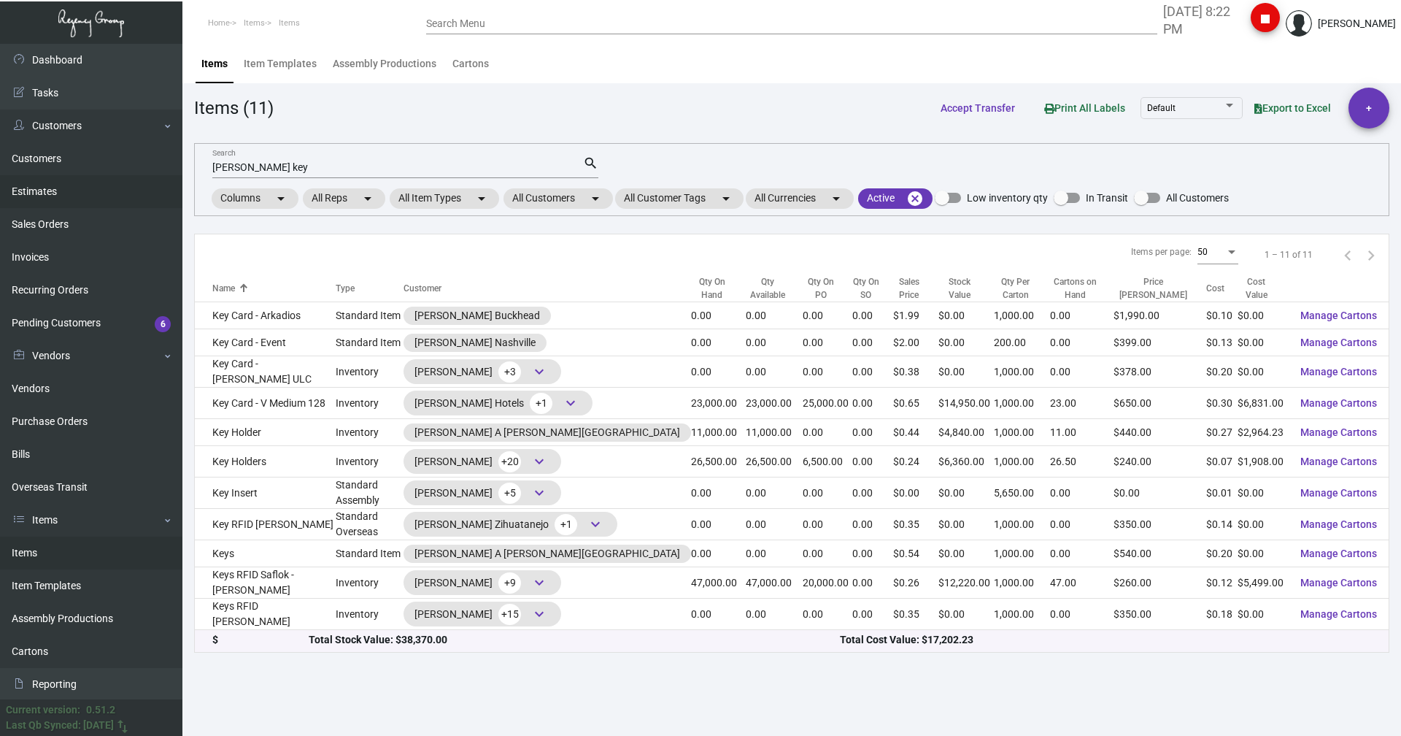
click at [47, 191] on link "Estimates" at bounding box center [91, 191] width 182 height 33
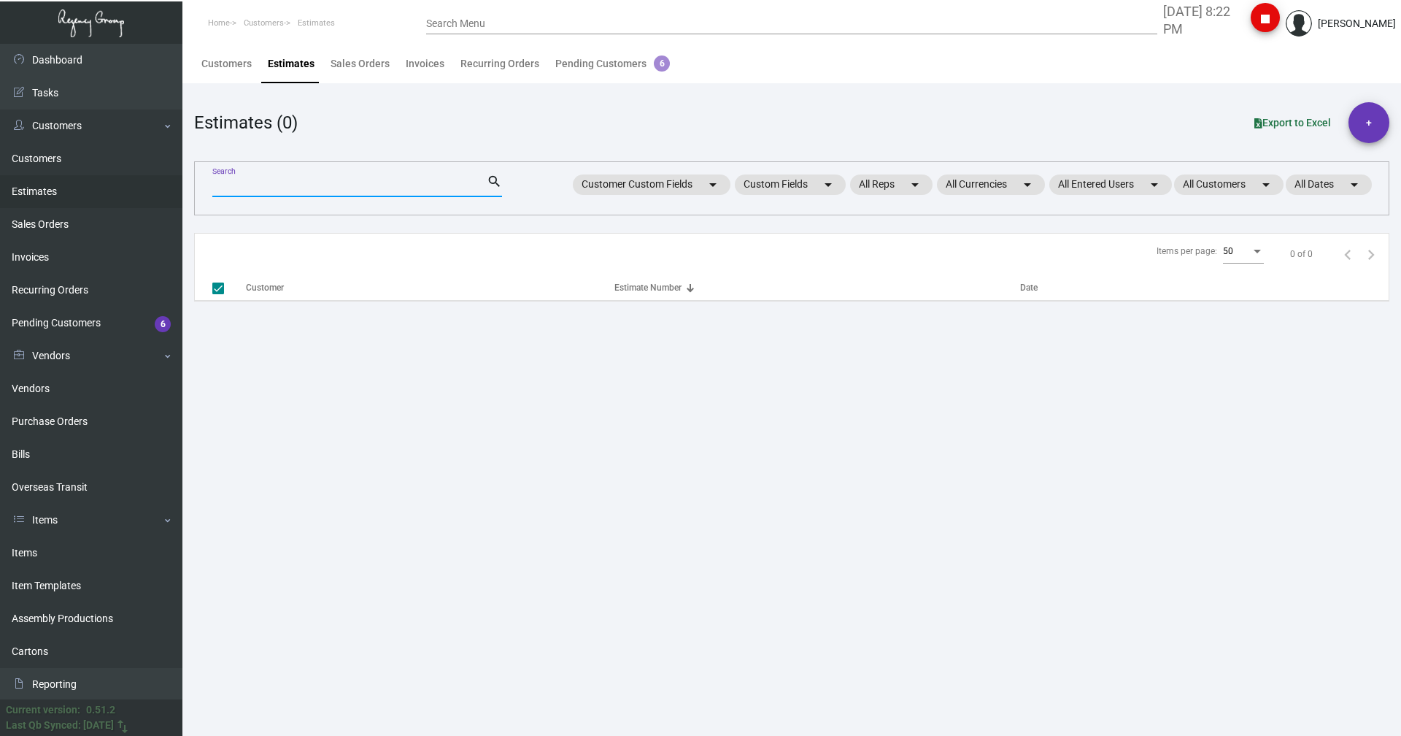
click at [248, 180] on input "Search" at bounding box center [349, 186] width 274 height 12
type input "7"
checkbox input "false"
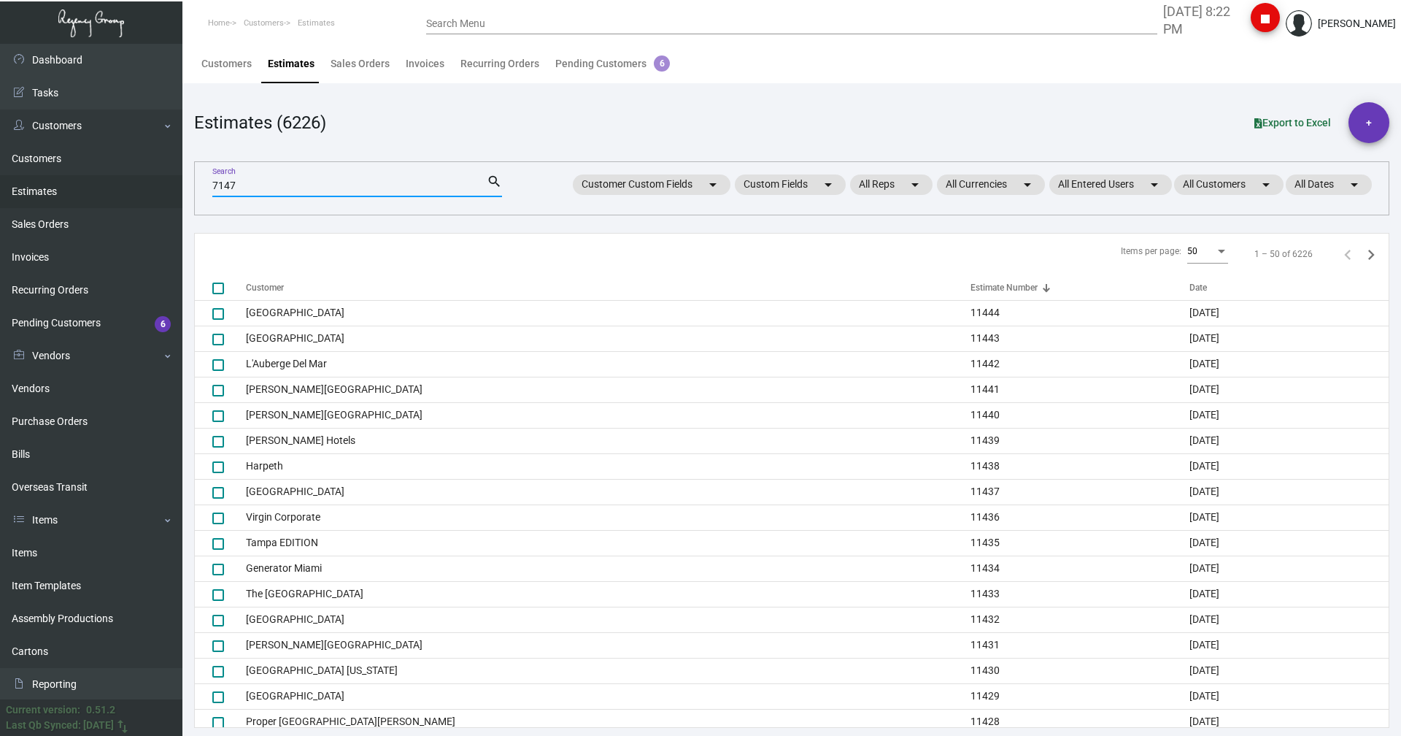
type input "7147"
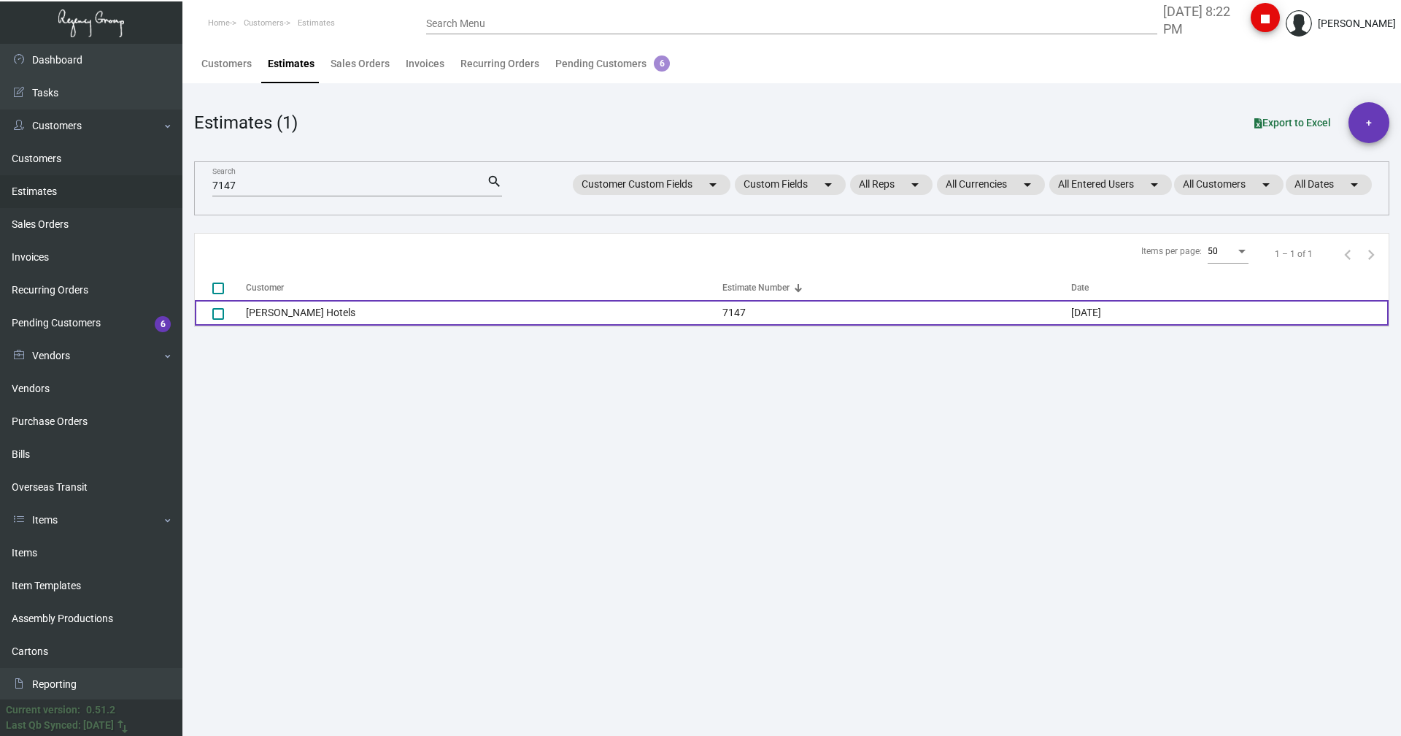
click at [292, 316] on td "[PERSON_NAME] Hotels" at bounding box center [484, 313] width 477 height 26
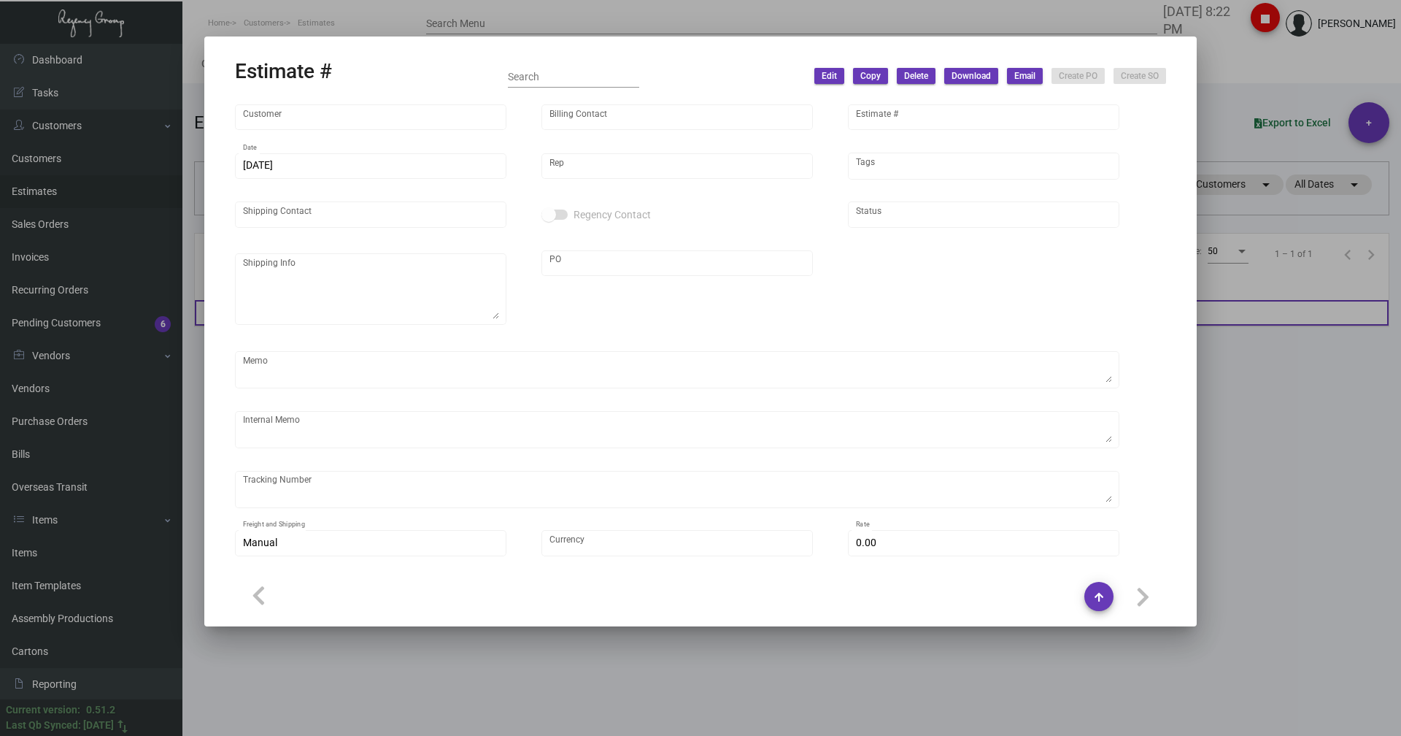
type input "[PERSON_NAME] Hotels"
type input "C/O Hyatt Hotels"
type input "7147"
type input "[DATE]"
type input "[PERSON_NAME]"
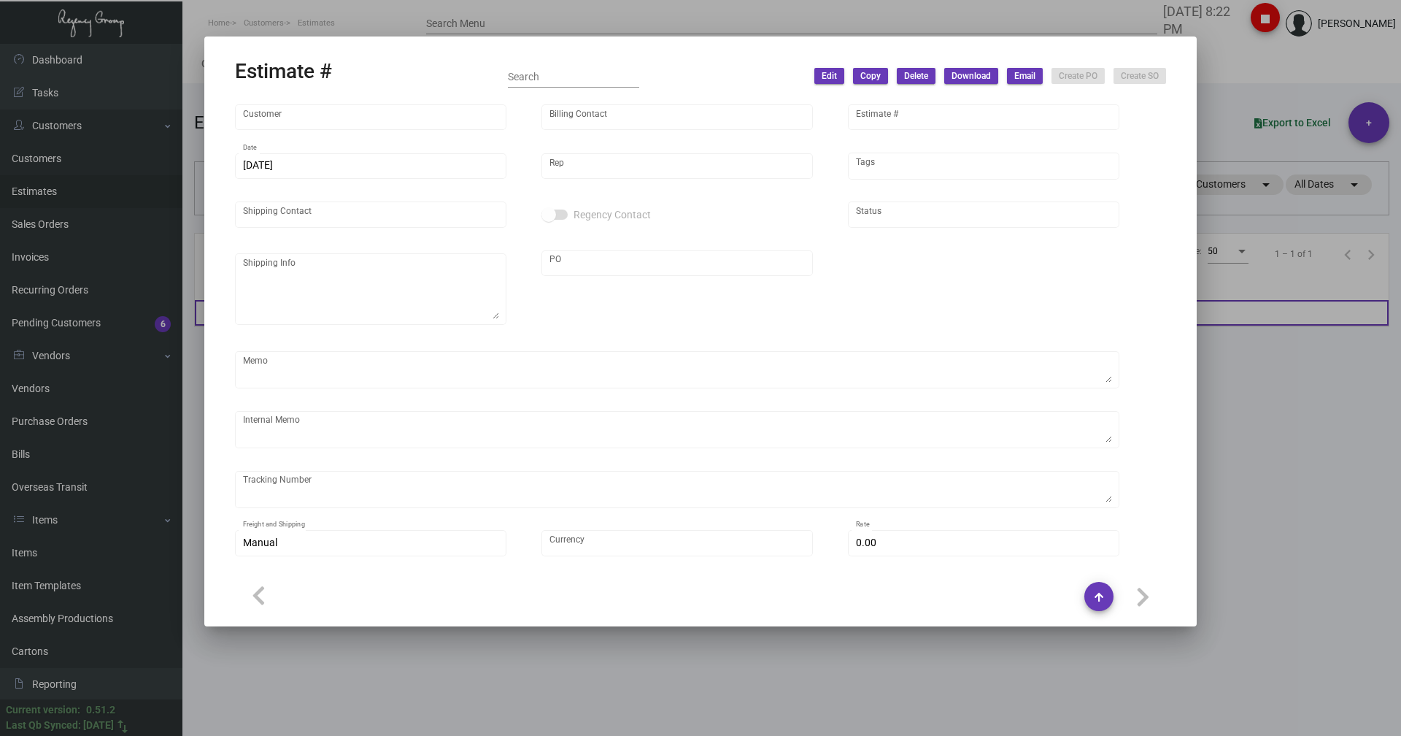
type input "C/O Hyatt Hotels"
type textarea "Pending"
type input "United States Dollar $"
type input "$ 0.00"
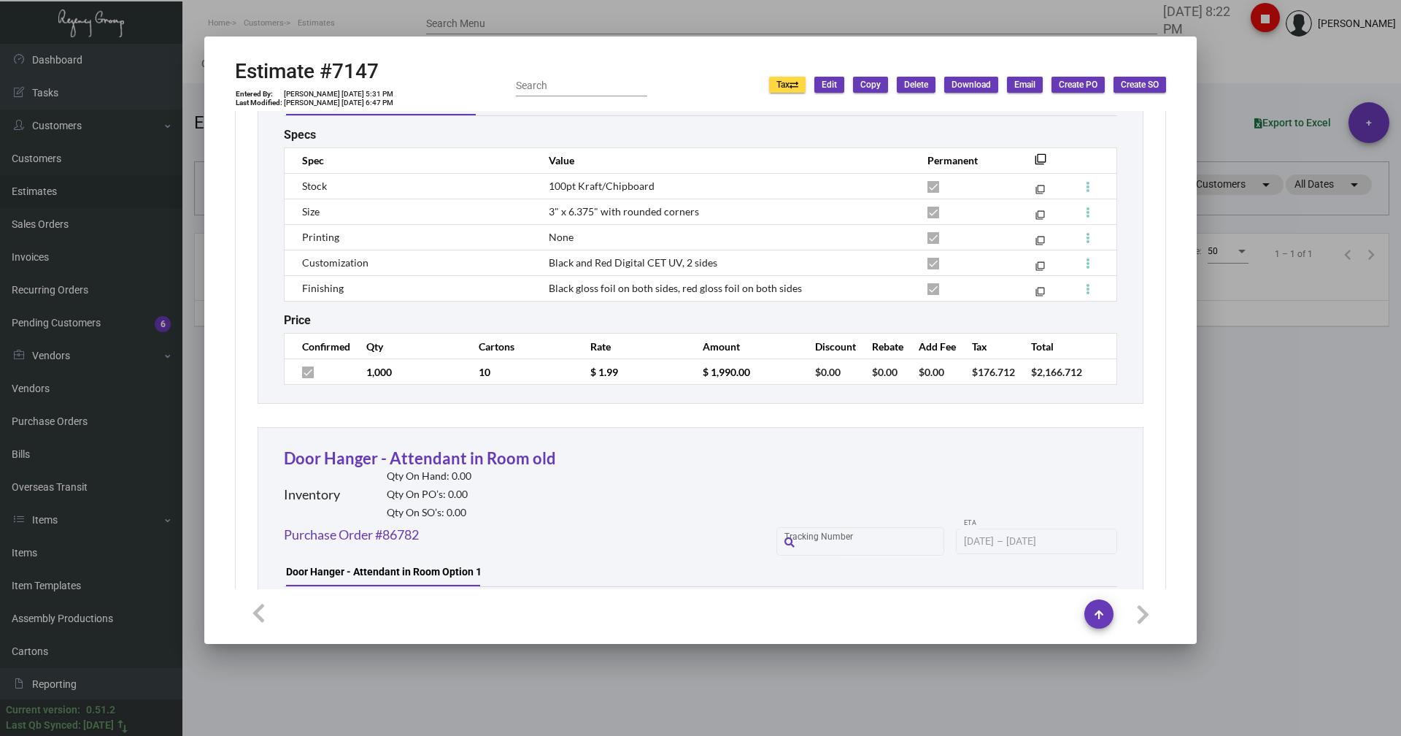
scroll to position [2919, 0]
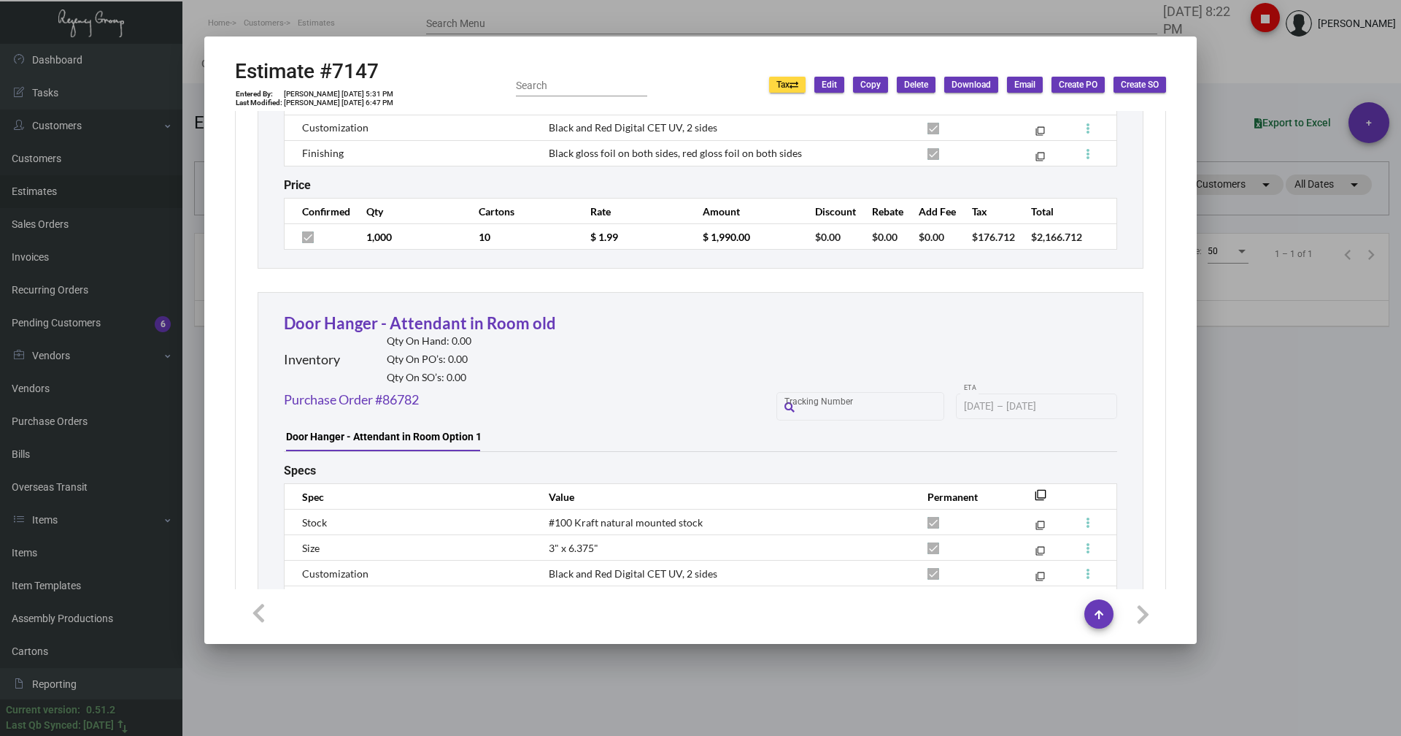
click at [1303, 78] on div at bounding box center [700, 368] width 1401 height 736
